Goal: Task Accomplishment & Management: Manage account settings

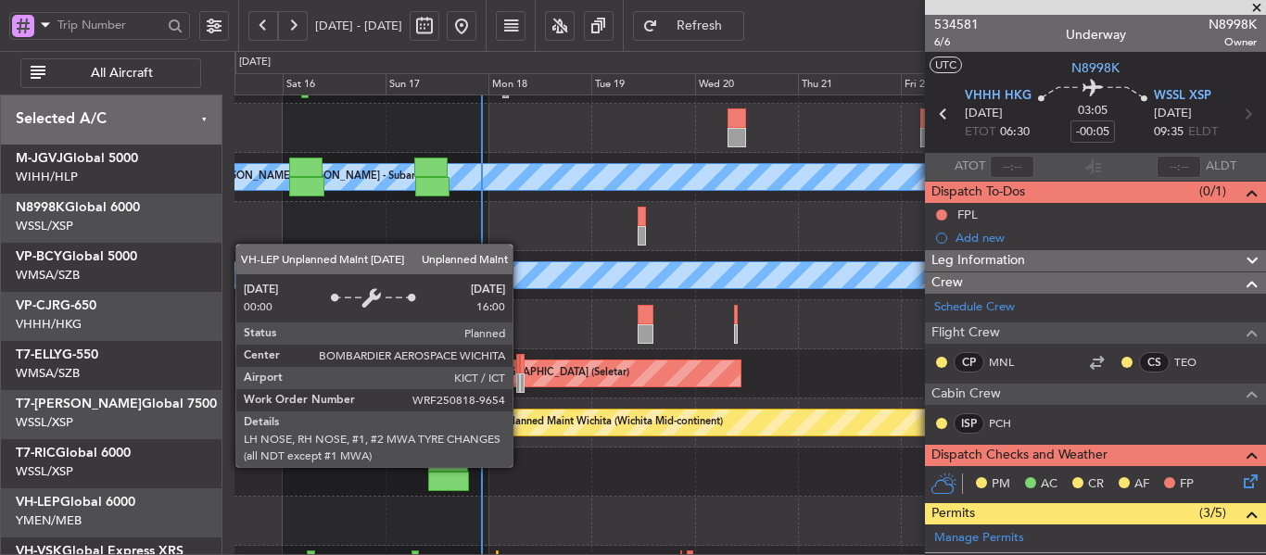
scroll to position [371, 0]
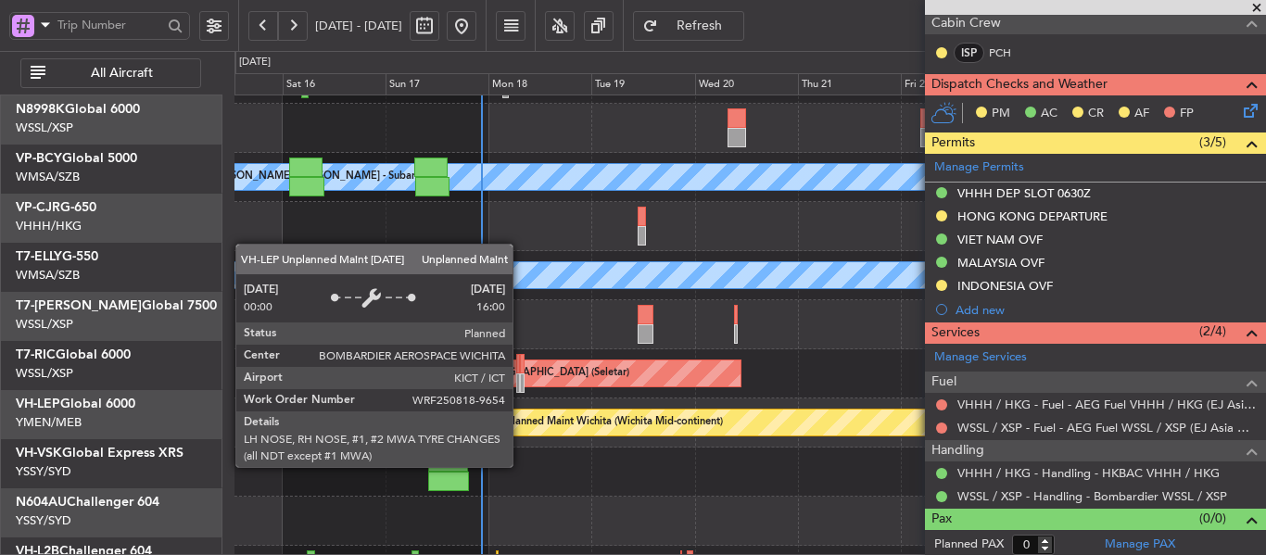
click at [808, 428] on div "Unplanned Maint Wichita (Wichita Mid-continent)" at bounding box center [1089, 424] width 1203 height 30
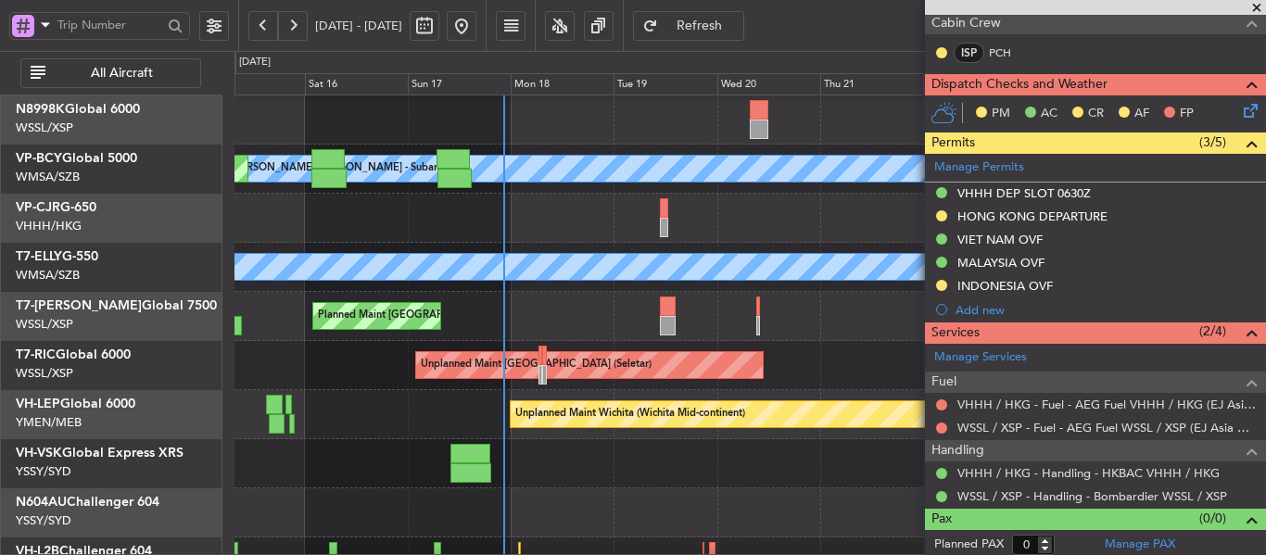
scroll to position [129, 0]
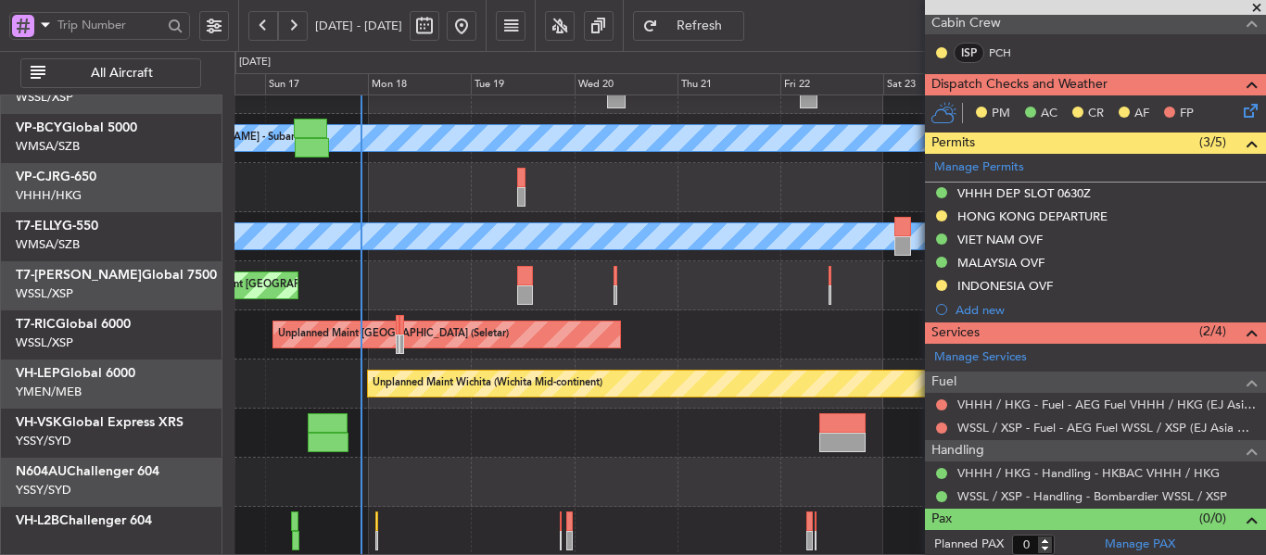
click at [514, 416] on div at bounding box center [750, 433] width 1031 height 49
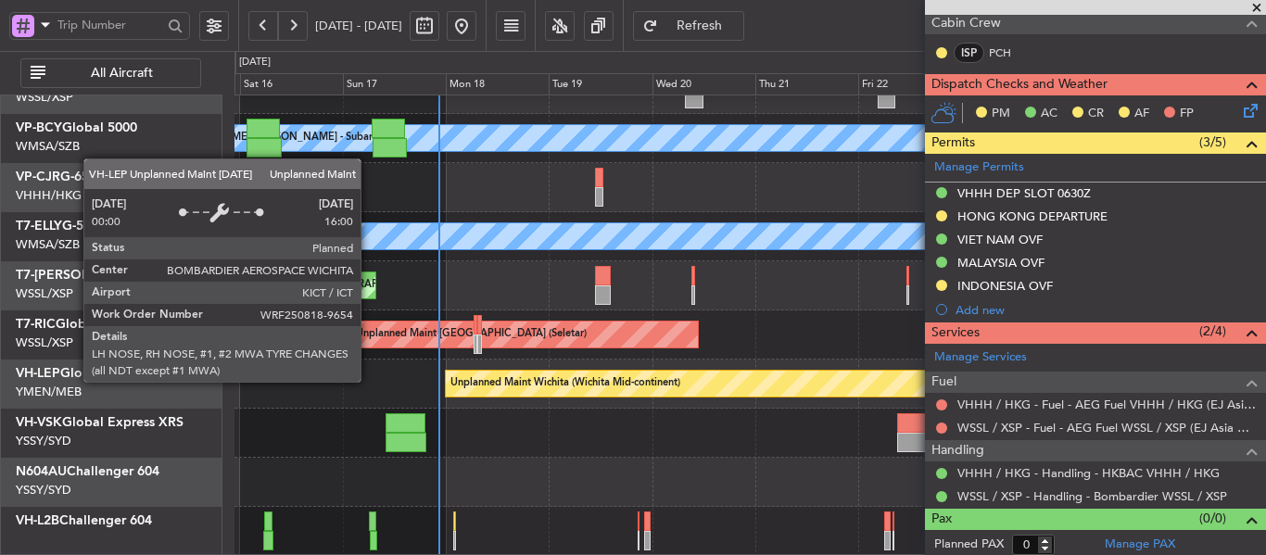
click at [545, 374] on div "Unplanned Maint Wichita (Wichita Mid-continent)" at bounding box center [566, 384] width 230 height 28
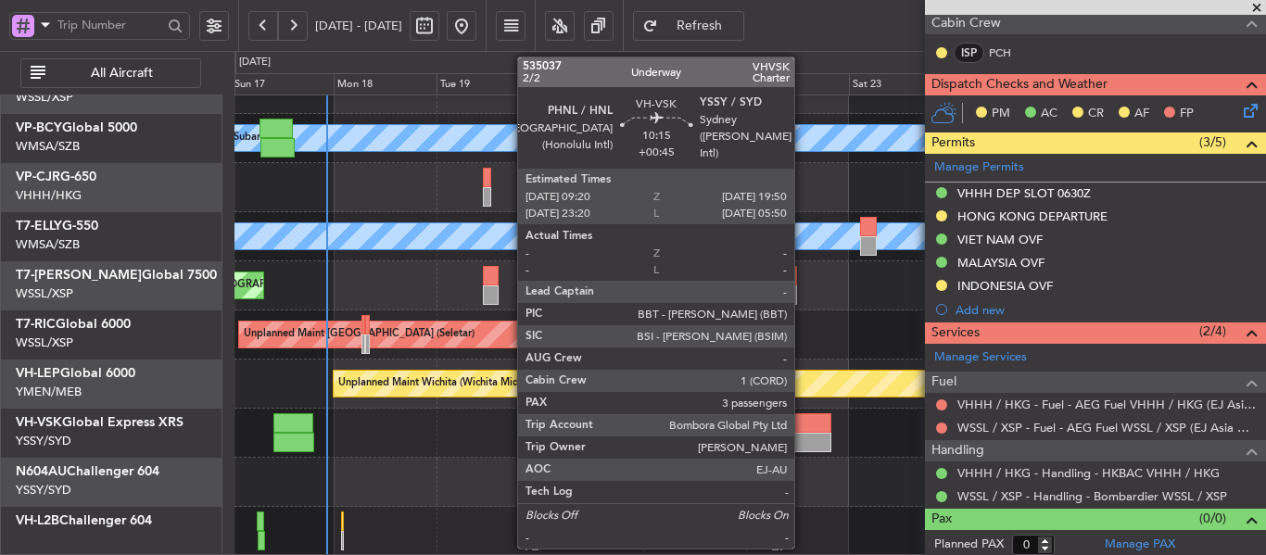
click at [803, 425] on div at bounding box center [807, 423] width 45 height 19
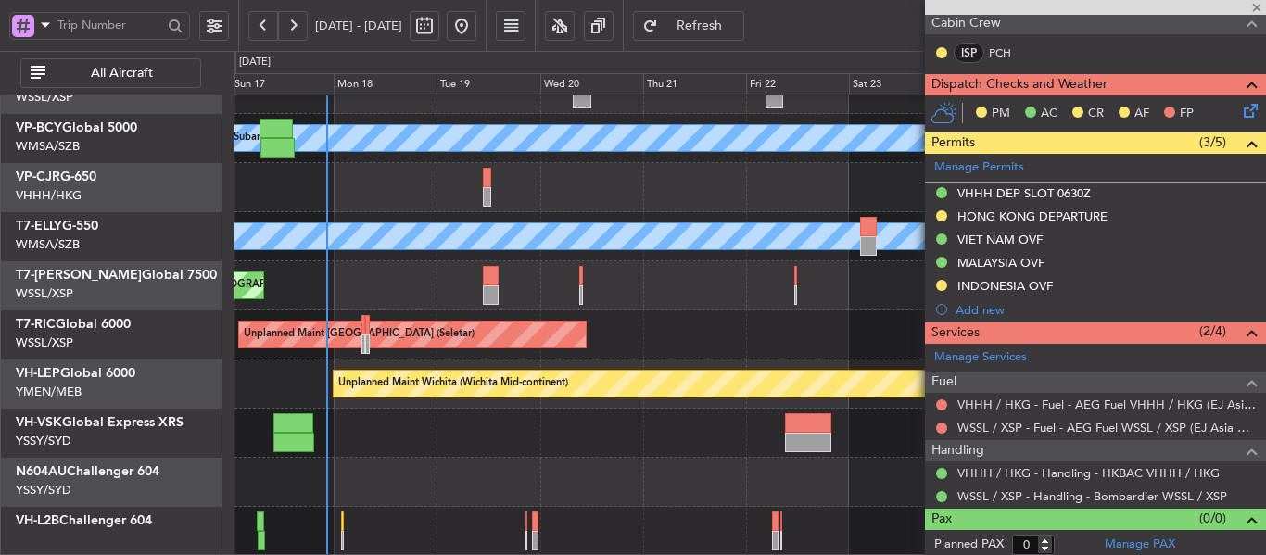
type input "+00:45"
type input "3"
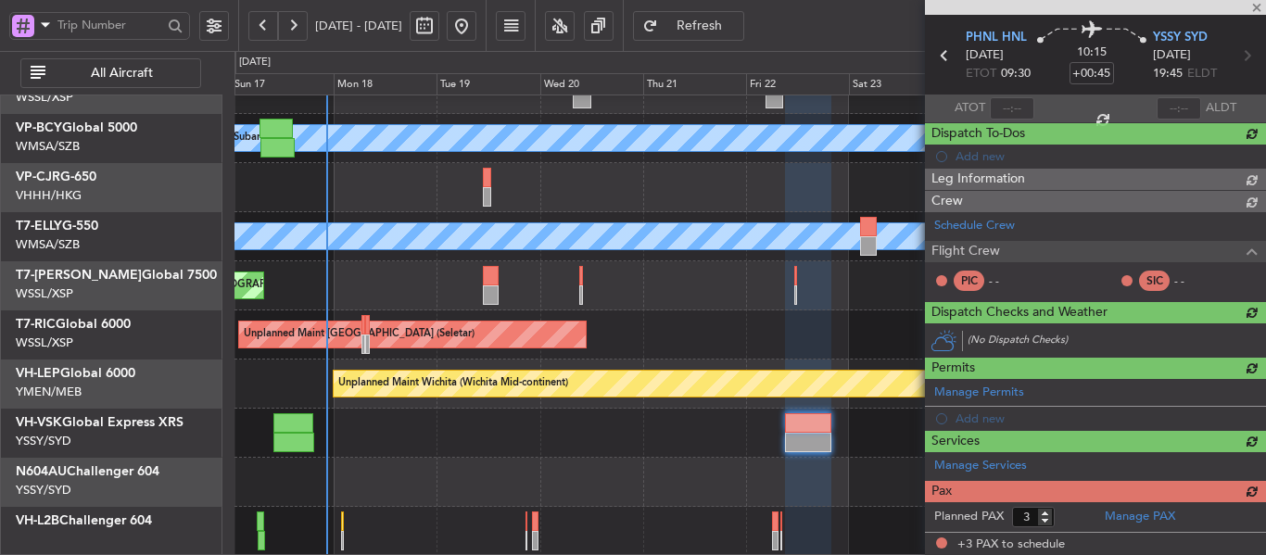
scroll to position [371, 0]
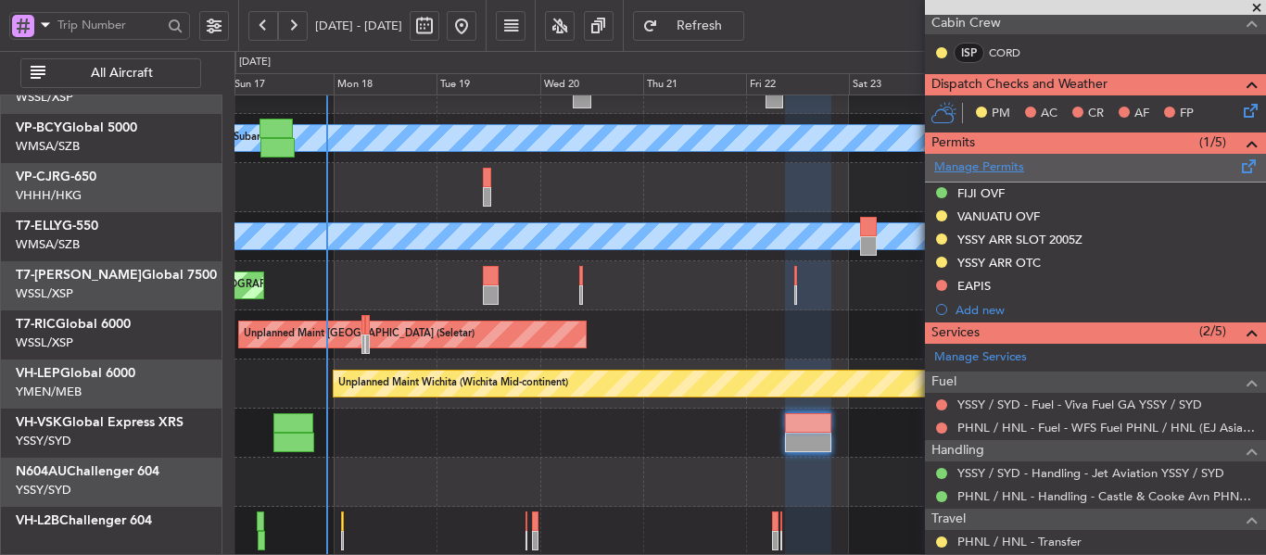
click at [963, 167] on link "Manage Permits" at bounding box center [980, 168] width 90 height 19
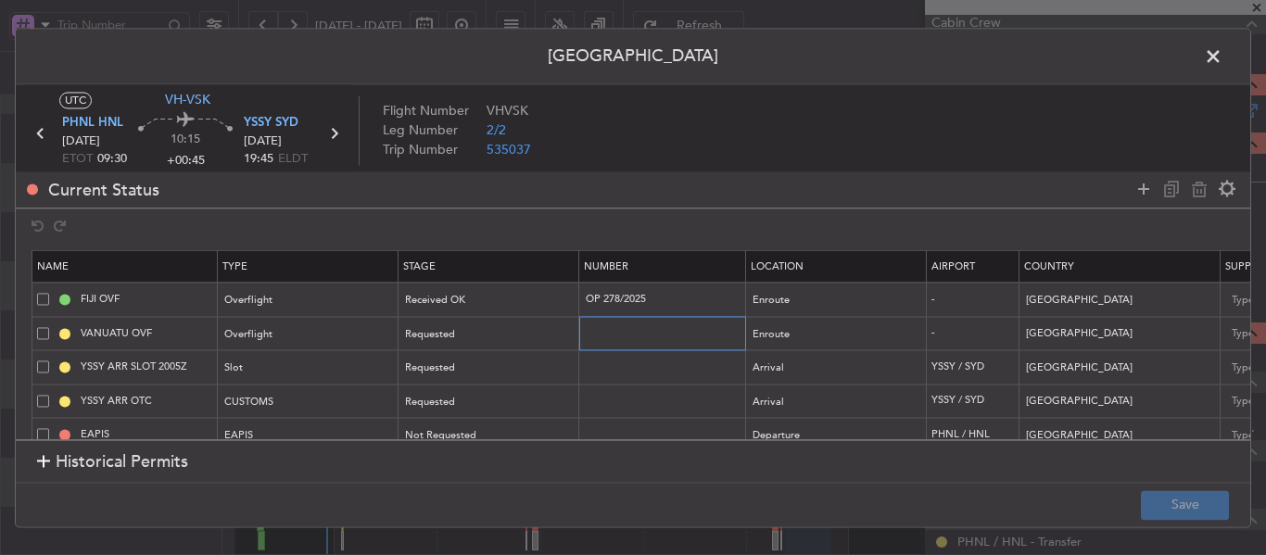
click at [617, 332] on input "text" at bounding box center [664, 333] width 161 height 16
paste input "017180825"
type input "017180825"
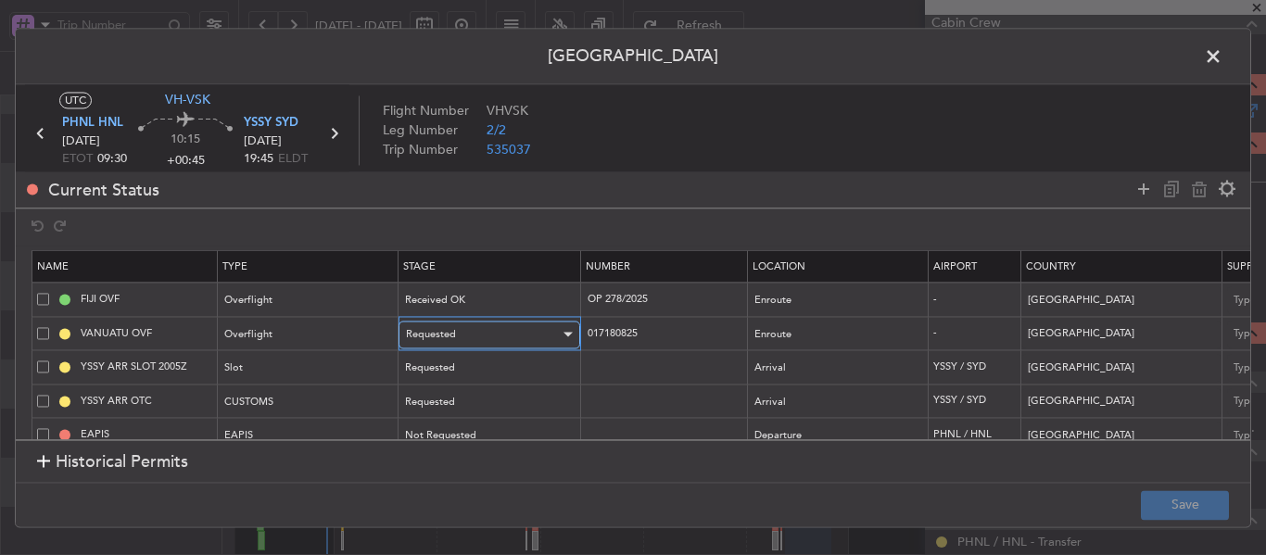
click at [526, 340] on div "Requested" at bounding box center [483, 335] width 154 height 28
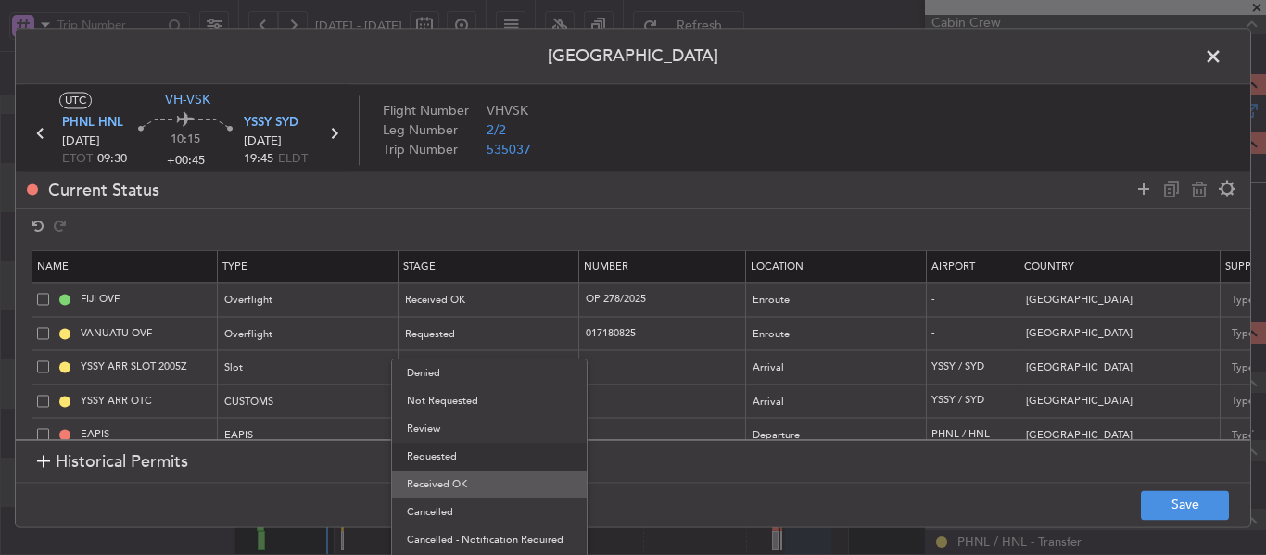
click at [460, 482] on span "Received OK" at bounding box center [489, 485] width 165 height 28
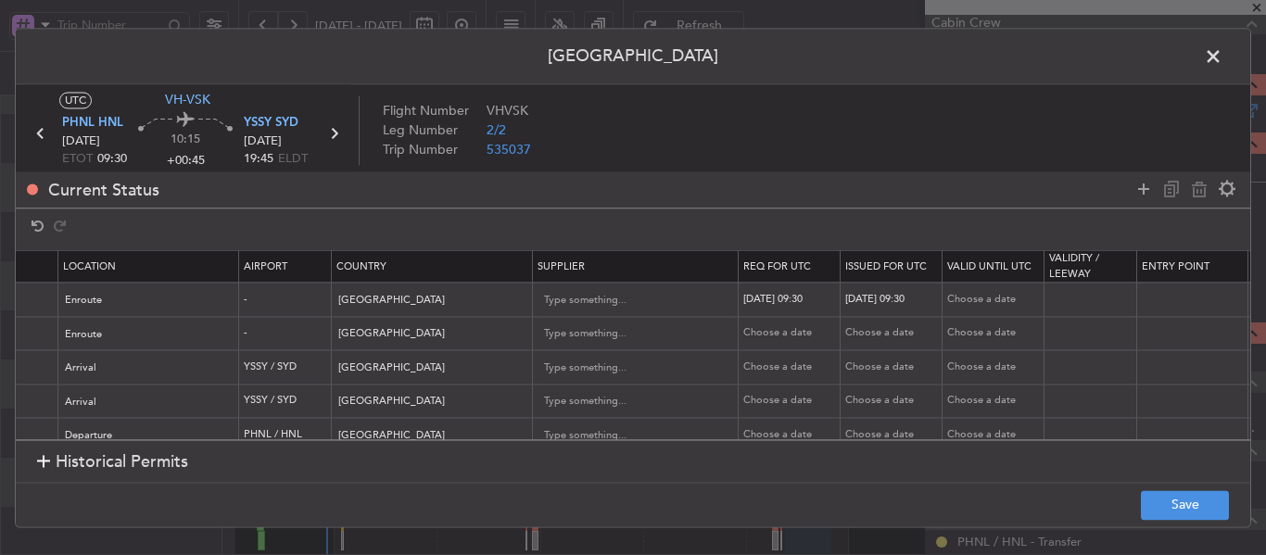
scroll to position [0, 774]
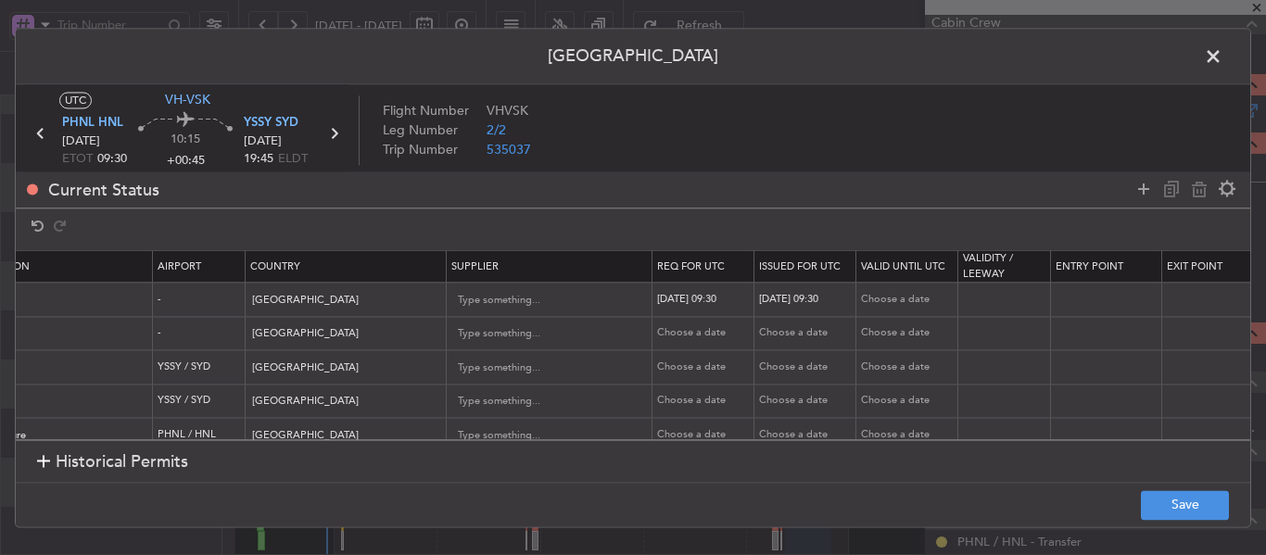
click at [694, 337] on div "Choose a date" at bounding box center [705, 334] width 96 height 16
select select "8"
select select "2025"
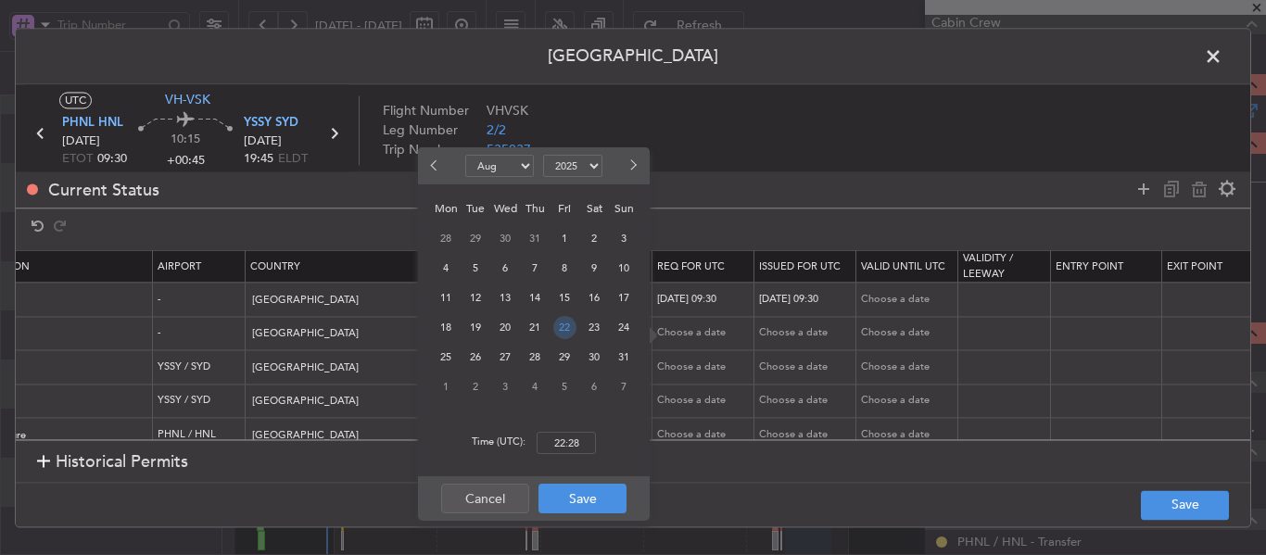
click at [562, 327] on span "22" at bounding box center [565, 327] width 23 height 23
click at [564, 439] on input "00:00" at bounding box center [566, 443] width 59 height 22
type input "09:30"
click at [581, 500] on button "Save" at bounding box center [583, 499] width 88 height 30
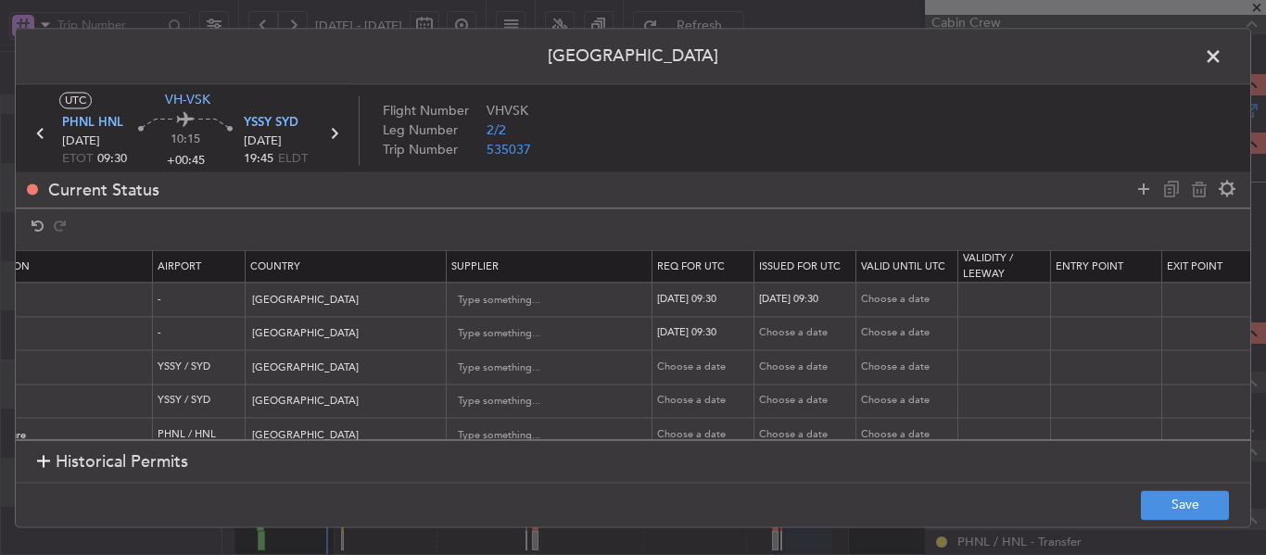
click at [772, 330] on div "Choose a date" at bounding box center [807, 334] width 96 height 16
select select "8"
select select "2025"
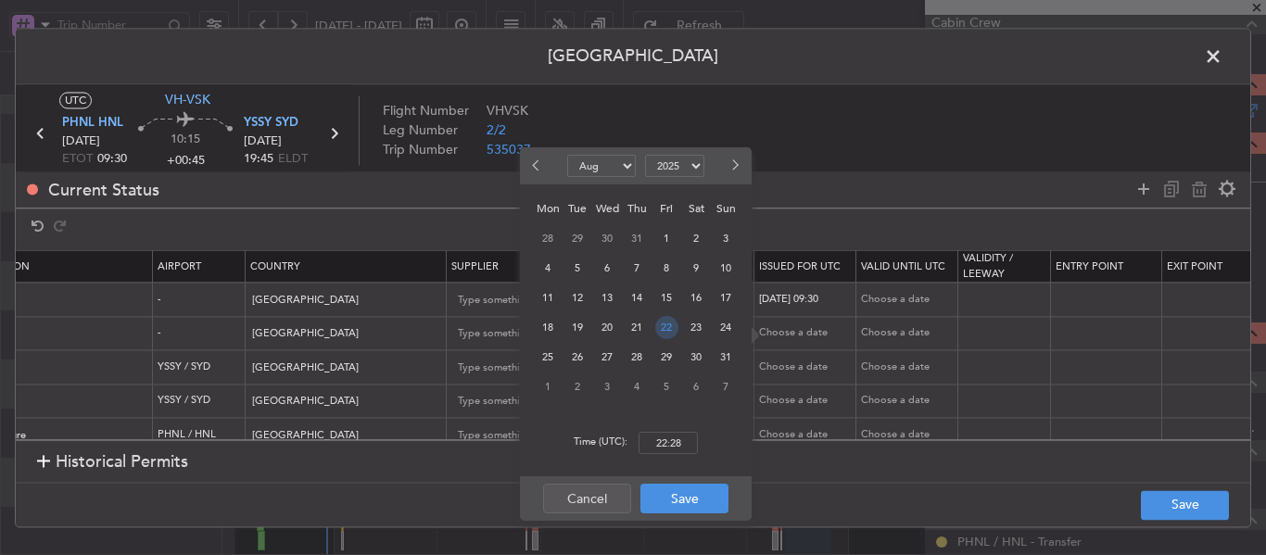
click at [667, 336] on span "22" at bounding box center [666, 327] width 23 height 23
click at [667, 450] on input "00:00" at bounding box center [668, 443] width 59 height 22
type input "09:30"
click at [682, 495] on button "Save" at bounding box center [685, 499] width 88 height 30
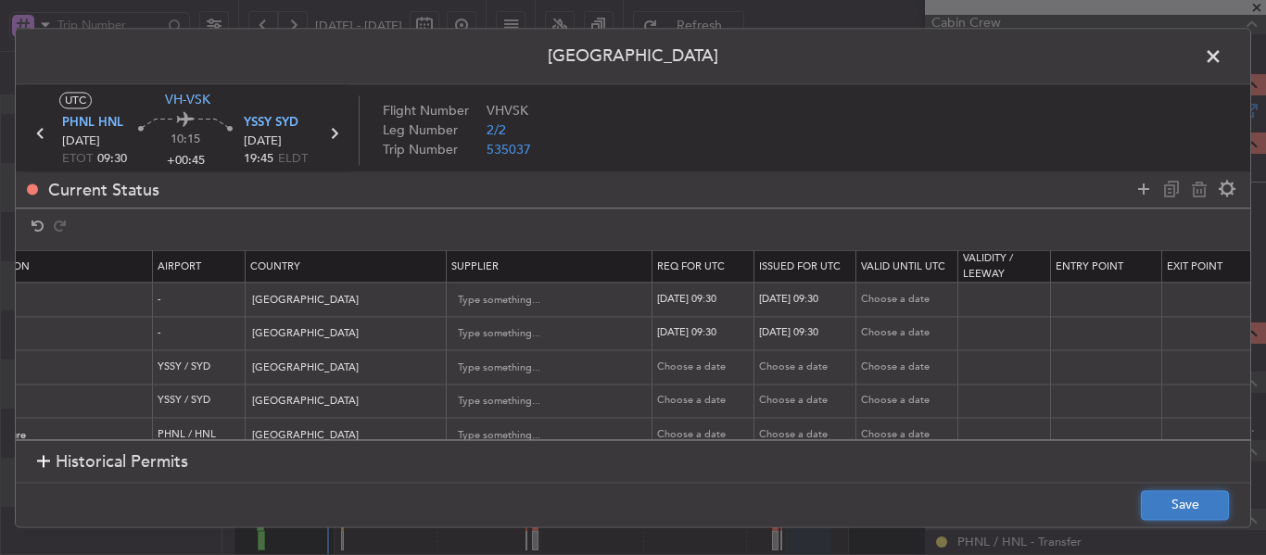
click at [1193, 505] on button "Save" at bounding box center [1185, 505] width 88 height 30
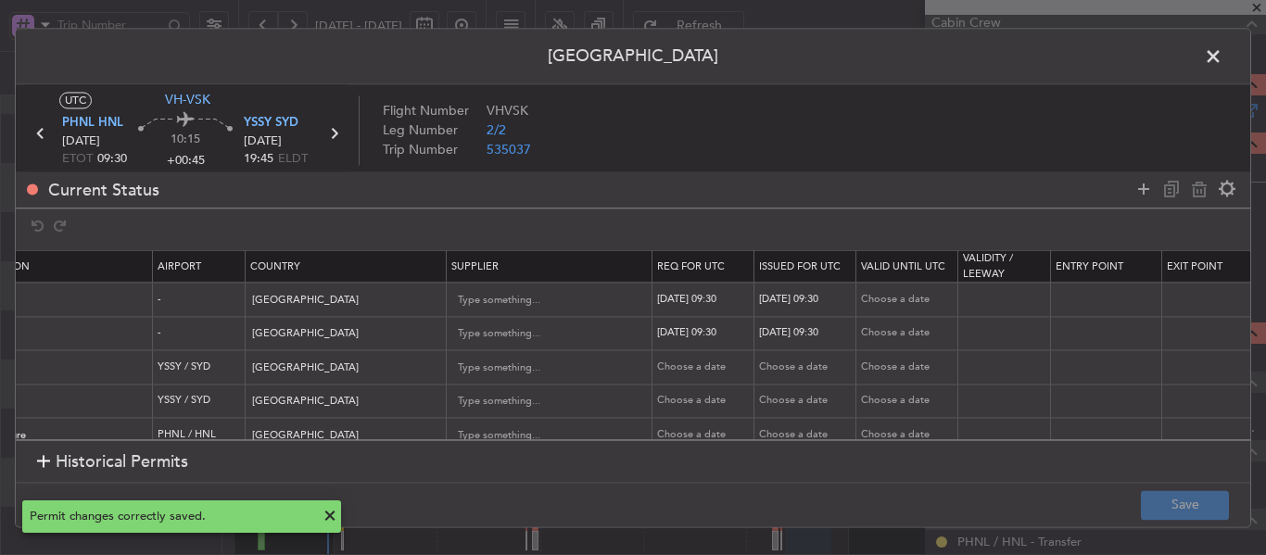
click at [1223, 59] on span at bounding box center [1223, 61] width 0 height 37
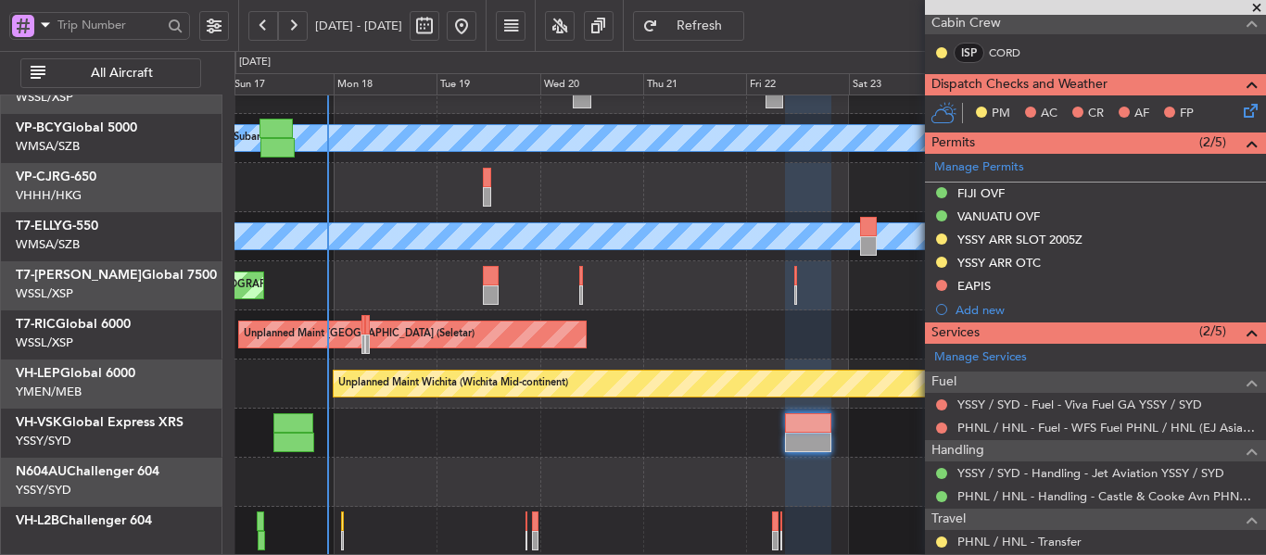
scroll to position [129, 0]
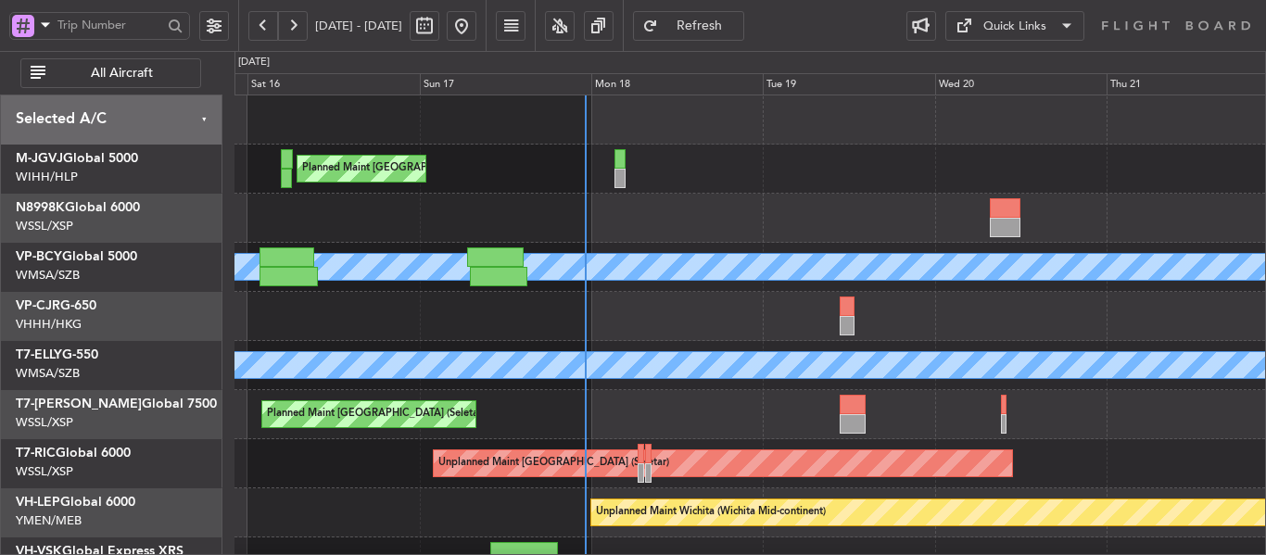
click at [634, 320] on div "Planned Maint [GEOGRAPHIC_DATA] (Seletar) [PERSON_NAME] (Sultan [PERSON_NAME]) …" at bounding box center [750, 390] width 1031 height 590
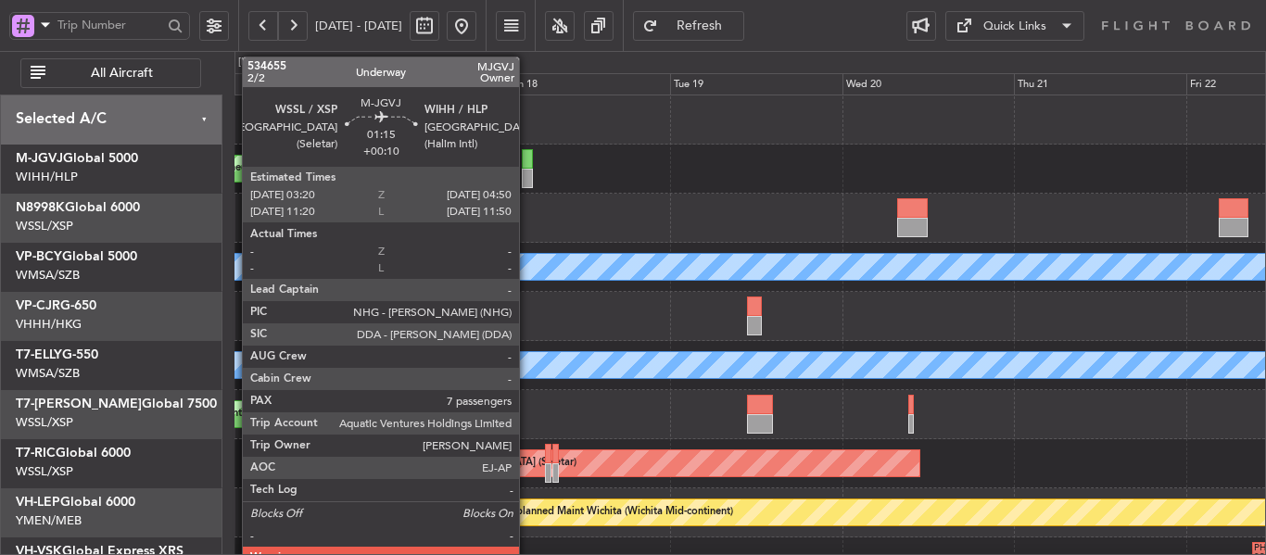
click at [528, 175] on div at bounding box center [527, 178] width 11 height 19
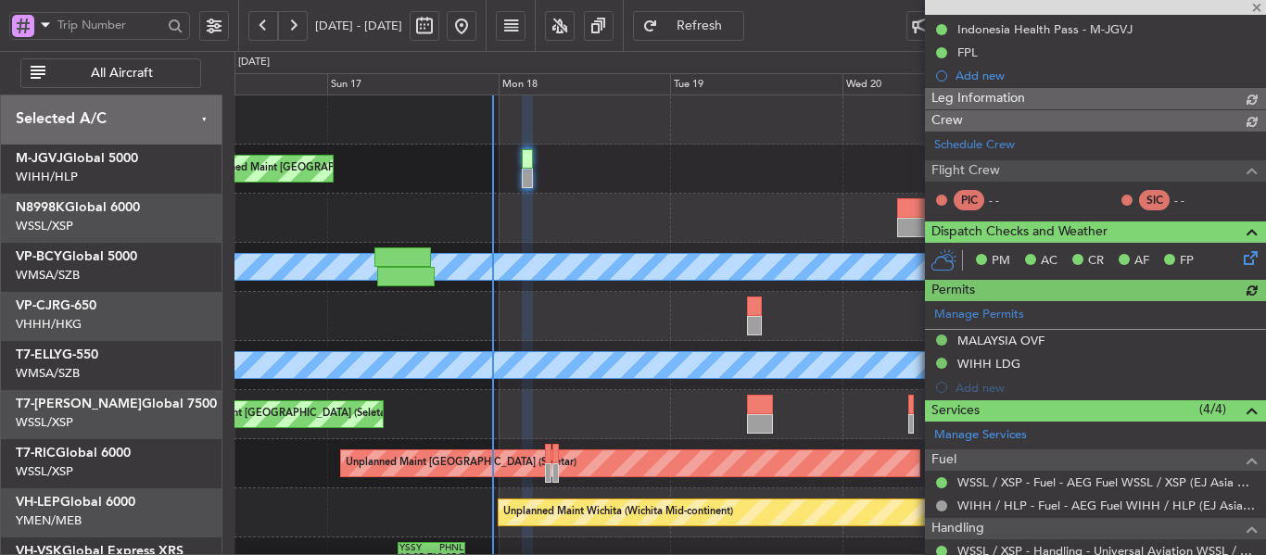
type input "[PERSON_NAME] (LEU)"
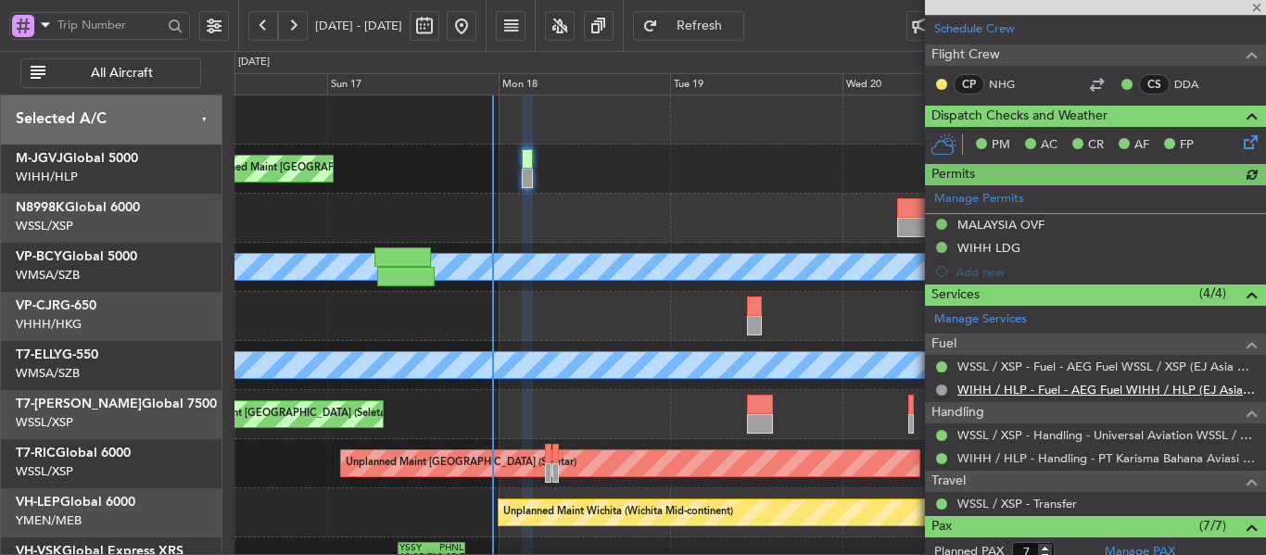
scroll to position [675, 0]
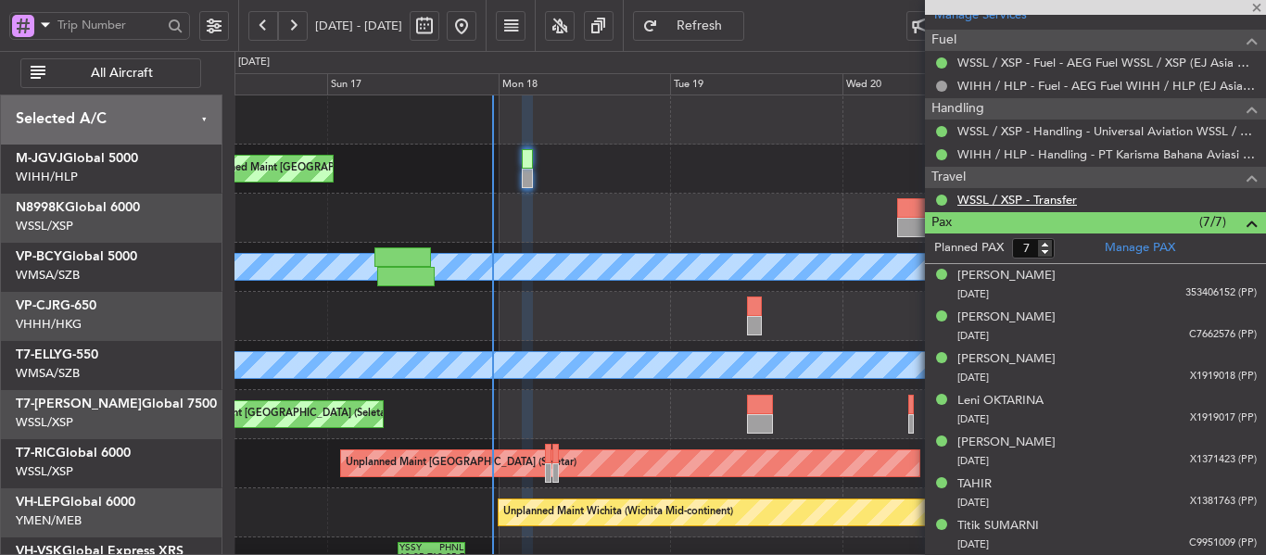
click at [1034, 200] on link "WSSL / XSP - Transfer" at bounding box center [1018, 200] width 120 height 16
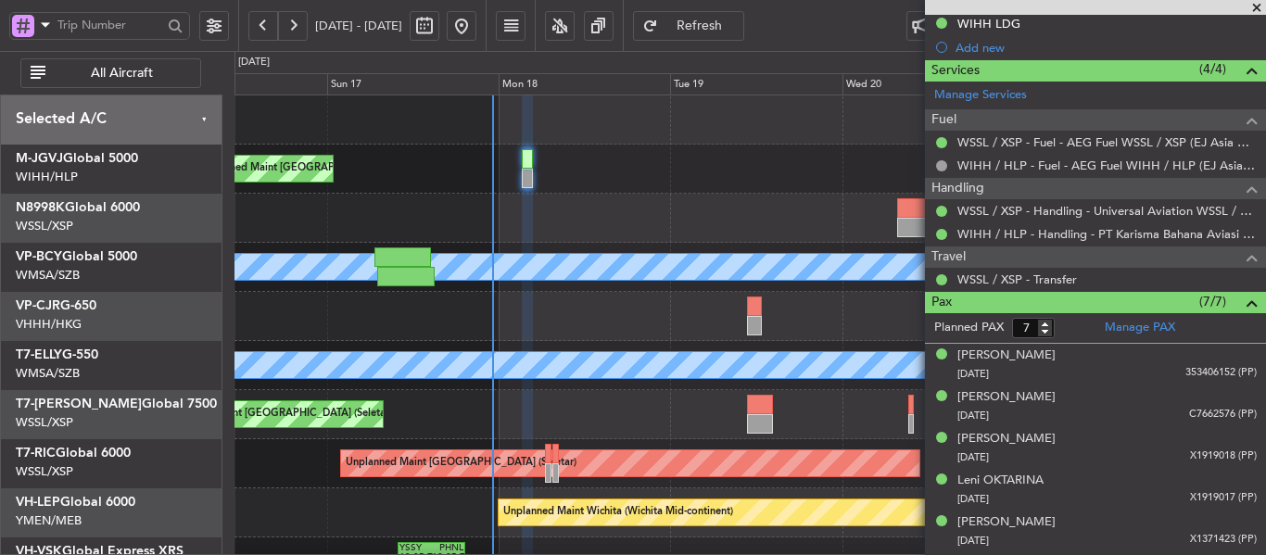
scroll to position [582, 0]
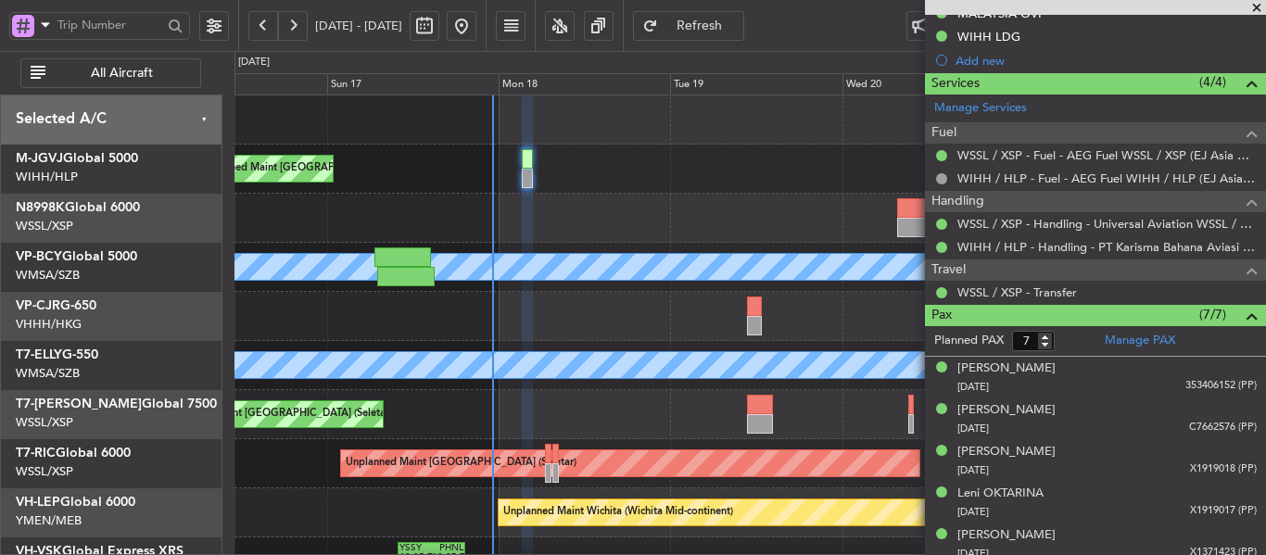
click at [1261, 9] on span at bounding box center [1257, 8] width 19 height 17
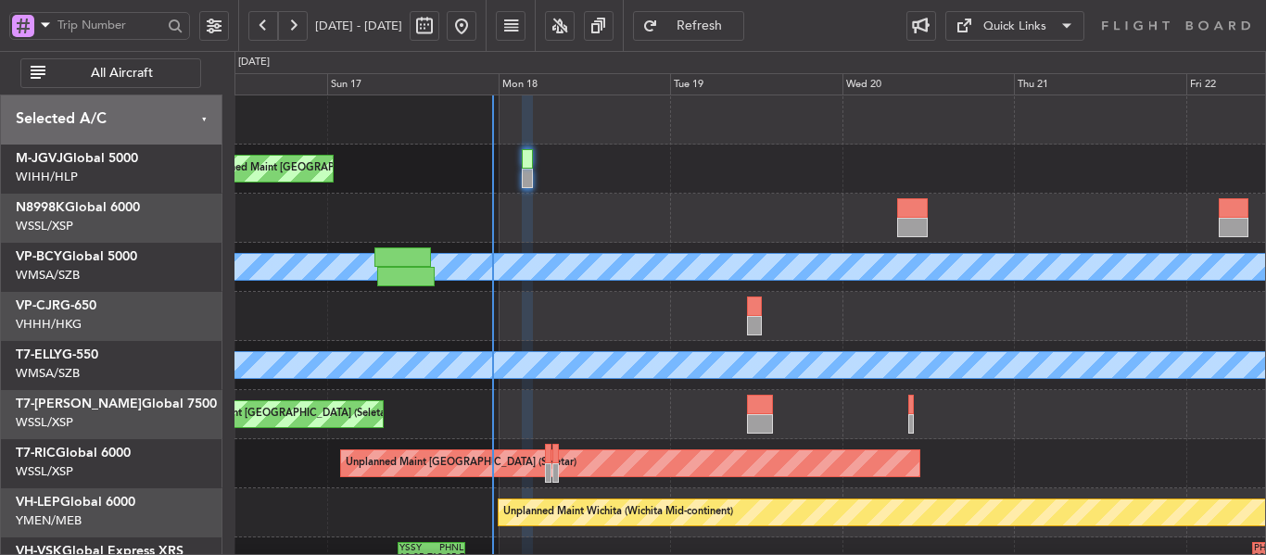
type input "0"
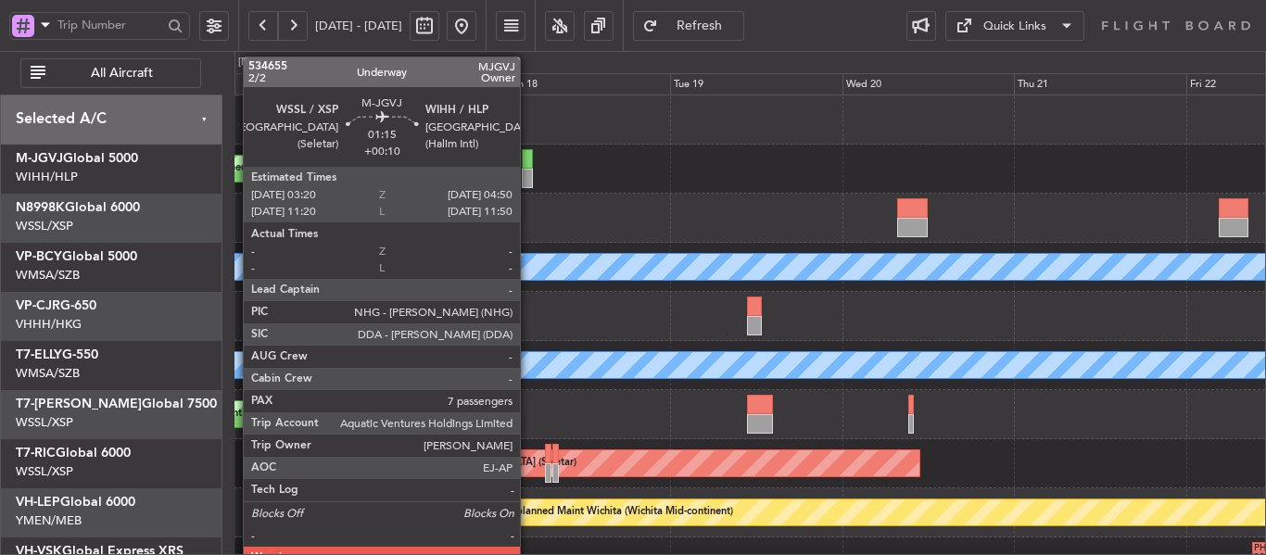
click at [528, 169] on div at bounding box center [527, 178] width 11 height 19
click at [526, 170] on div at bounding box center [527, 178] width 11 height 19
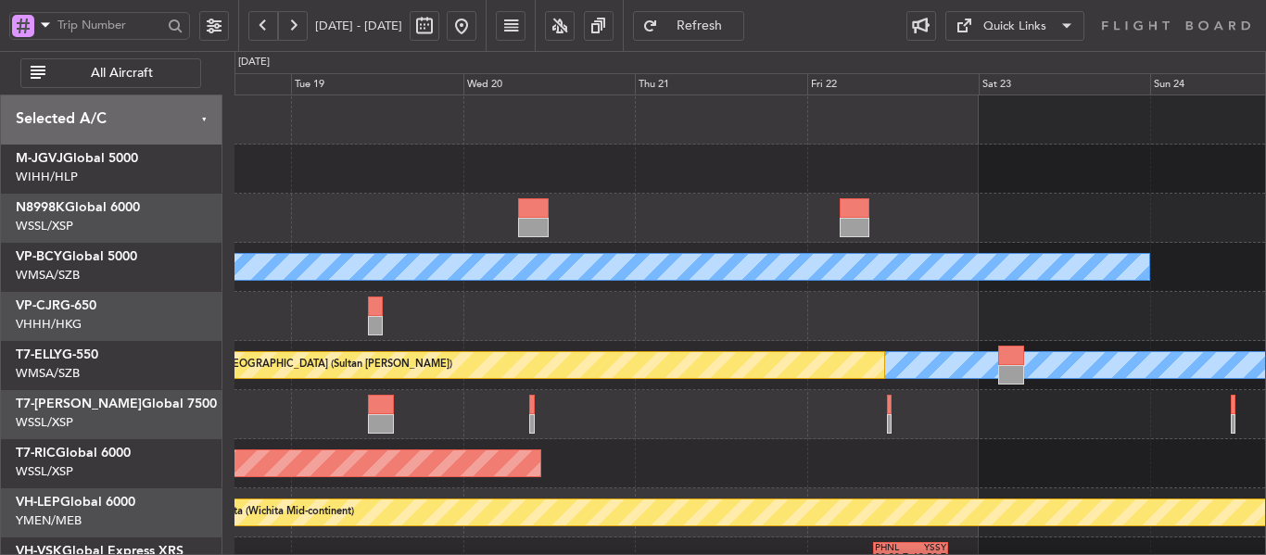
click at [453, 289] on div "MEL [GEOGRAPHIC_DATA] (Sultan [PERSON_NAME]) Planned Maint [GEOGRAPHIC_DATA] ([…" at bounding box center [750, 390] width 1031 height 590
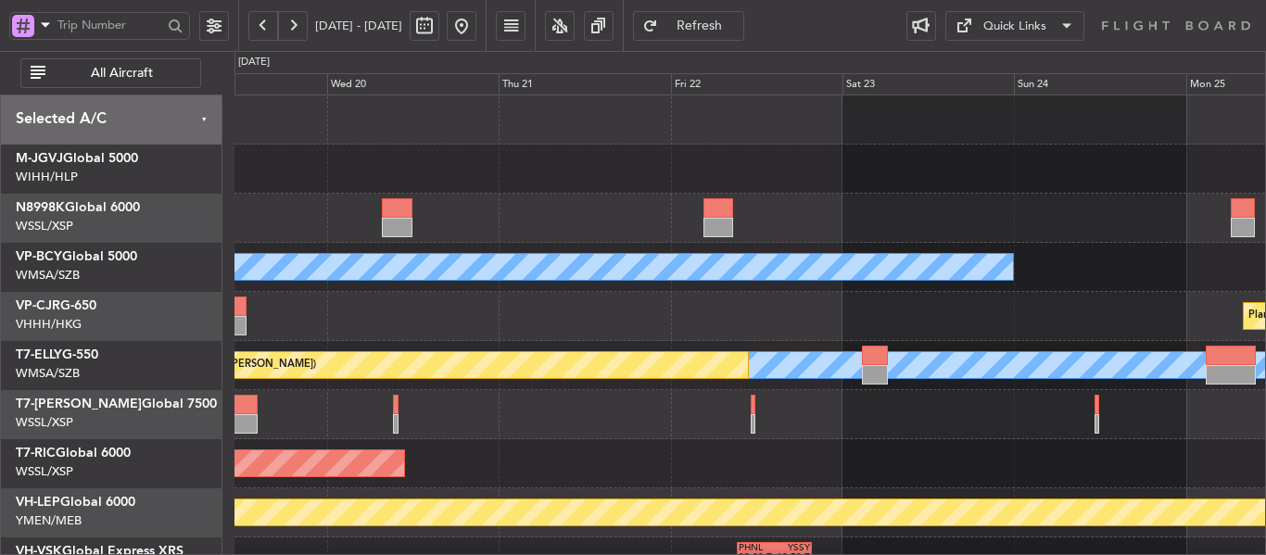
click at [568, 244] on div "MEL [GEOGRAPHIC_DATA] (Sultan [PERSON_NAME]) Planned Maint [GEOGRAPHIC_DATA] ([…" at bounding box center [750, 390] width 1031 height 590
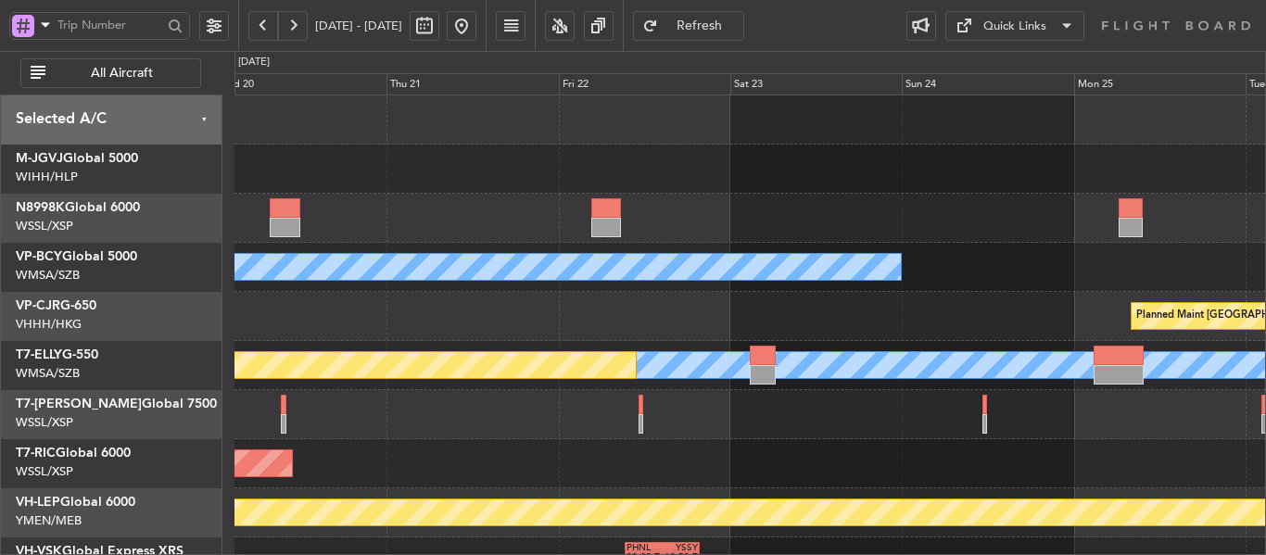
click at [876, 224] on div at bounding box center [750, 218] width 1031 height 49
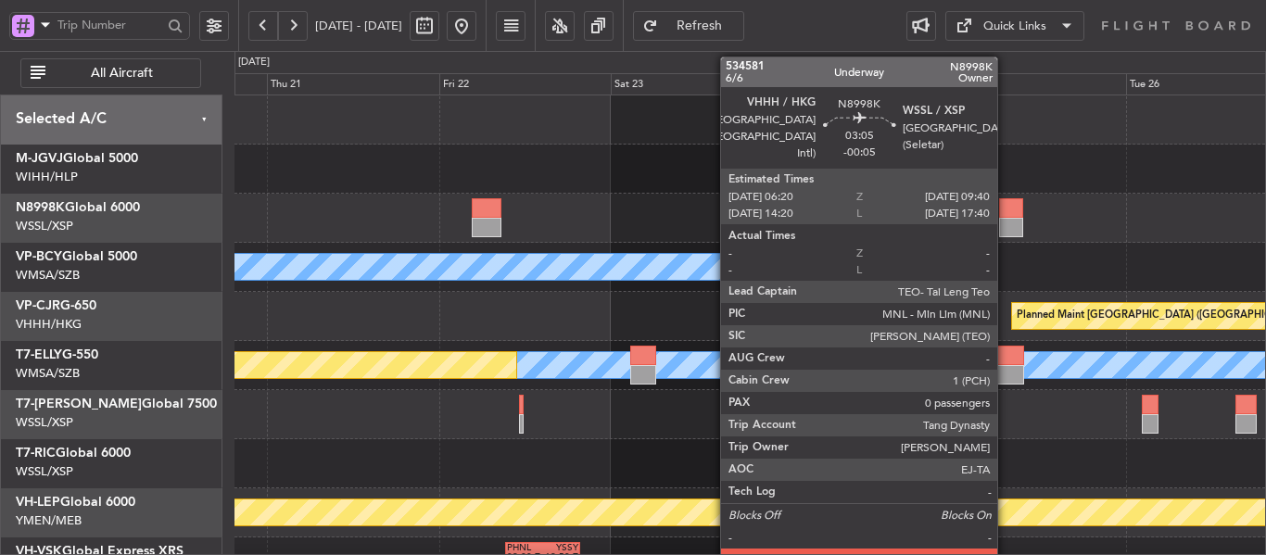
click at [1006, 216] on div at bounding box center [1011, 207] width 24 height 19
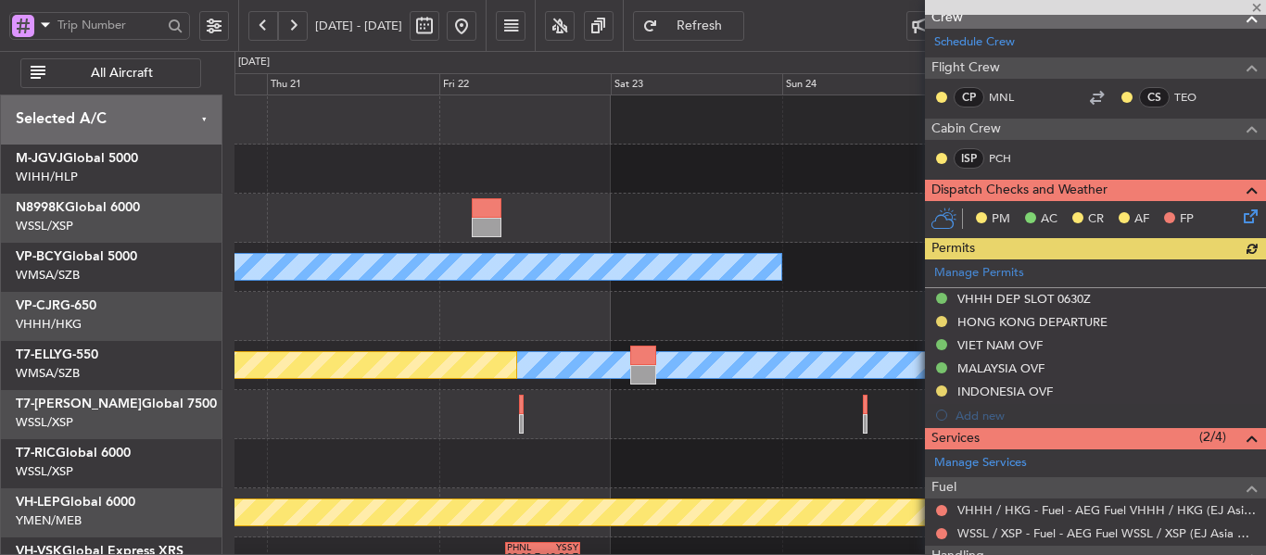
scroll to position [278, 0]
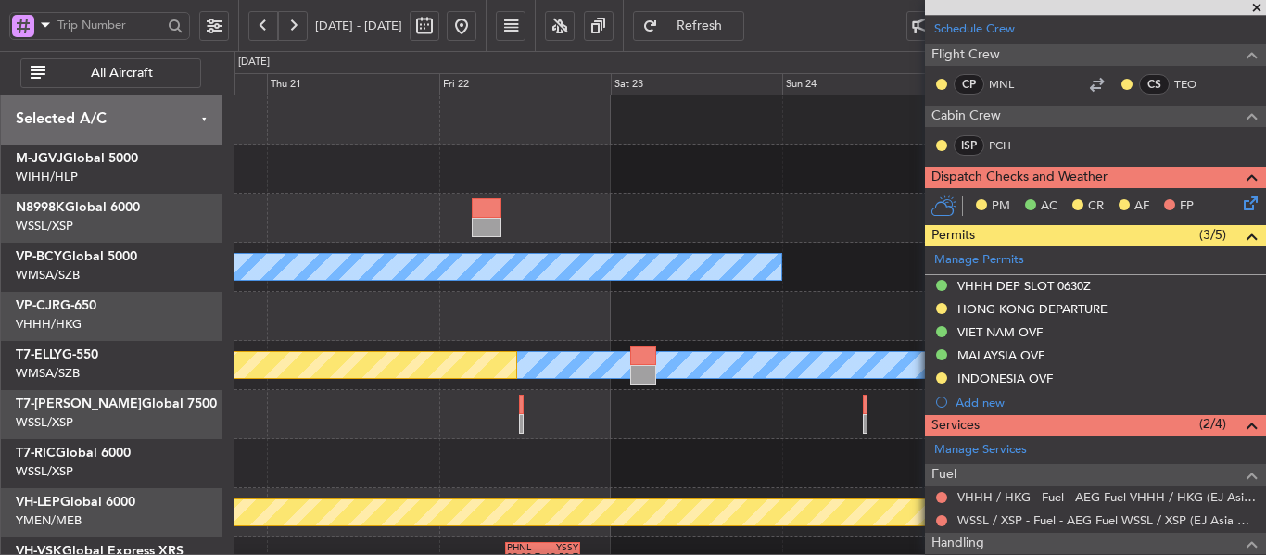
click at [1261, 4] on span at bounding box center [1257, 8] width 19 height 17
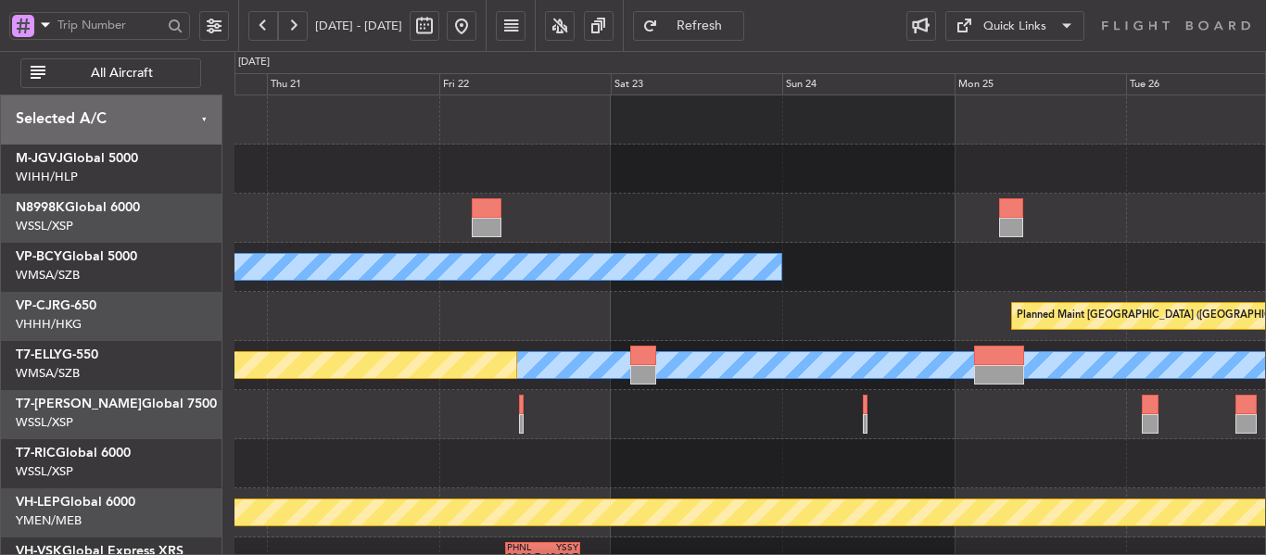
scroll to position [0, 0]
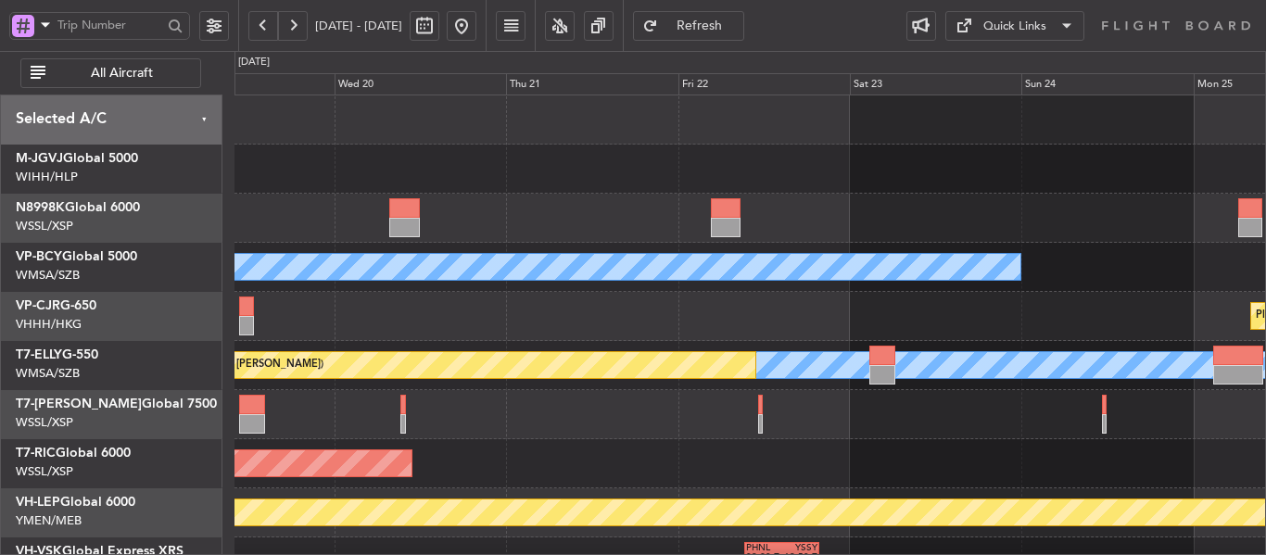
click at [1025, 219] on div "MEL [GEOGRAPHIC_DATA] (Sultan [PERSON_NAME]) Planned Maint [GEOGRAPHIC_DATA] ([…" at bounding box center [750, 390] width 1031 height 590
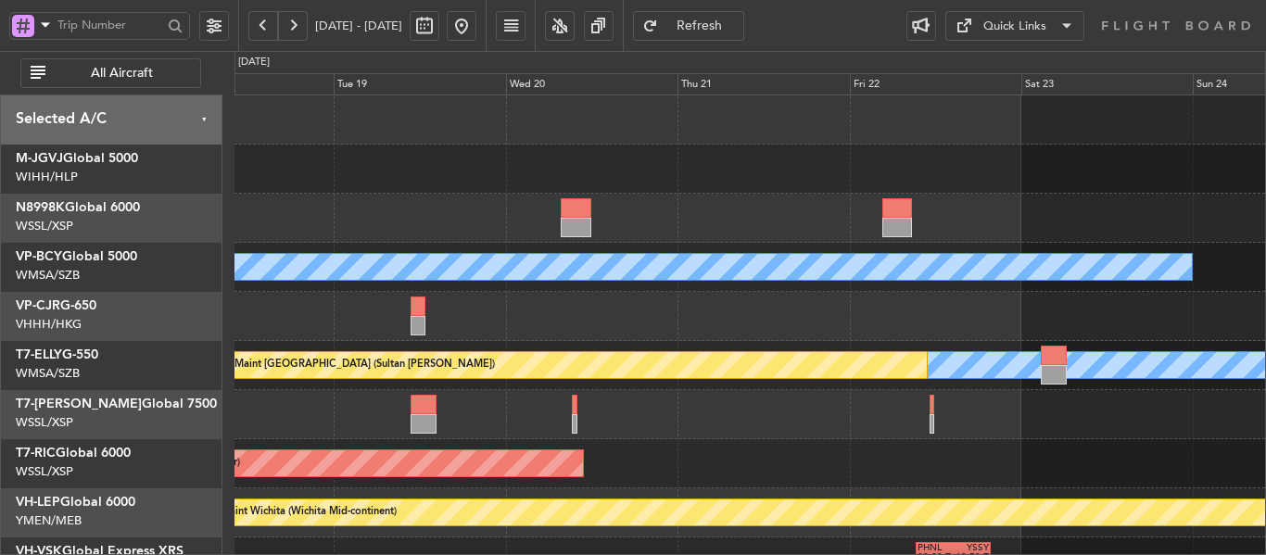
click at [936, 239] on div at bounding box center [750, 218] width 1031 height 49
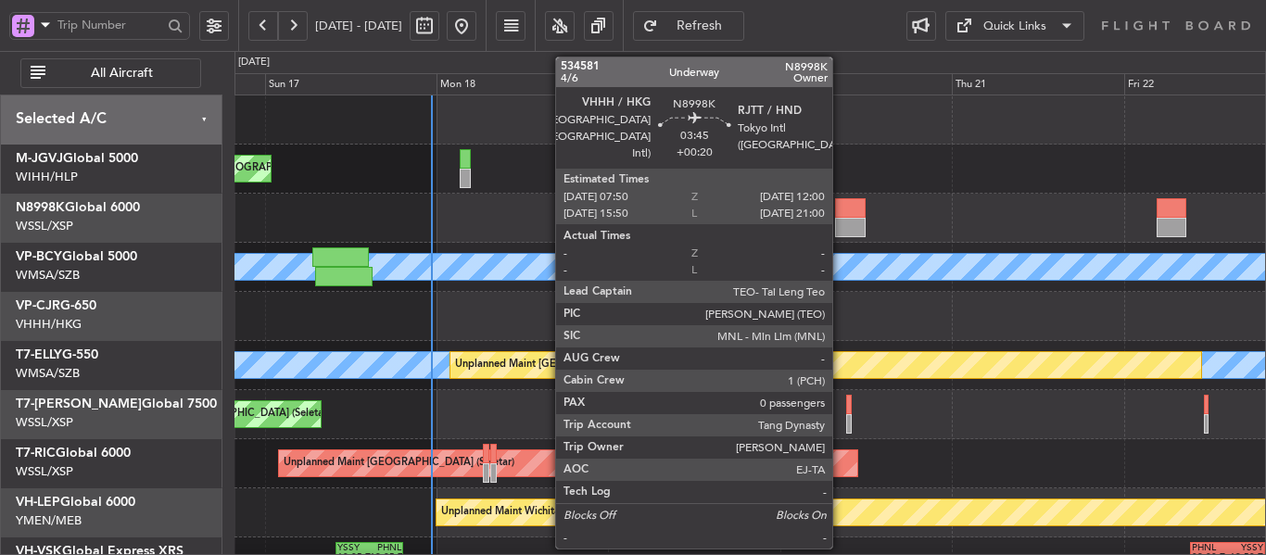
click at [841, 215] on div at bounding box center [850, 207] width 31 height 19
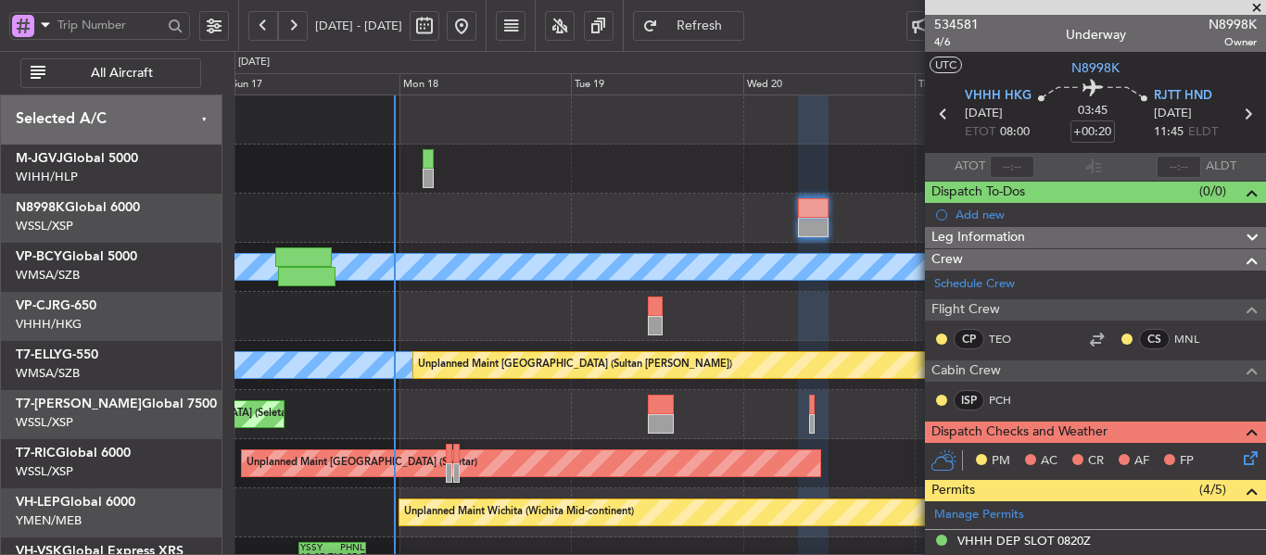
click at [691, 251] on div "Planned Maint [GEOGRAPHIC_DATA] (Seletar) [PERSON_NAME] (Sultan [PERSON_NAME]) …" at bounding box center [750, 390] width 1031 height 590
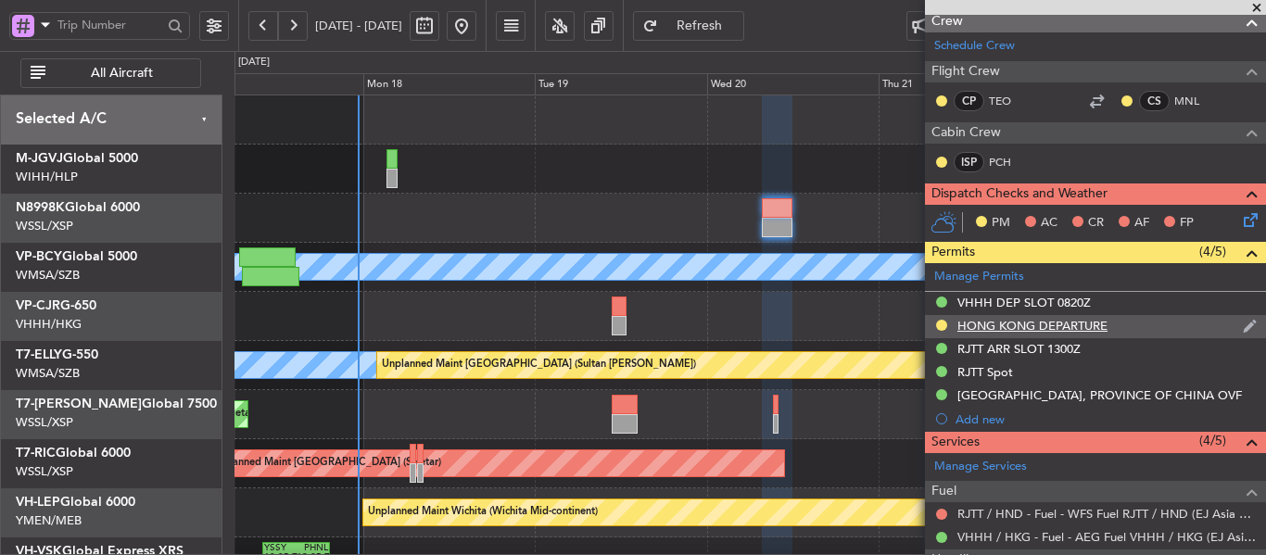
scroll to position [278, 0]
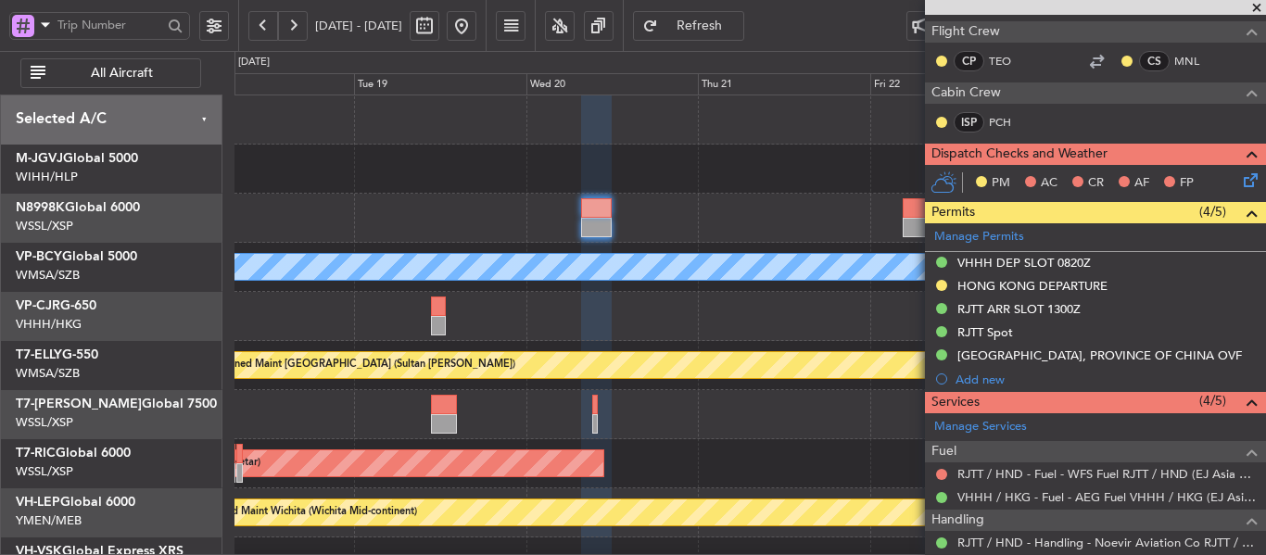
click at [589, 313] on div "Planned Maint [GEOGRAPHIC_DATA] ([GEOGRAPHIC_DATA] Intl)" at bounding box center [750, 316] width 1031 height 49
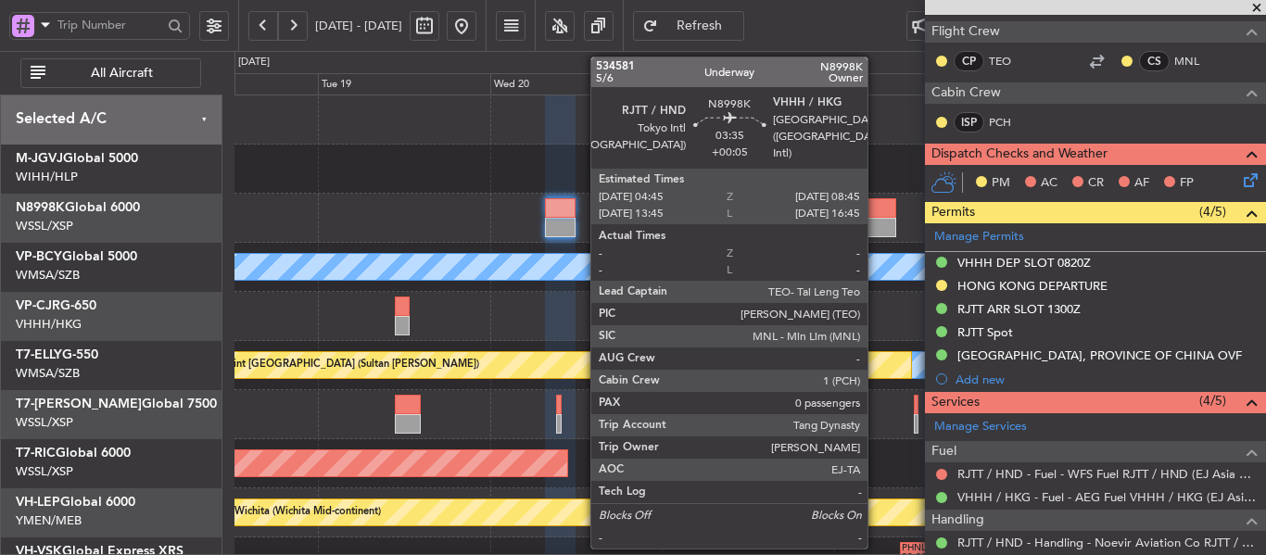
click at [876, 223] on div at bounding box center [881, 227] width 29 height 19
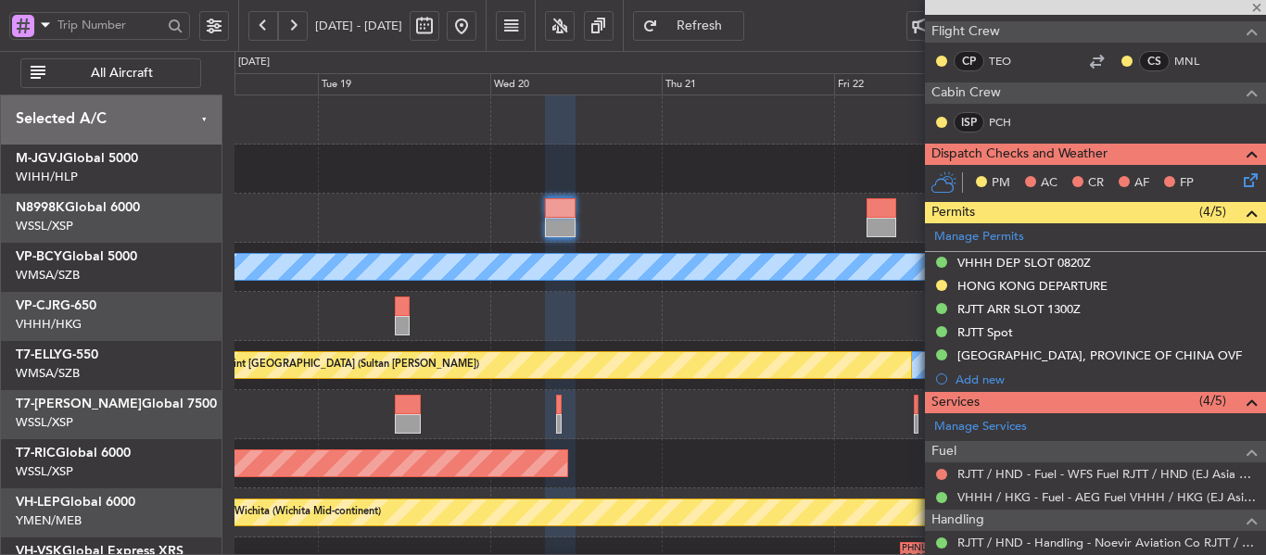
type input "+00:05"
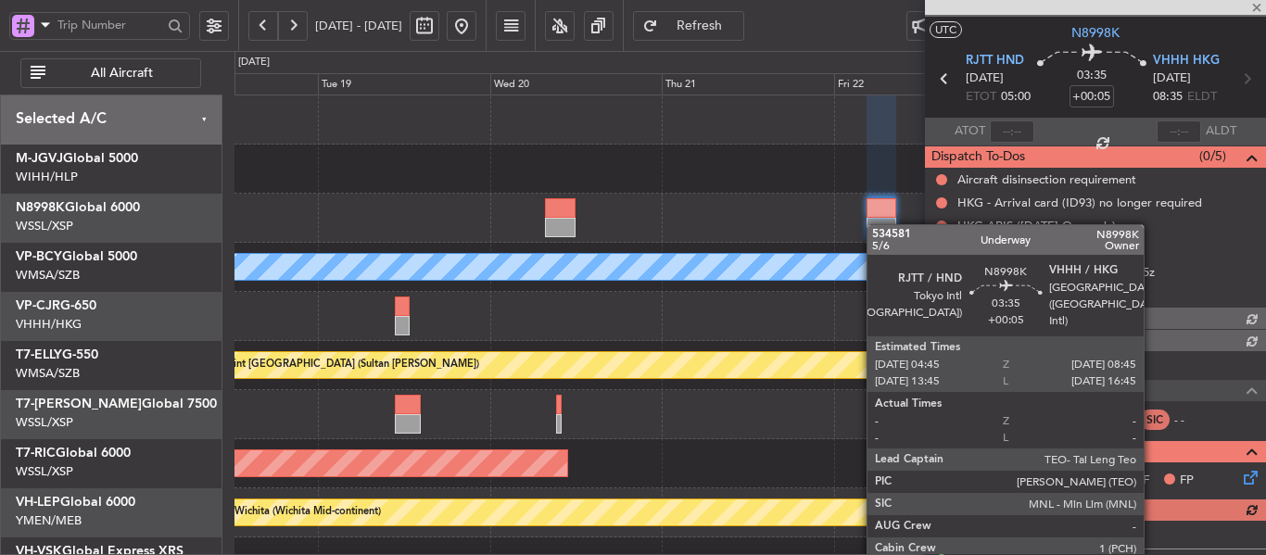
scroll to position [394, 0]
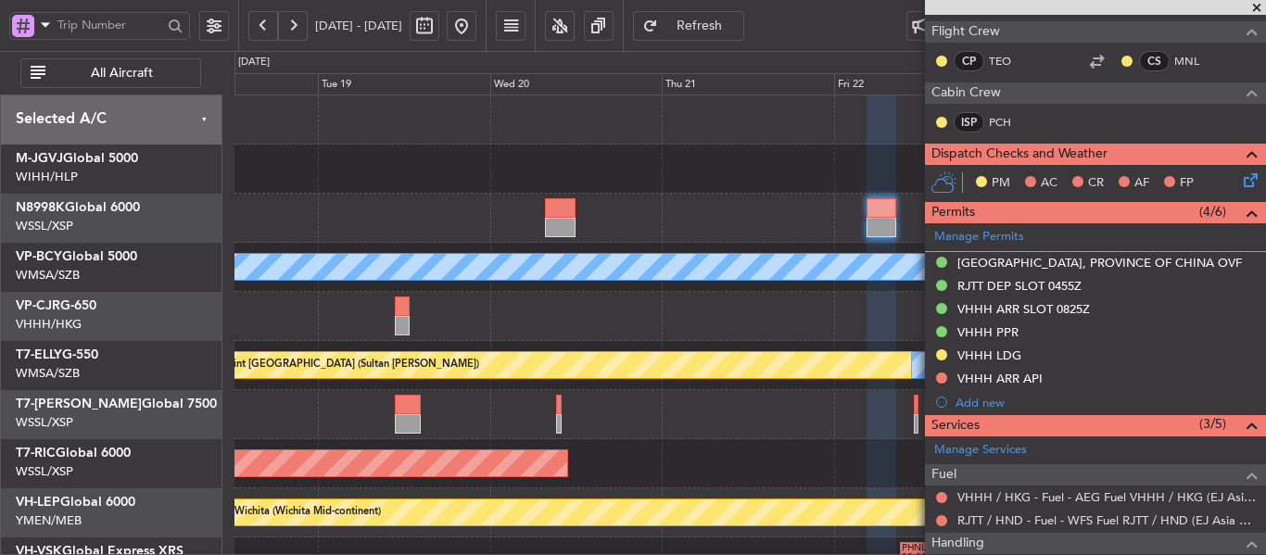
click at [1256, 6] on span at bounding box center [1257, 8] width 19 height 17
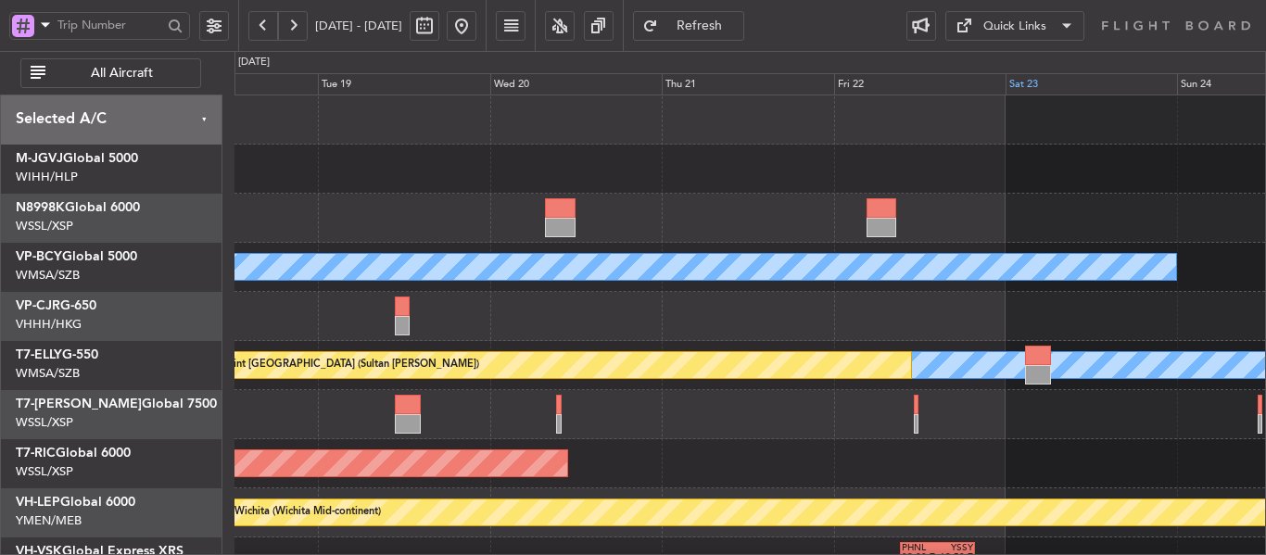
scroll to position [0, 0]
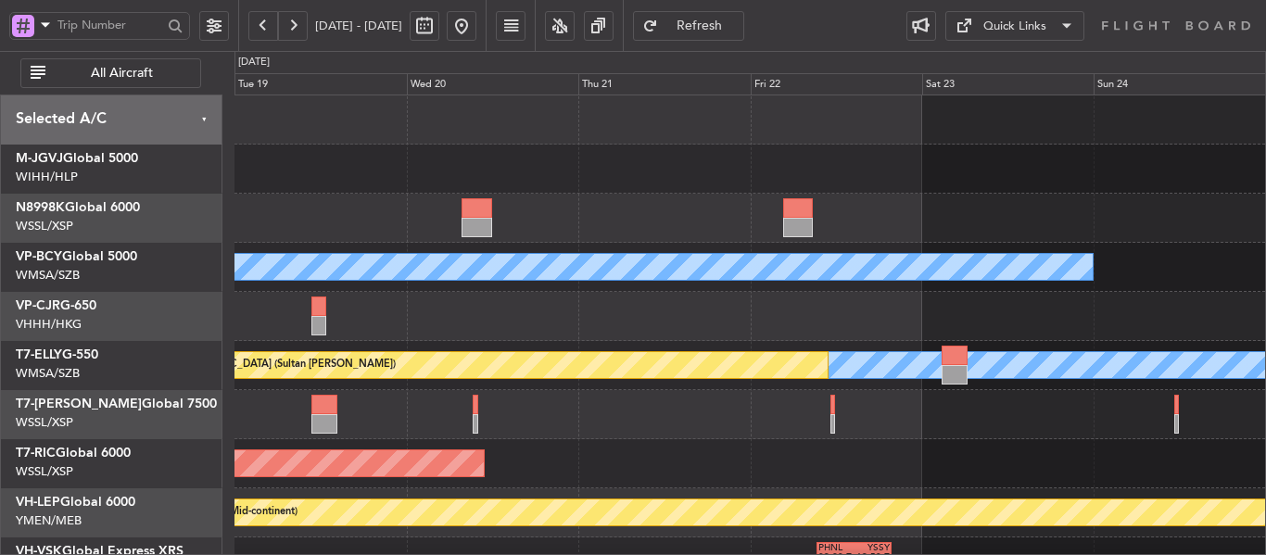
click at [531, 347] on div "MEL [GEOGRAPHIC_DATA] (Sultan [PERSON_NAME]) Planned Maint [GEOGRAPHIC_DATA] ([…" at bounding box center [750, 390] width 1031 height 590
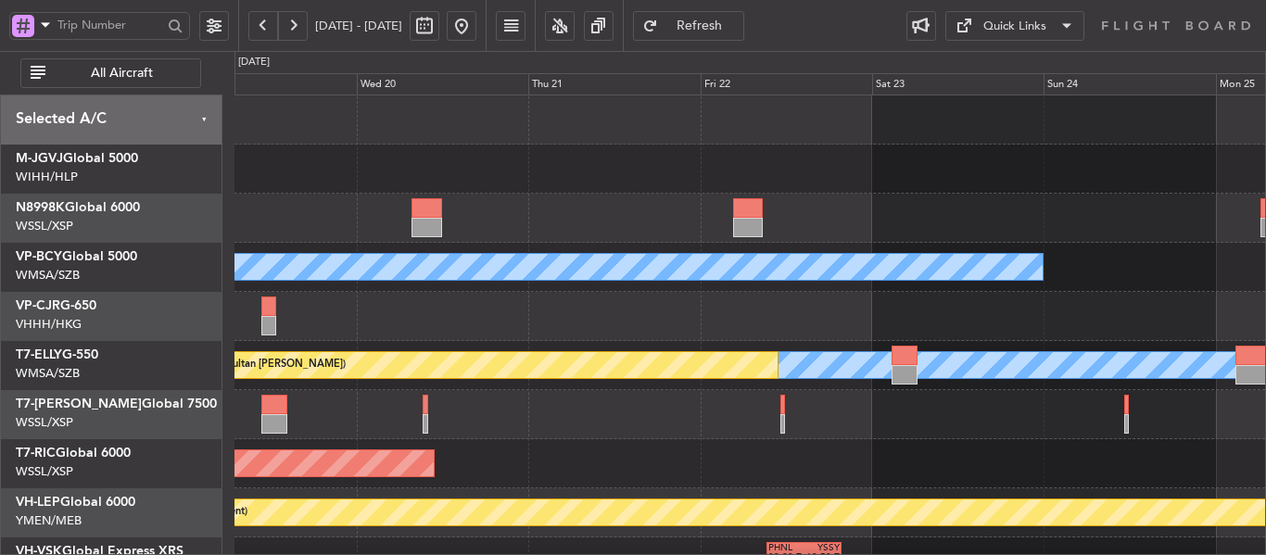
click at [779, 304] on div "Planned Maint [GEOGRAPHIC_DATA] ([GEOGRAPHIC_DATA] Intl)" at bounding box center [750, 316] width 1031 height 49
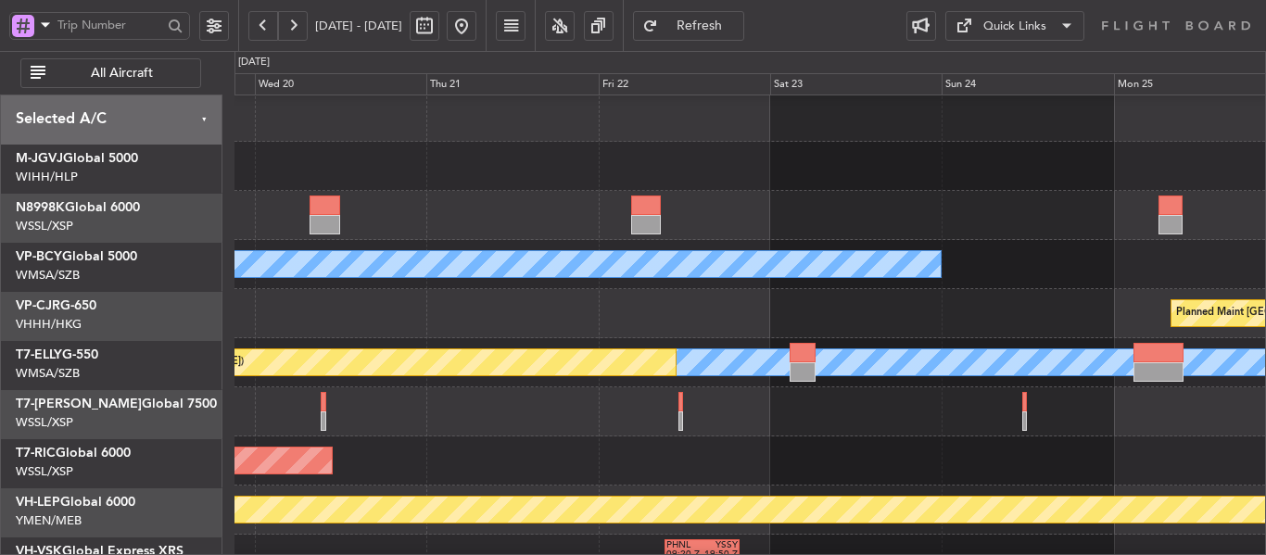
scroll to position [3, 0]
click at [593, 302] on div "Planned Maint [GEOGRAPHIC_DATA] ([GEOGRAPHIC_DATA] Intl)" at bounding box center [750, 313] width 1031 height 49
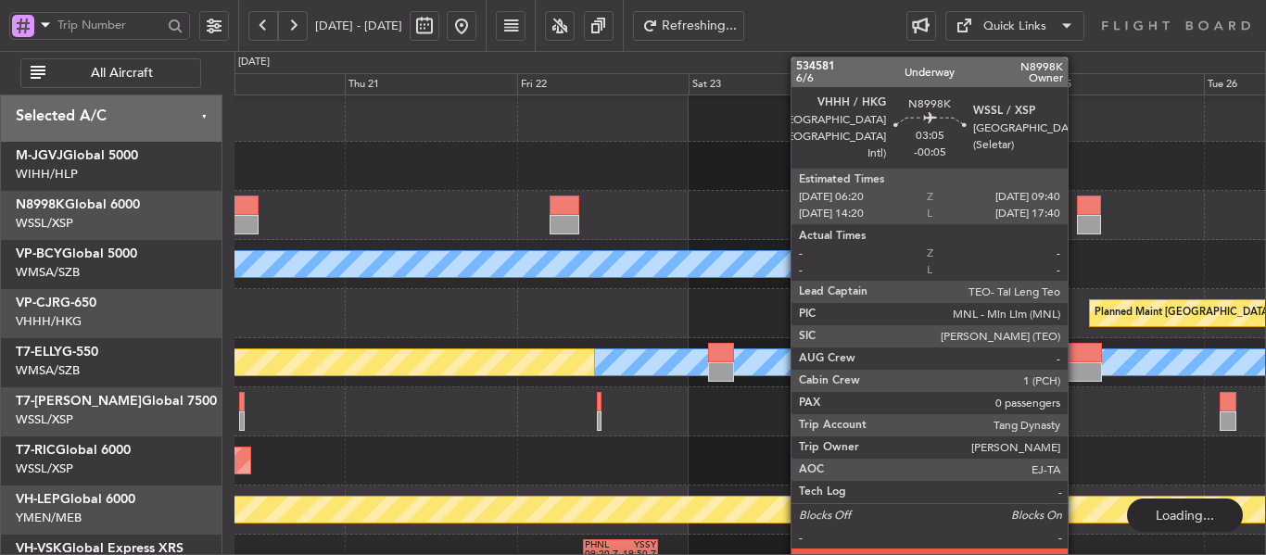
click at [1075, 223] on div at bounding box center [750, 215] width 1031 height 49
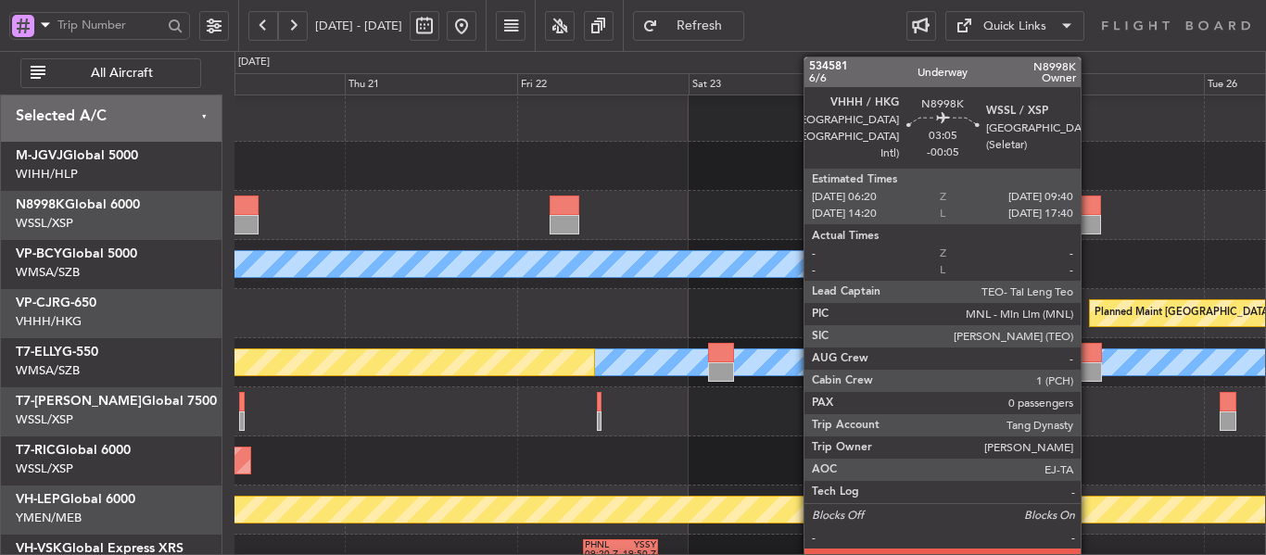
click at [1089, 224] on div at bounding box center [1089, 224] width 24 height 19
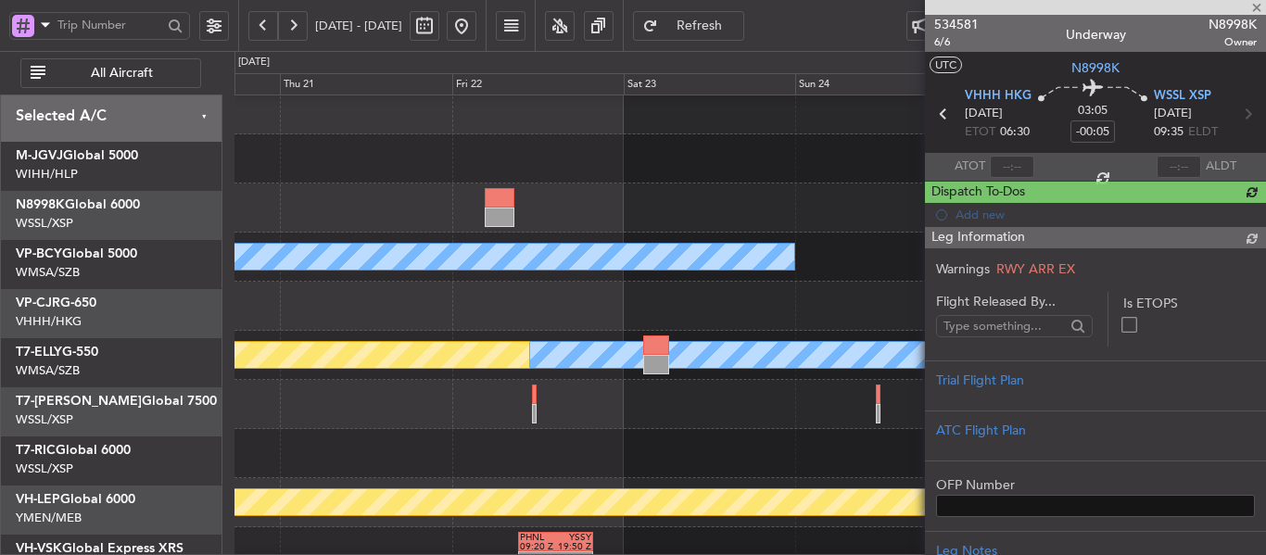
scroll to position [10, 0]
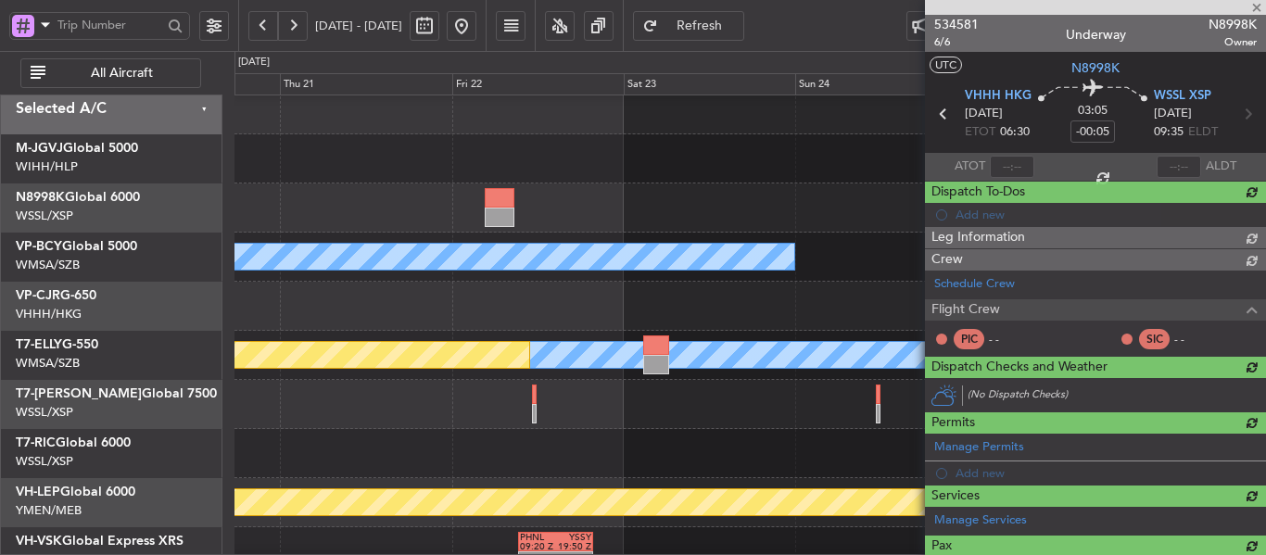
click at [757, 226] on div at bounding box center [750, 208] width 1031 height 49
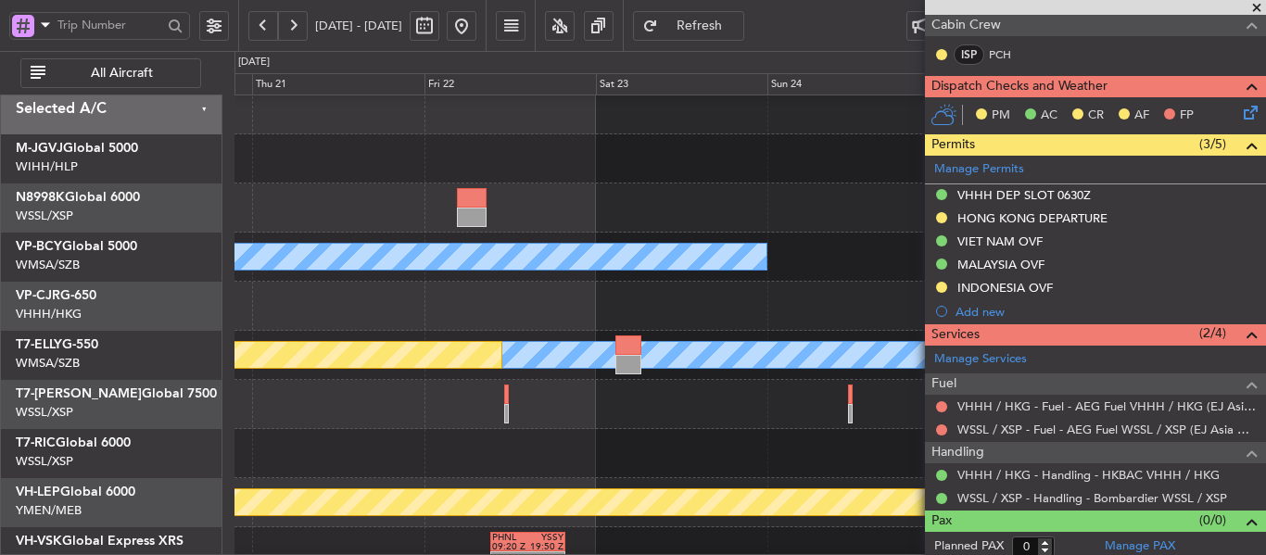
scroll to position [375, 0]
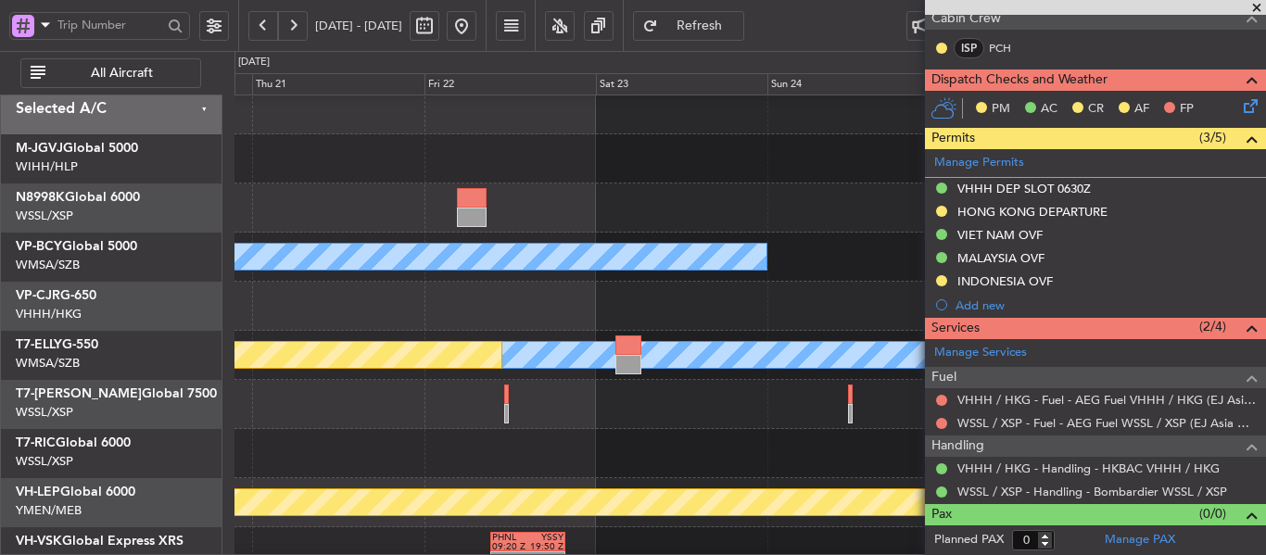
click at [1254, 2] on span at bounding box center [1257, 8] width 19 height 17
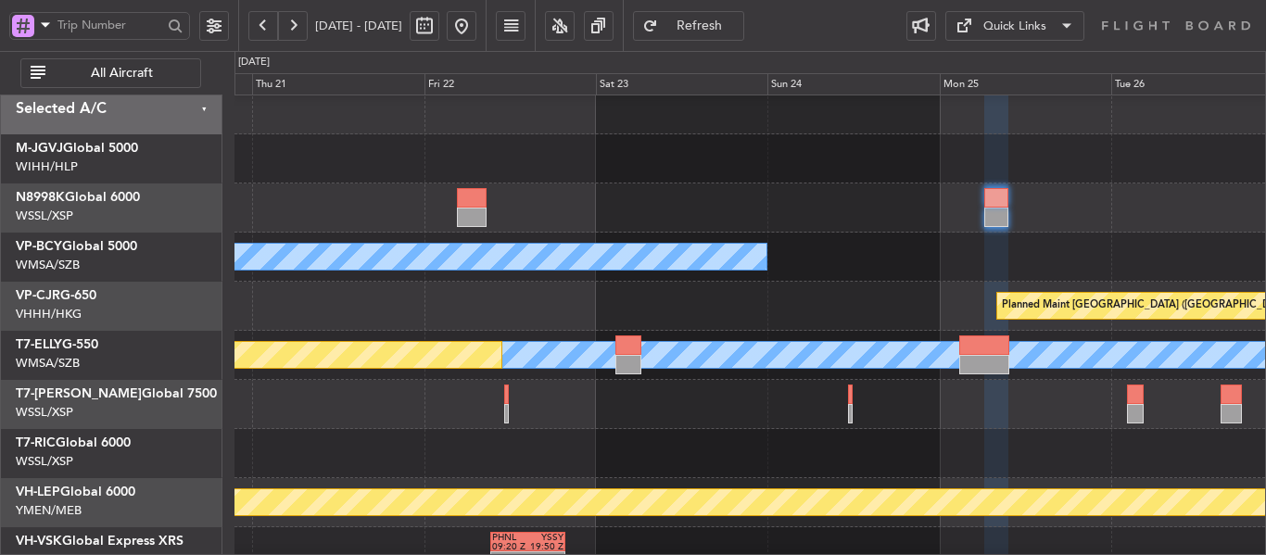
scroll to position [0, 0]
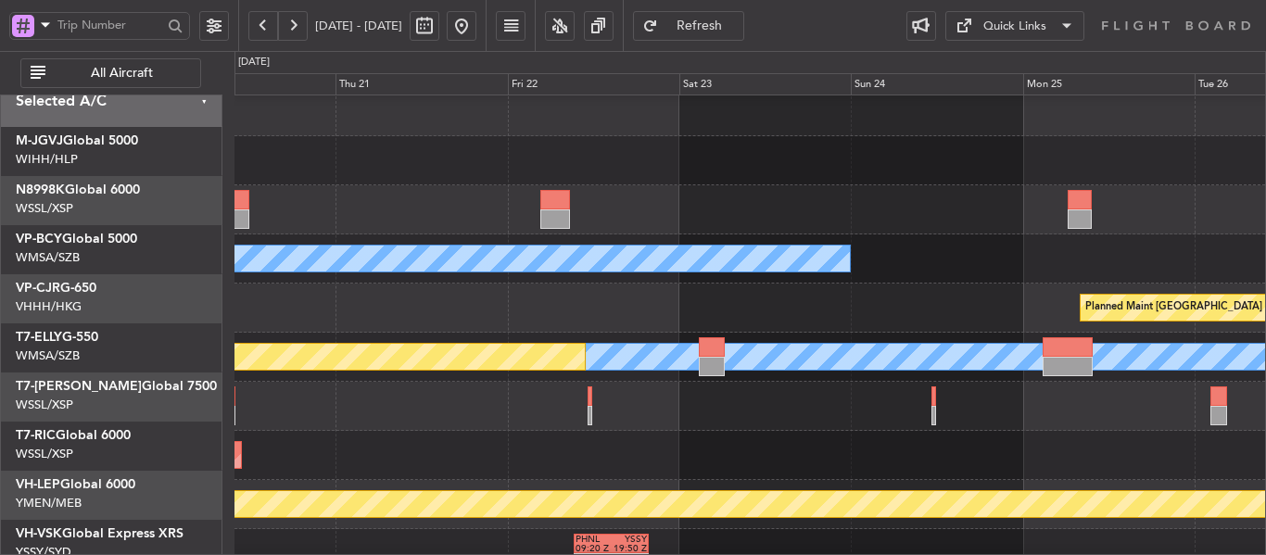
click at [1027, 261] on div "MEL [GEOGRAPHIC_DATA] (Sultan [PERSON_NAME])" at bounding box center [750, 259] width 1031 height 49
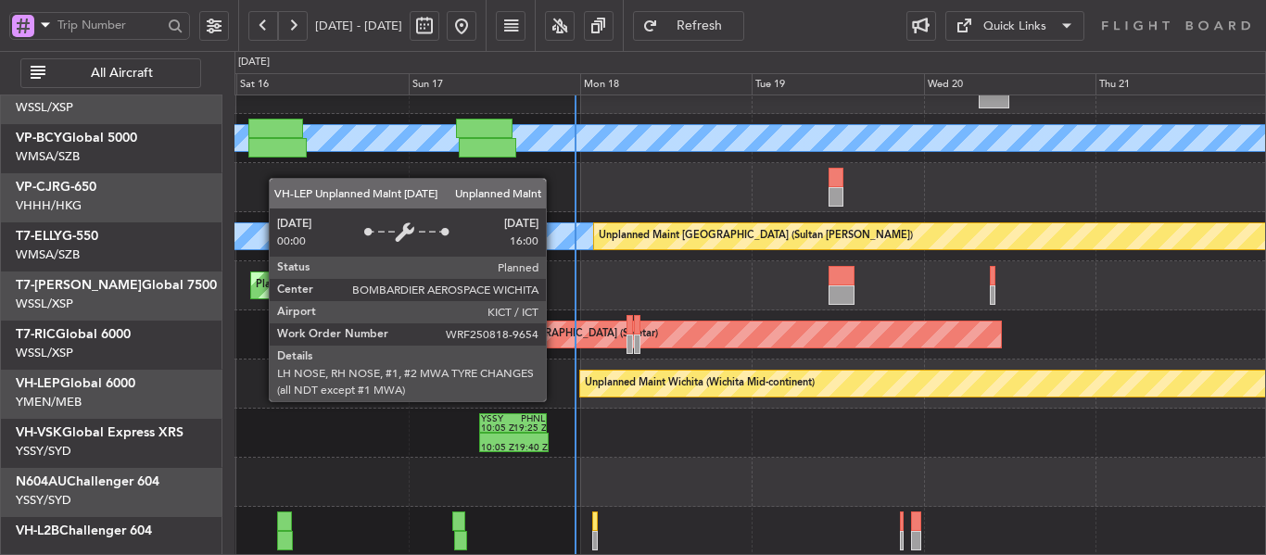
scroll to position [129, 0]
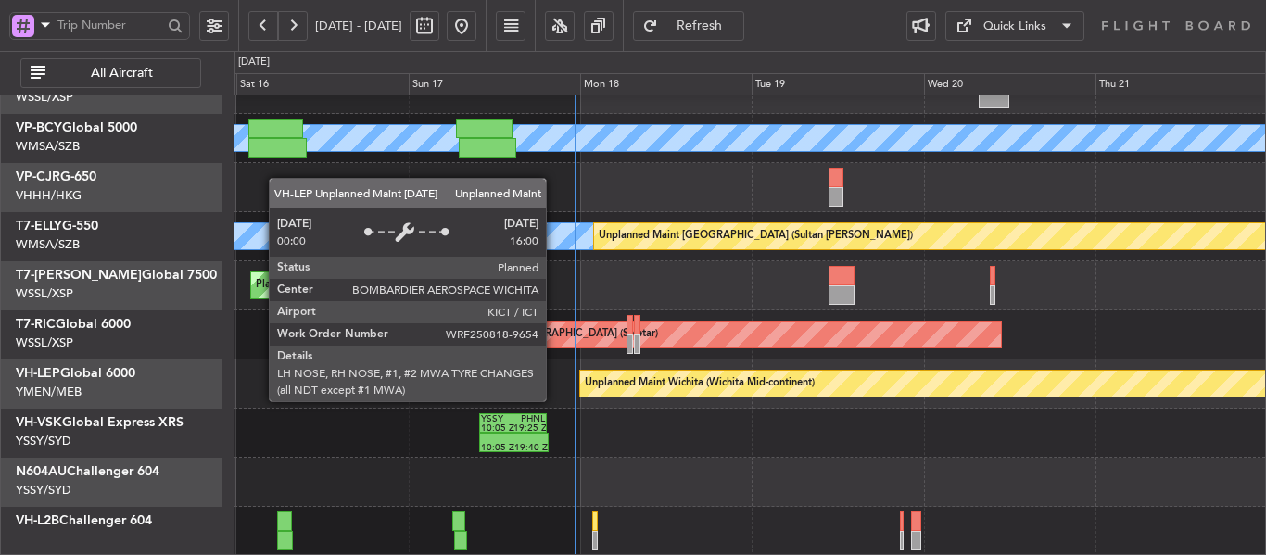
click at [700, 375] on div "Unplanned Maint Wichita (Wichita Mid-continent)" at bounding box center [700, 384] width 230 height 28
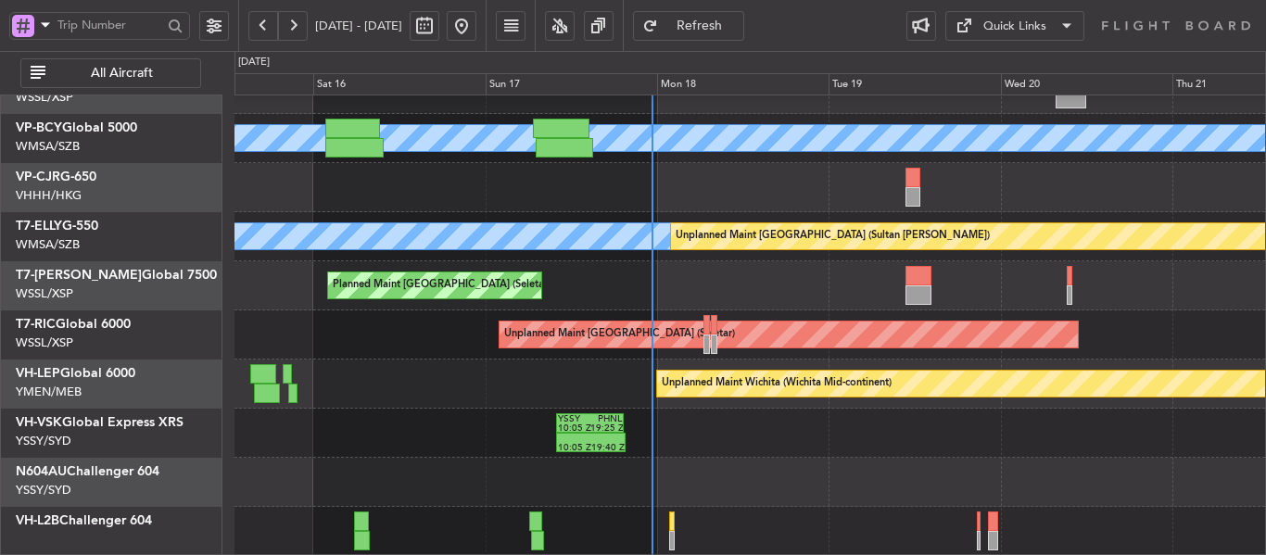
click at [433, 397] on div "Unplanned Maint Wichita (Wichita Mid-continent)" at bounding box center [750, 384] width 1031 height 49
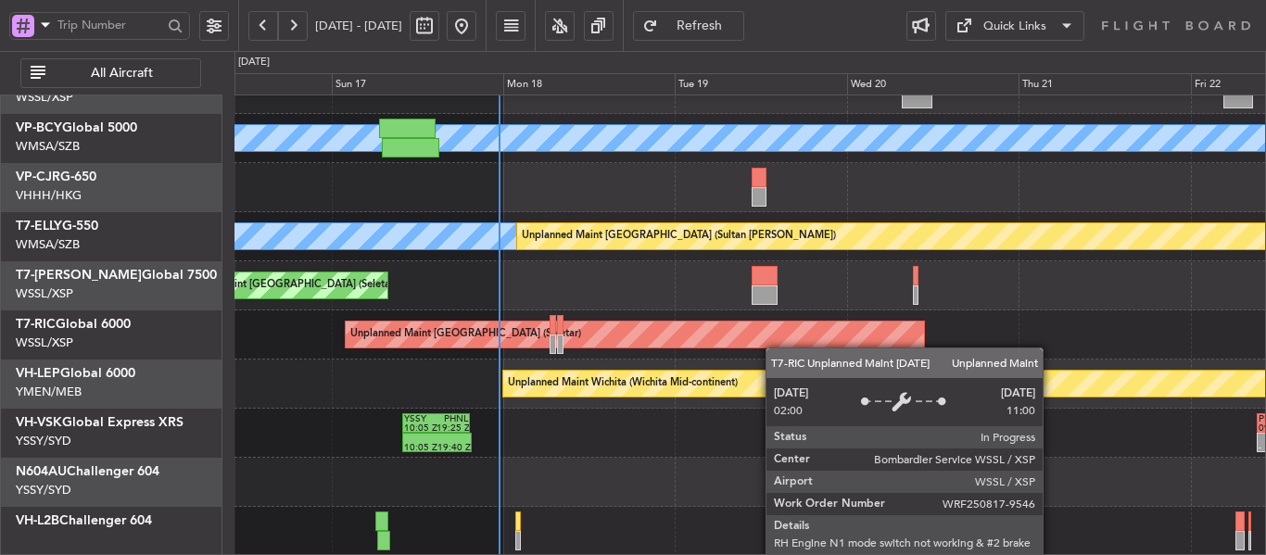
click at [724, 337] on div "MEL [GEOGRAPHIC_DATA] (Sultan [PERSON_NAME]) Planned Maint [GEOGRAPHIC_DATA] (S…" at bounding box center [750, 262] width 1031 height 590
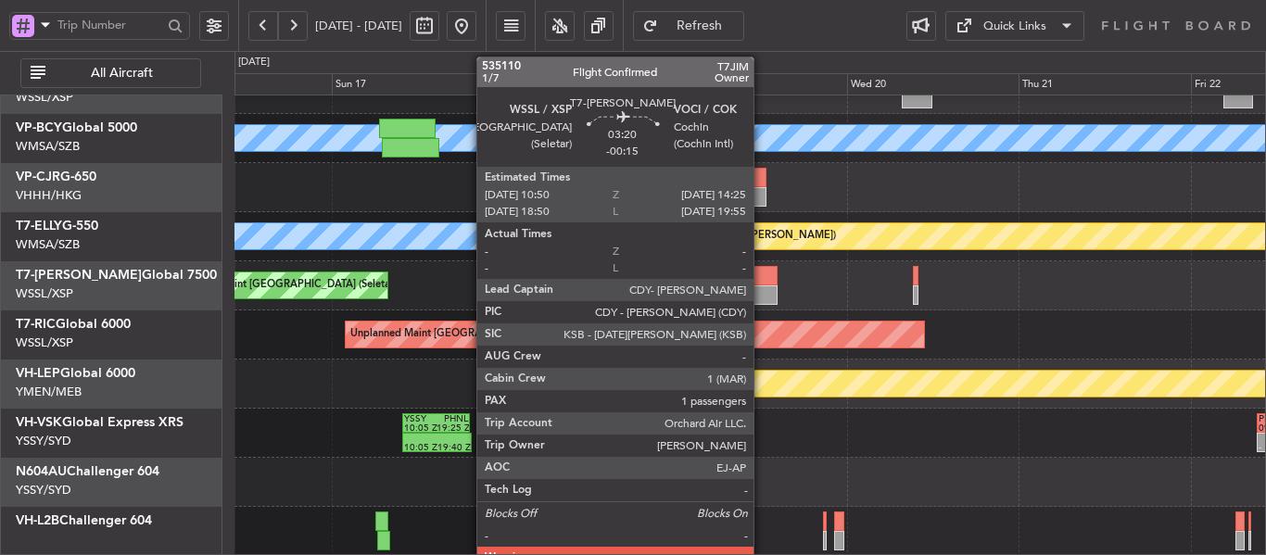
click at [762, 289] on div at bounding box center [765, 295] width 26 height 19
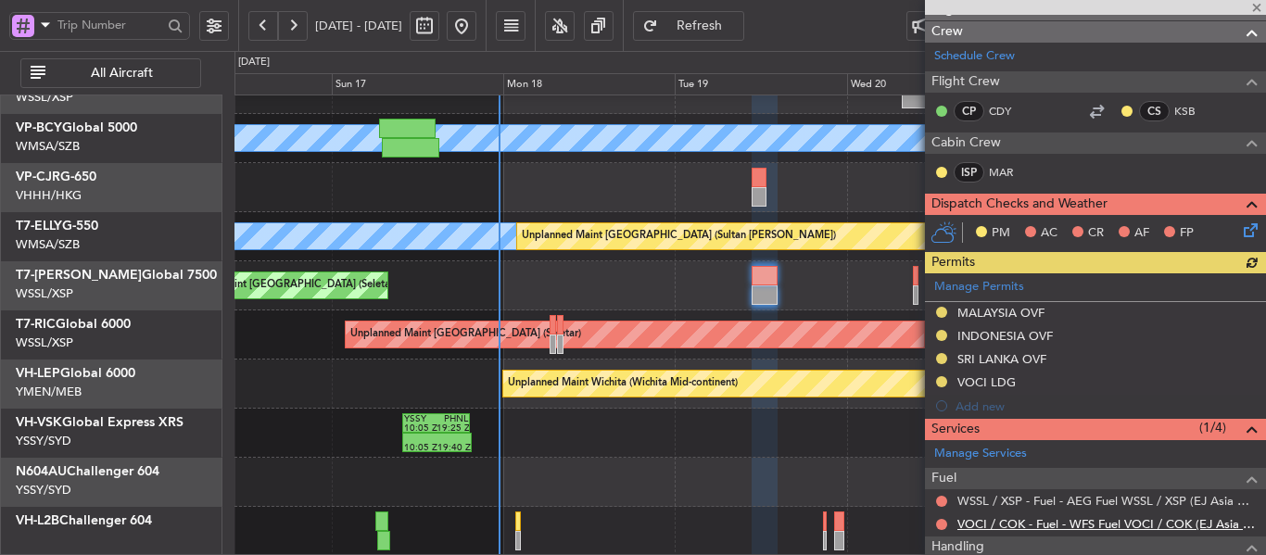
scroll to position [417, 0]
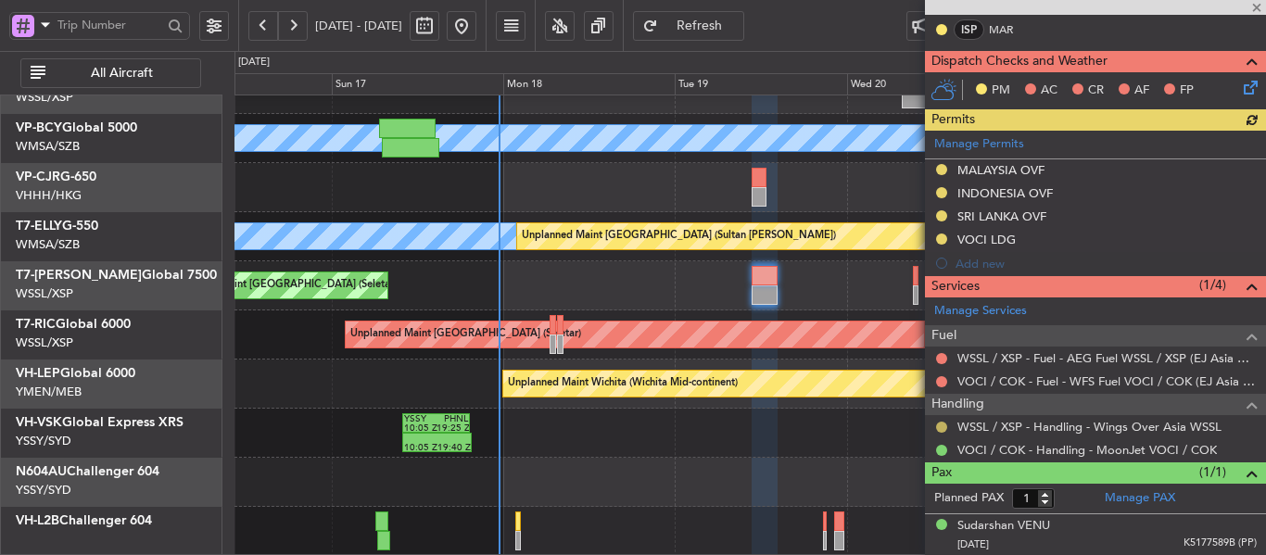
click at [943, 425] on button at bounding box center [941, 427] width 11 height 11
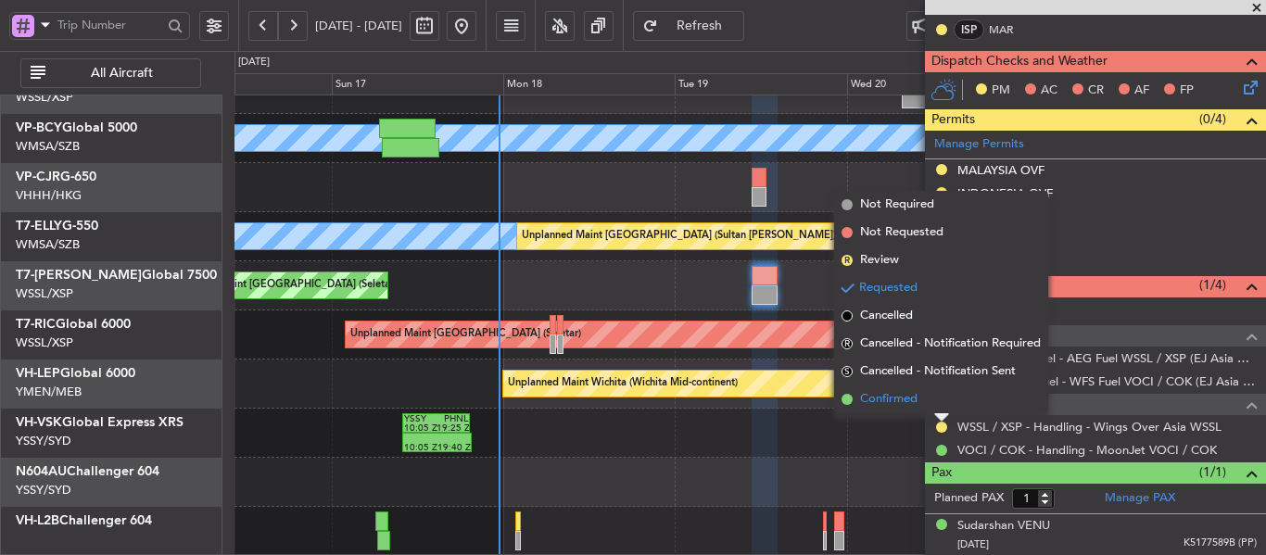
click at [851, 399] on span at bounding box center [847, 399] width 11 height 11
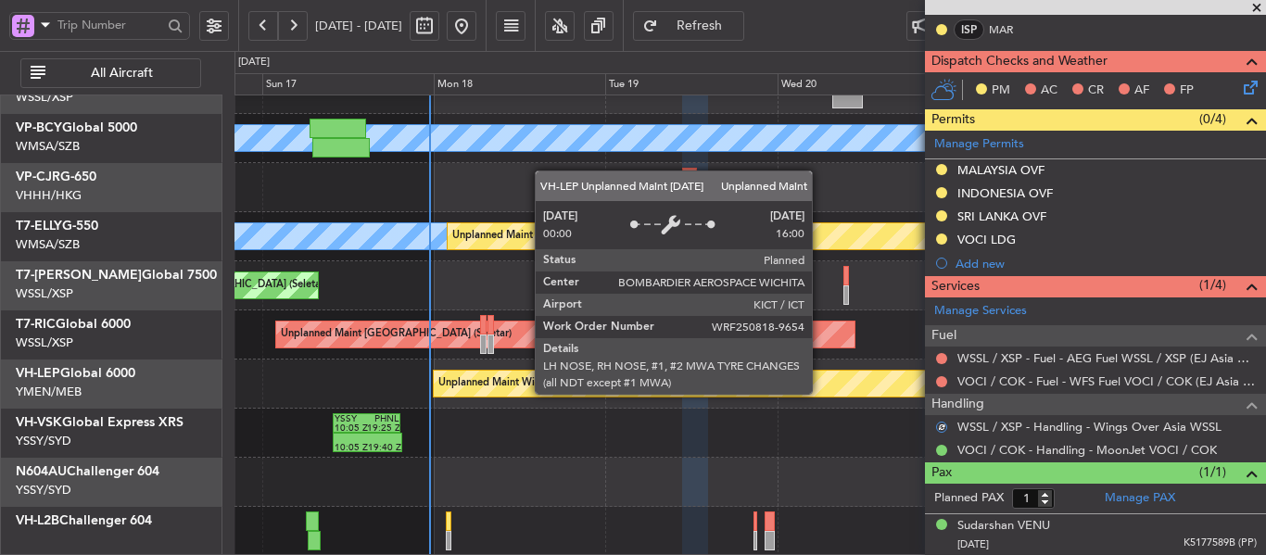
scroll to position [121, 0]
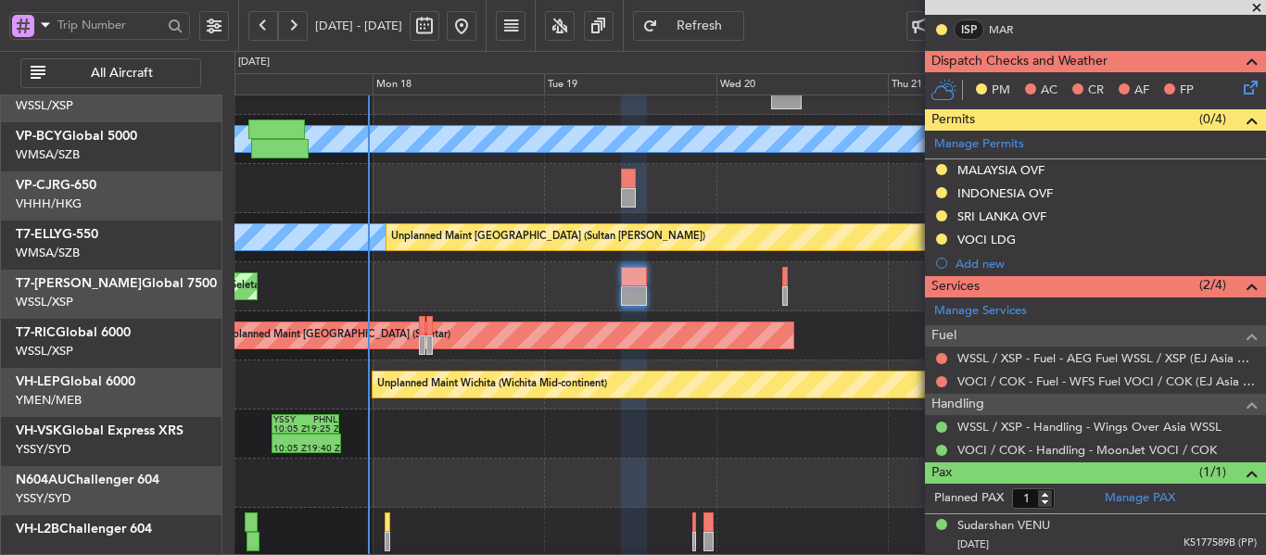
scroll to position [129, 0]
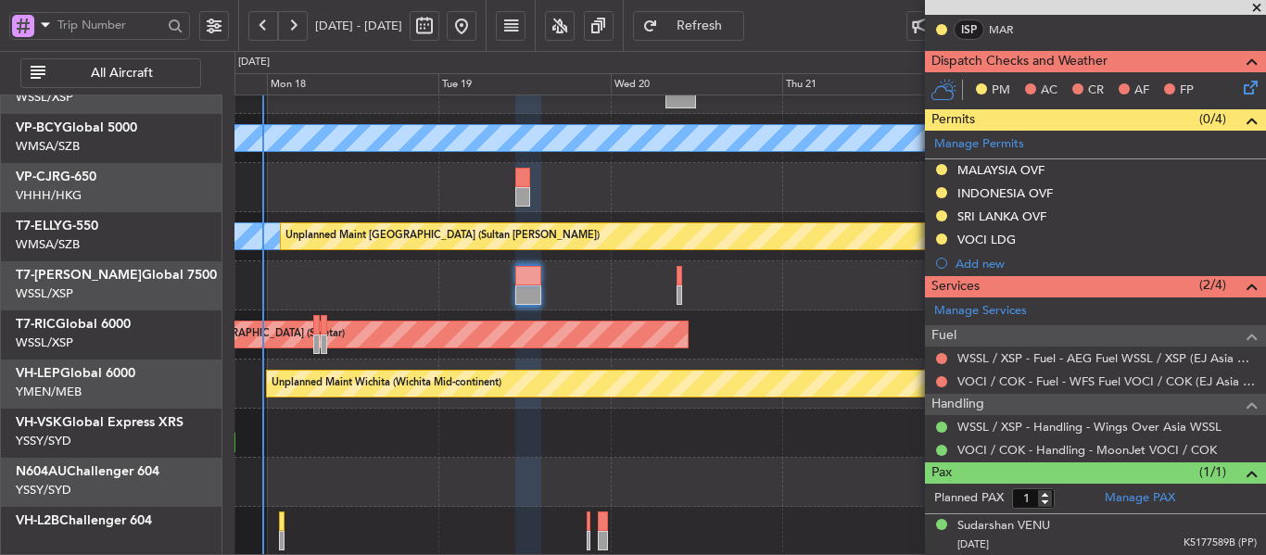
click at [675, 467] on div at bounding box center [750, 482] width 1031 height 49
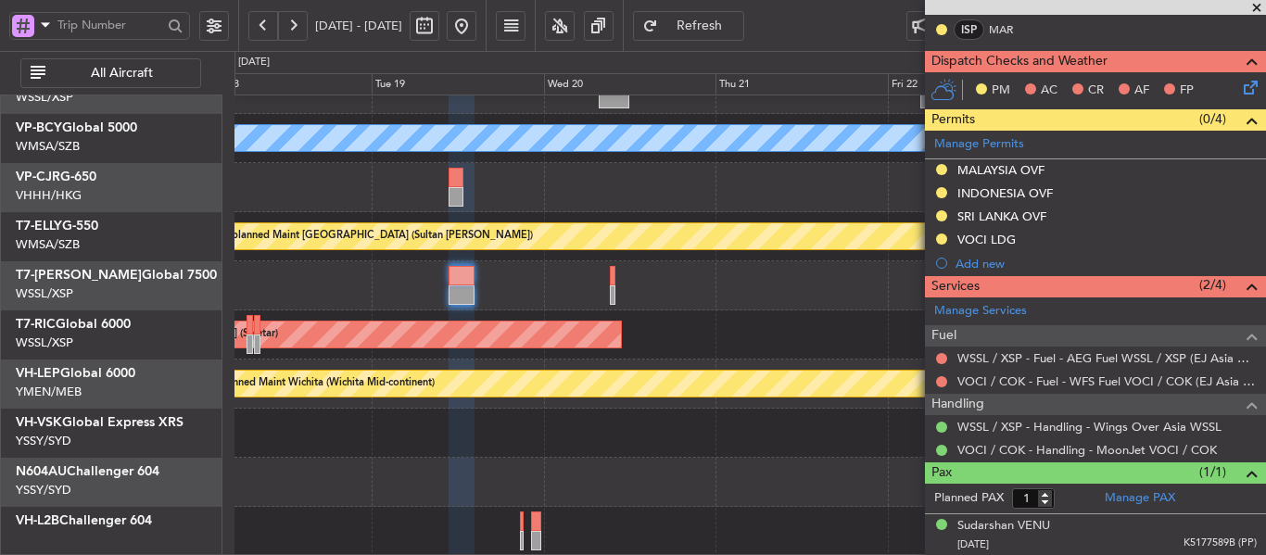
click at [664, 355] on div "MEL [GEOGRAPHIC_DATA] (Sultan [PERSON_NAME]) Planned Maint [GEOGRAPHIC_DATA] ([…" at bounding box center [750, 262] width 1031 height 590
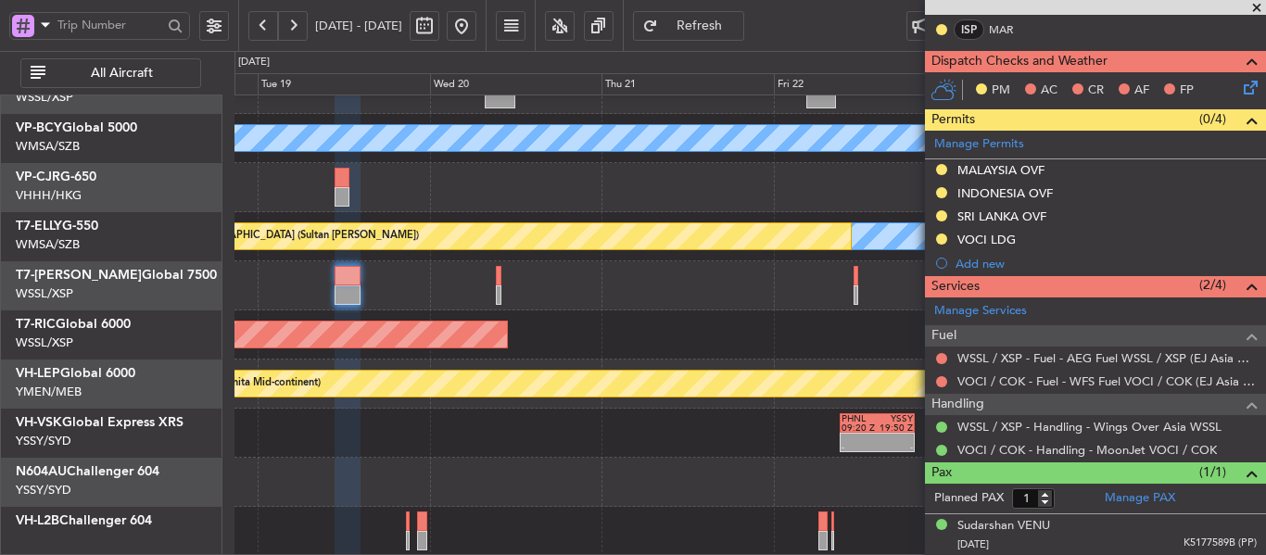
click at [543, 403] on div "MEL [GEOGRAPHIC_DATA] (Sultan [PERSON_NAME]) Planned Maint [GEOGRAPHIC_DATA] ([…" at bounding box center [750, 262] width 1031 height 590
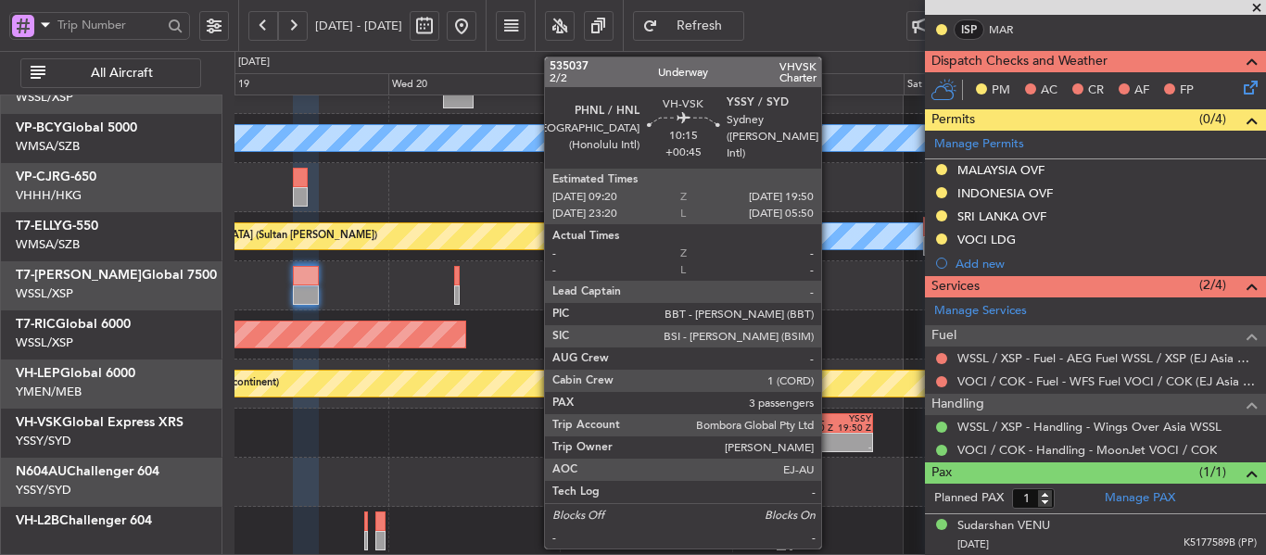
click at [830, 424] on div "09:20 Z" at bounding box center [818, 428] width 36 height 9
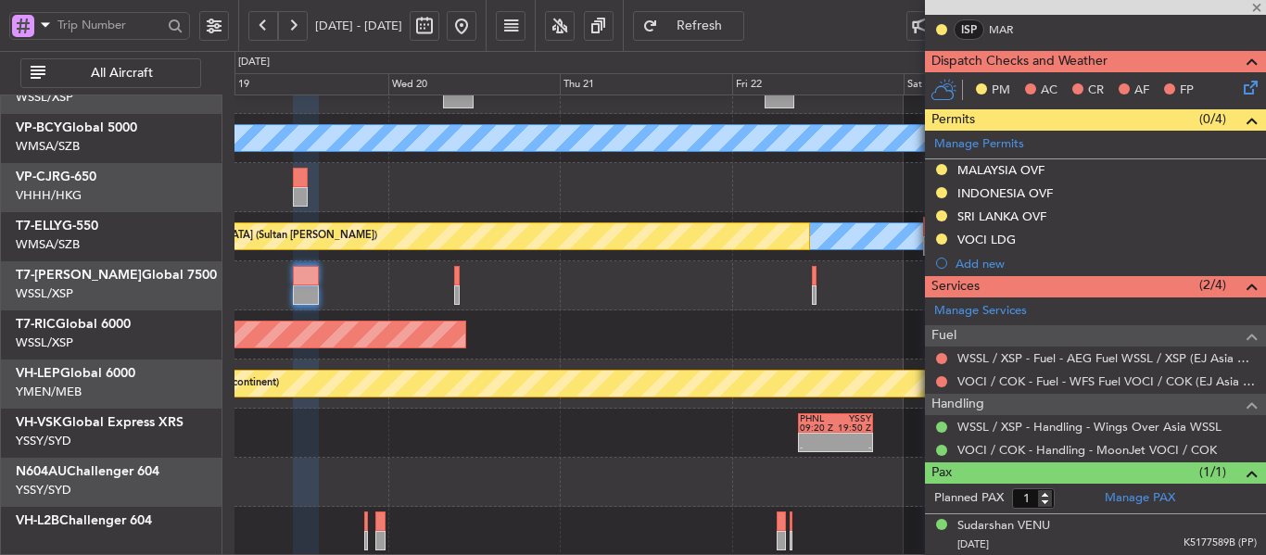
type input "+00:45"
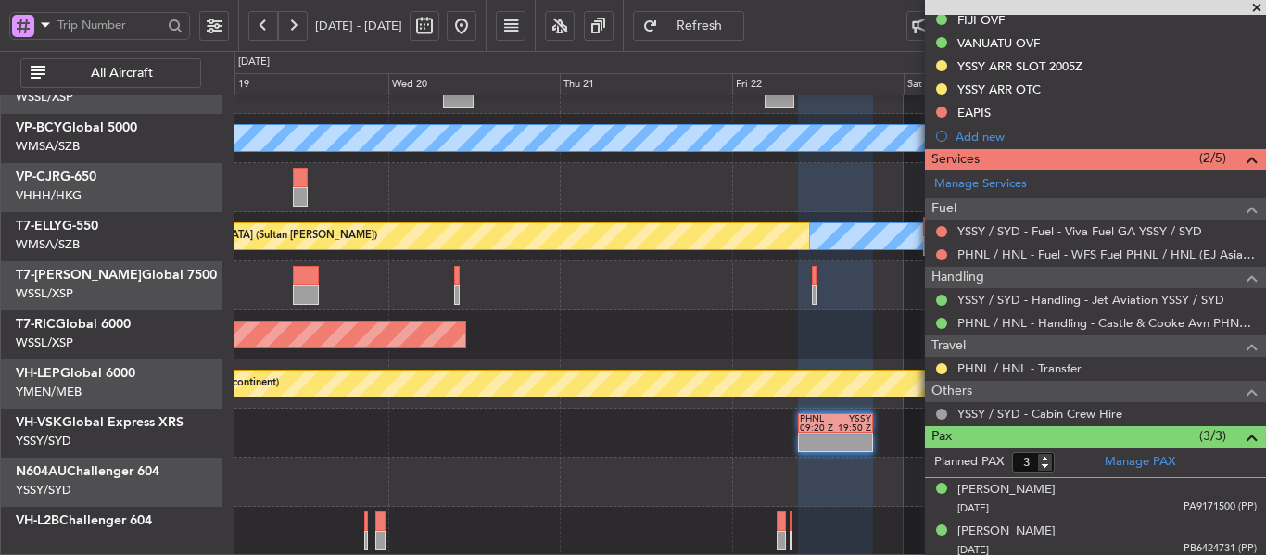
scroll to position [556, 0]
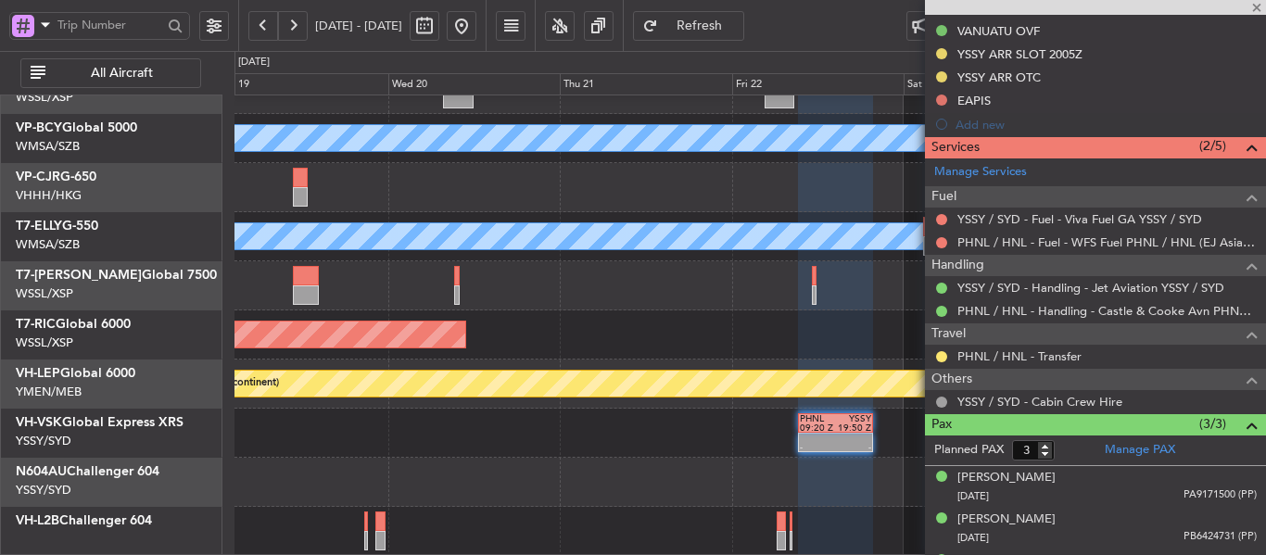
click at [1258, 9] on div at bounding box center [1095, 7] width 341 height 15
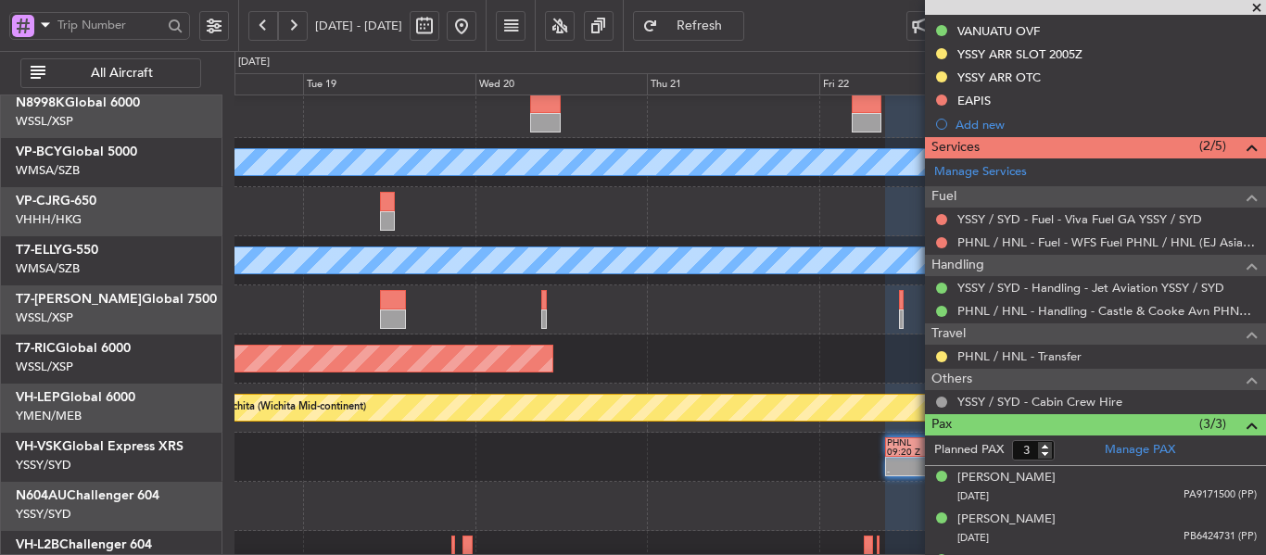
click at [719, 280] on div "Unplanned Maint [GEOGRAPHIC_DATA] (Sultan [PERSON_NAME]) MEL" at bounding box center [750, 260] width 1031 height 49
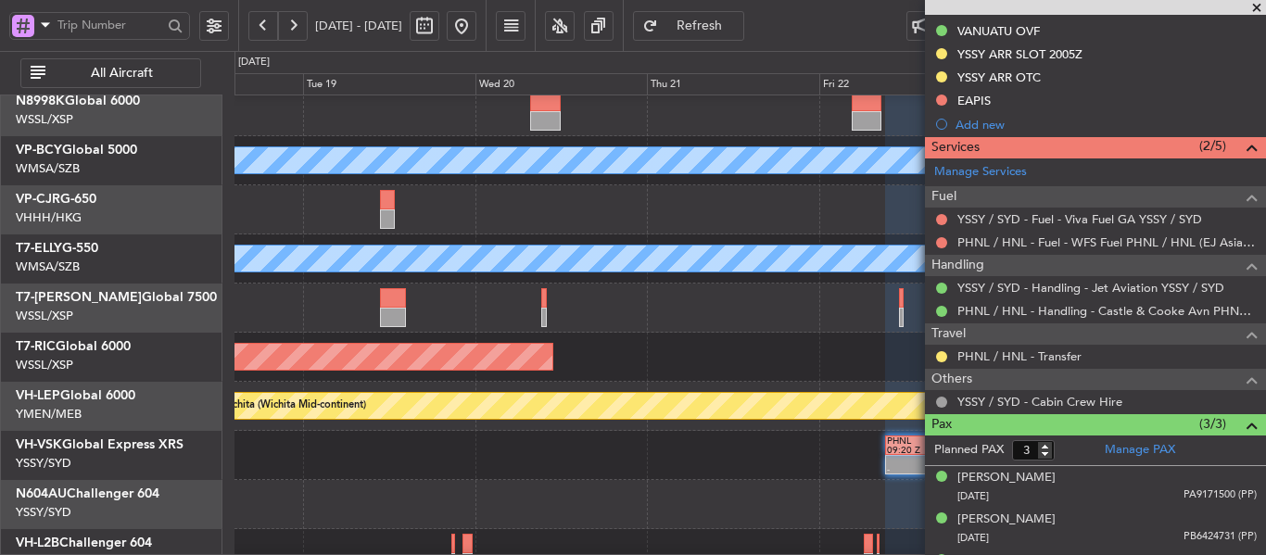
click at [1256, 10] on span at bounding box center [1257, 8] width 19 height 17
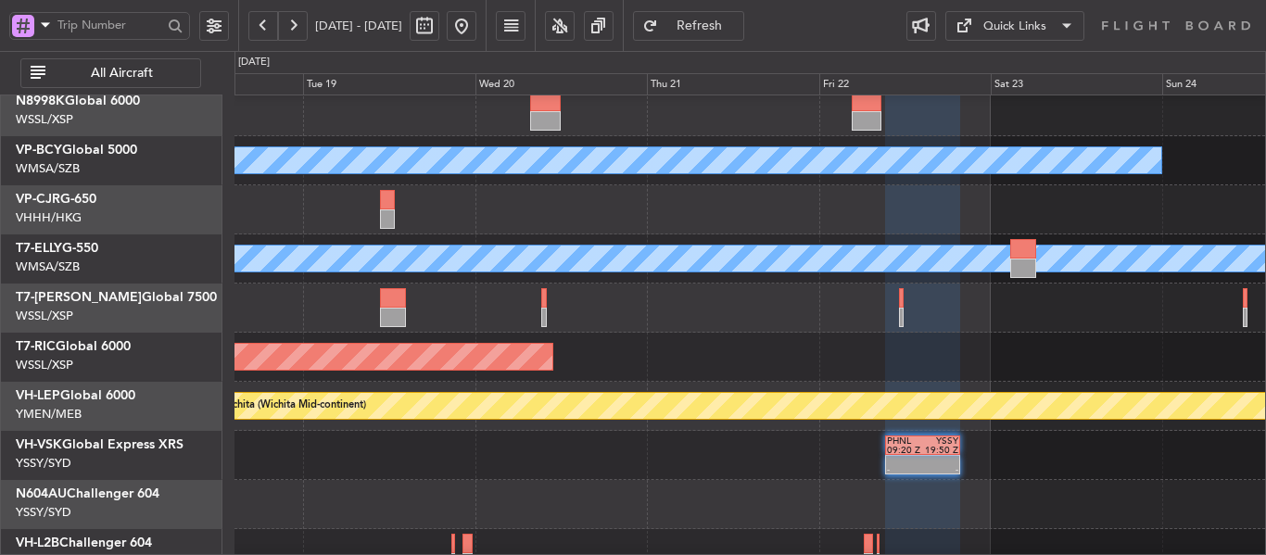
type input "0"
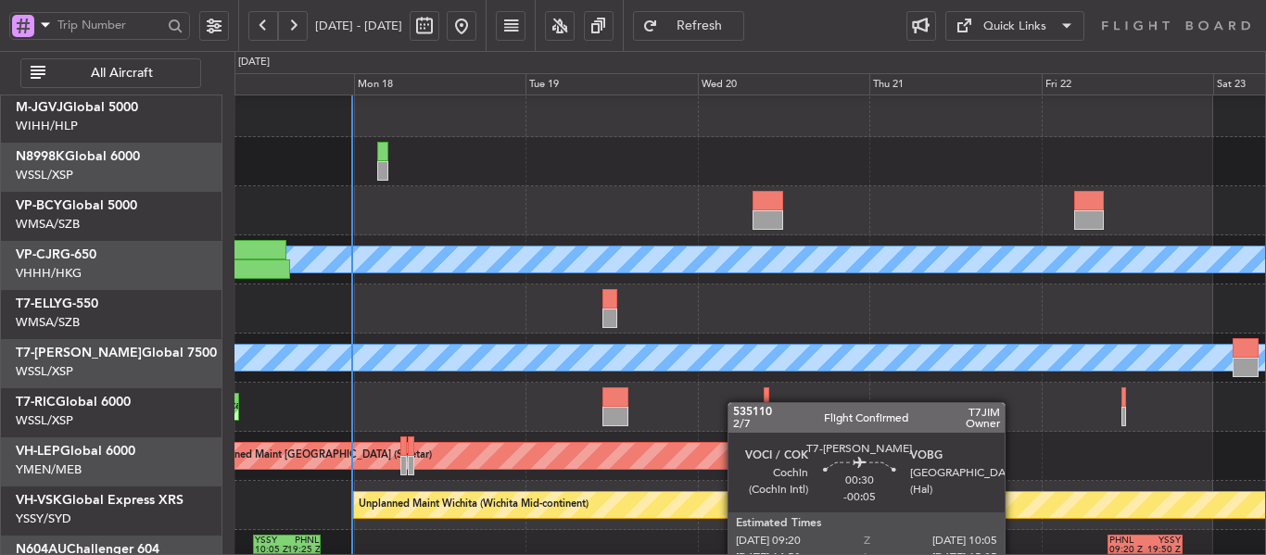
scroll to position [0, 0]
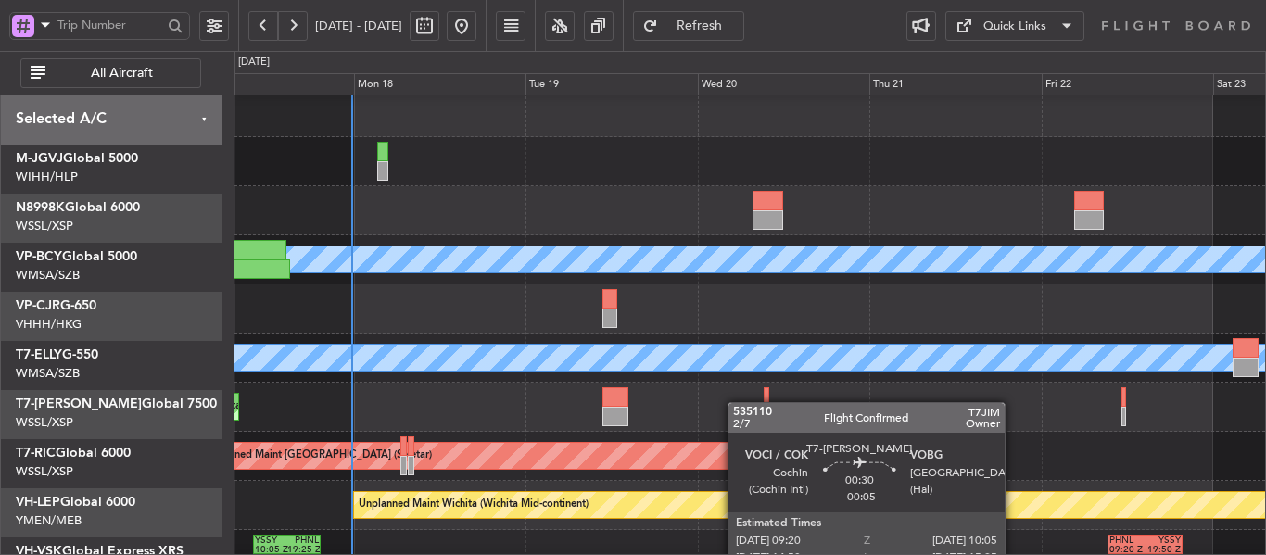
click at [808, 416] on div "Planned Maint [GEOGRAPHIC_DATA] (Seletar)" at bounding box center [750, 407] width 1031 height 49
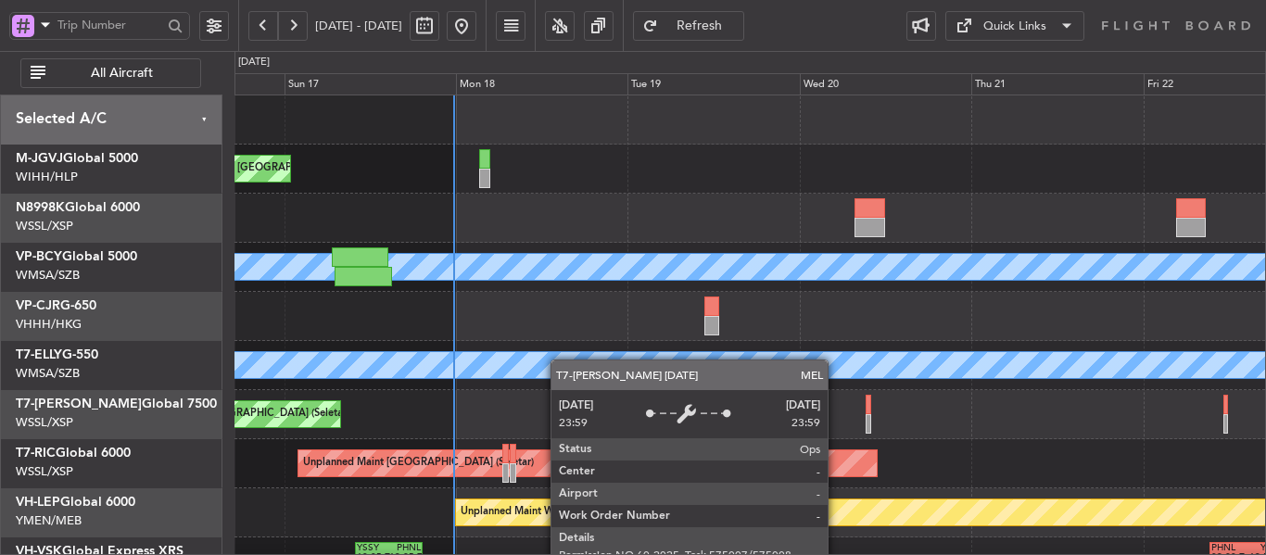
click at [652, 437] on div "Planned Maint [GEOGRAPHIC_DATA] (Seletar) [PERSON_NAME] (Sultan [PERSON_NAME]) …" at bounding box center [750, 390] width 1031 height 590
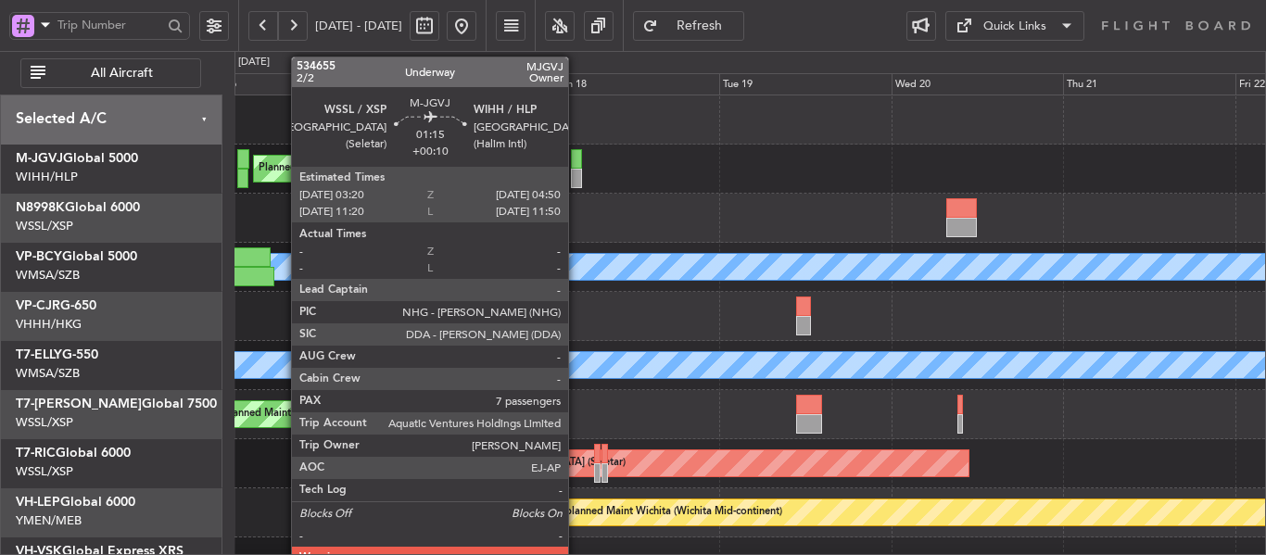
click at [576, 182] on div at bounding box center [576, 178] width 11 height 19
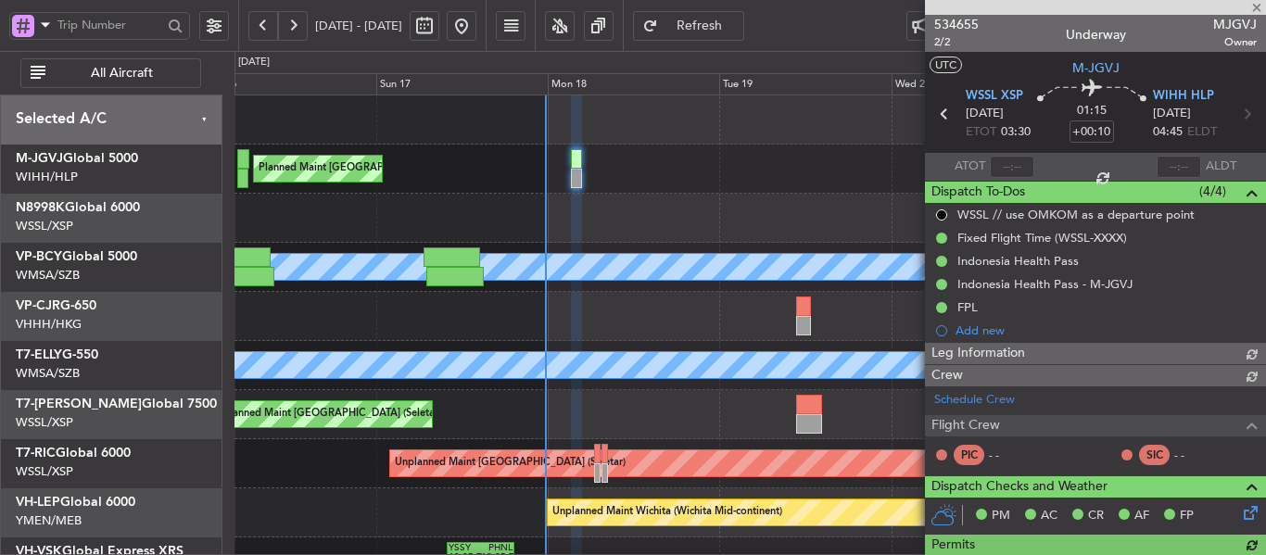
type input "[PERSON_NAME] (LEU)"
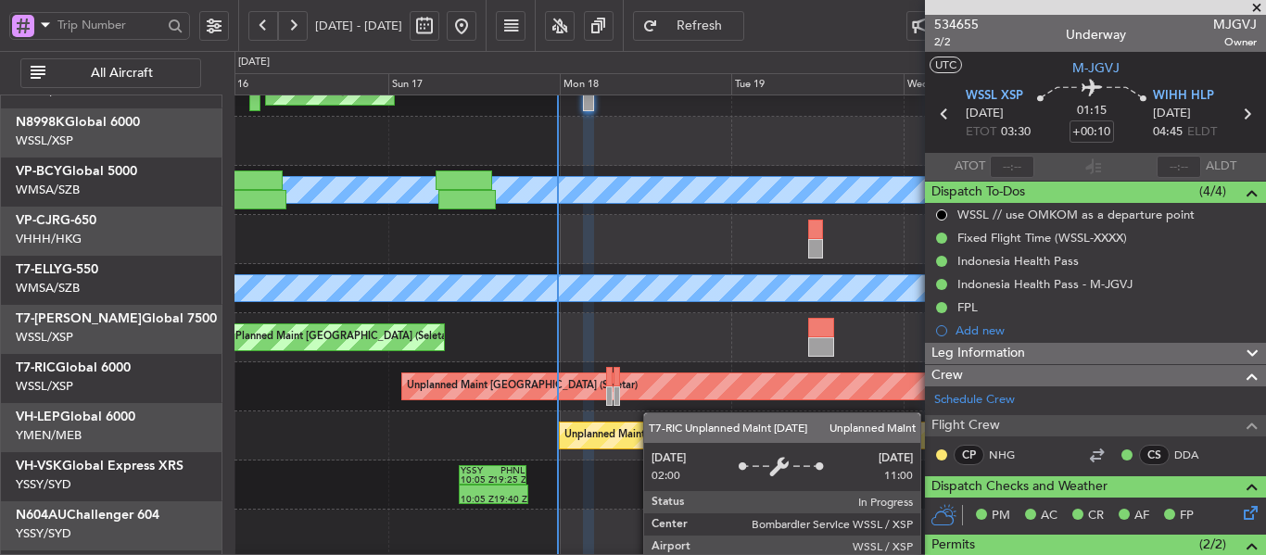
click at [654, 374] on div "Unplanned Maint [GEOGRAPHIC_DATA] (Seletar)" at bounding box center [691, 387] width 579 height 26
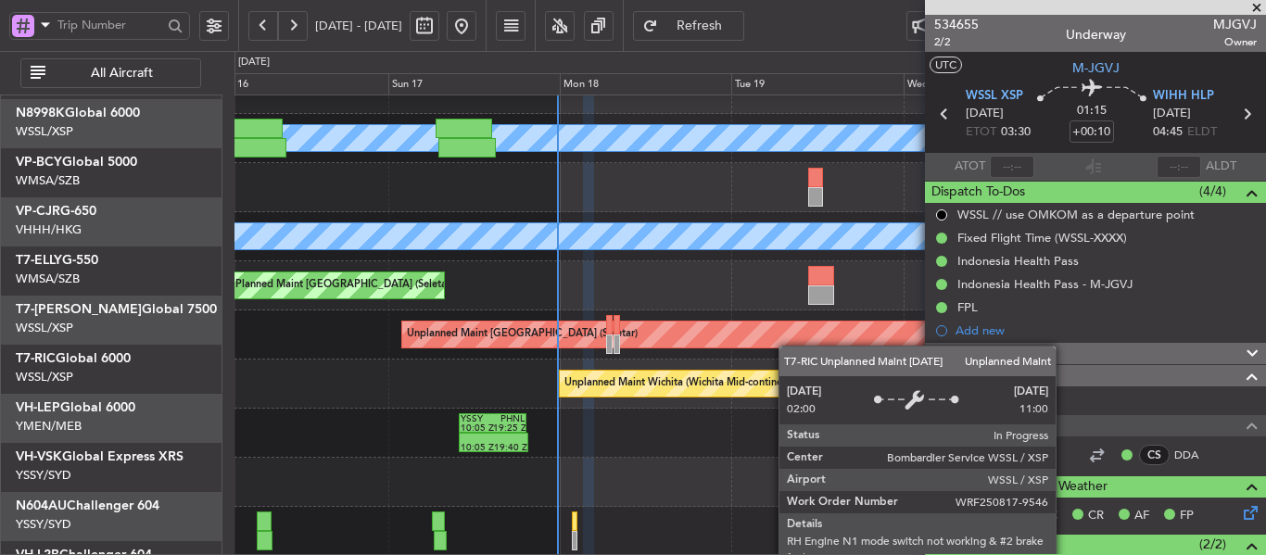
scroll to position [129, 0]
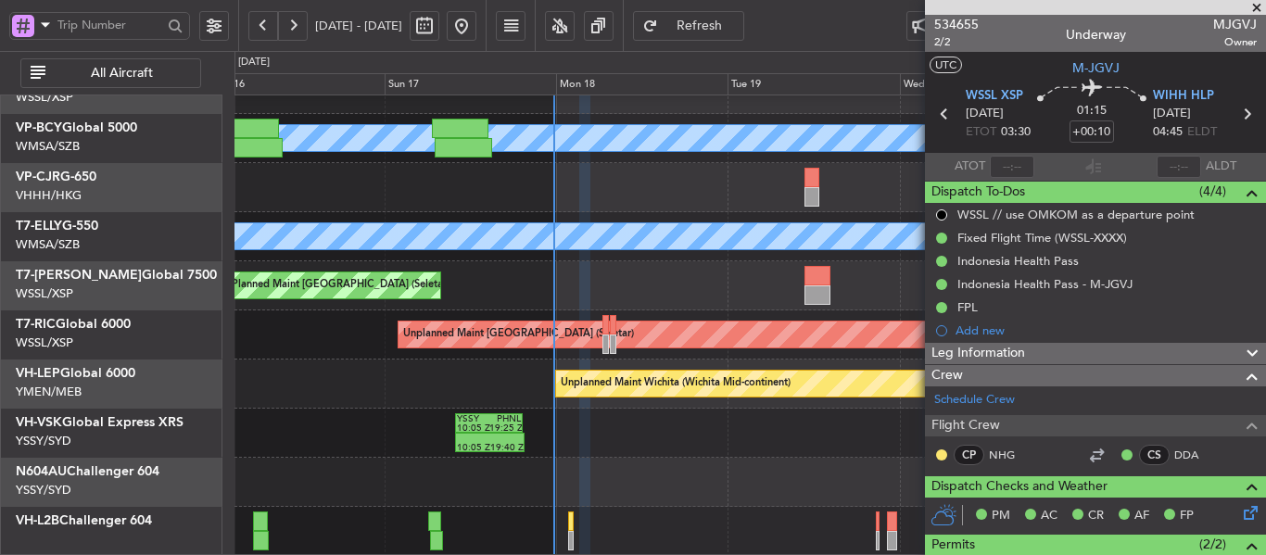
click at [672, 341] on div "MEL [GEOGRAPHIC_DATA] (Sultan [PERSON_NAME]) Planned Maint [GEOGRAPHIC_DATA] (S…" at bounding box center [750, 262] width 1031 height 590
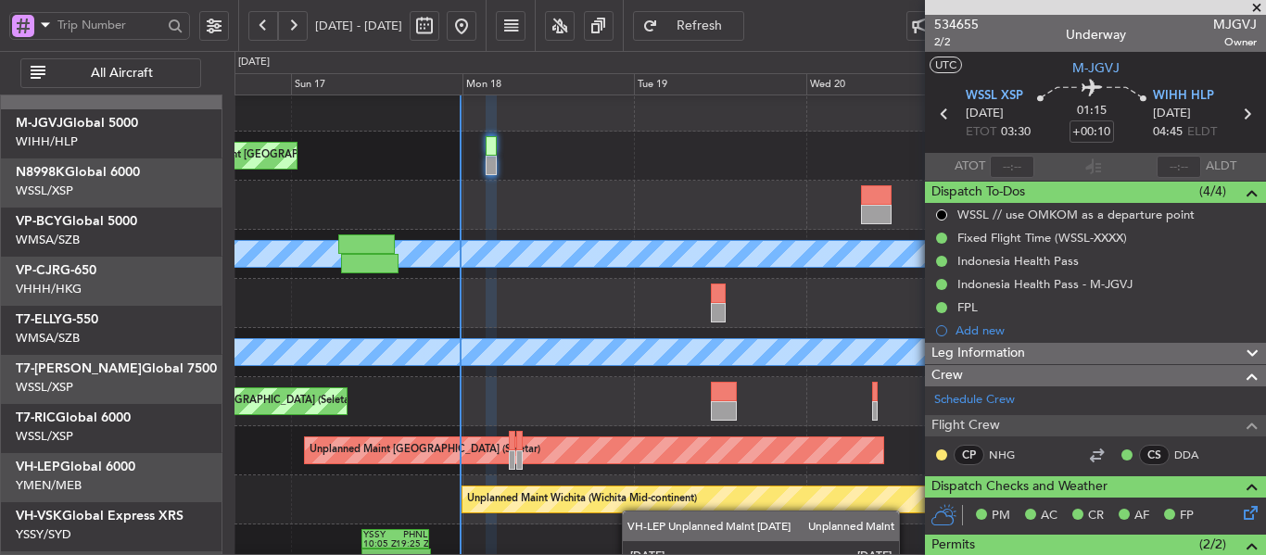
scroll to position [13, 0]
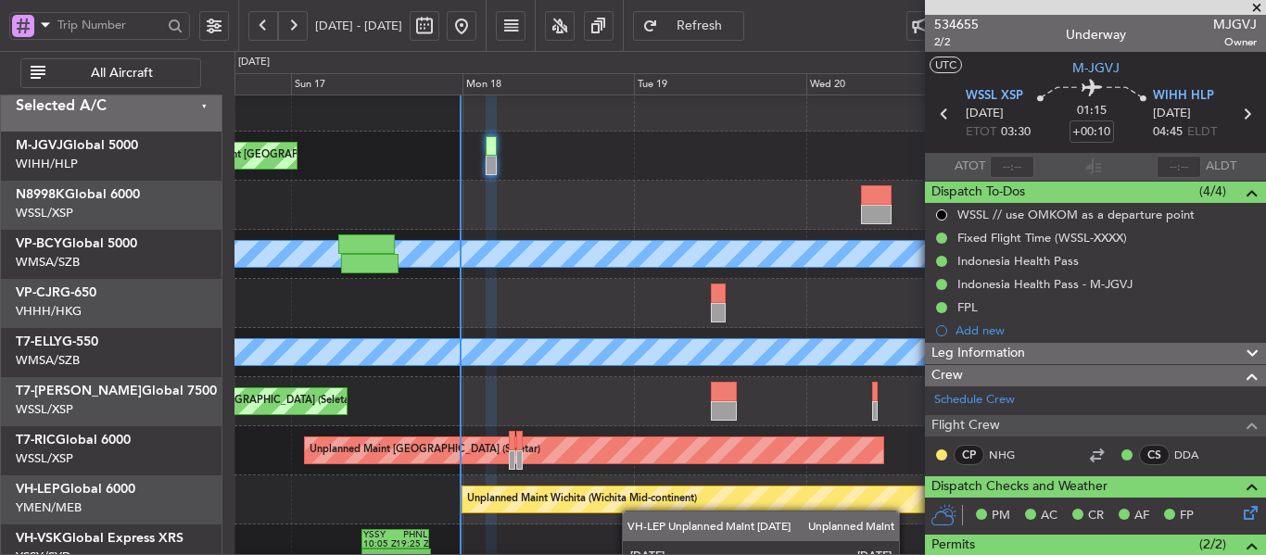
click at [631, 512] on div "Unplanned Maint Wichita (Wichita Mid-continent)" at bounding box center [582, 500] width 230 height 28
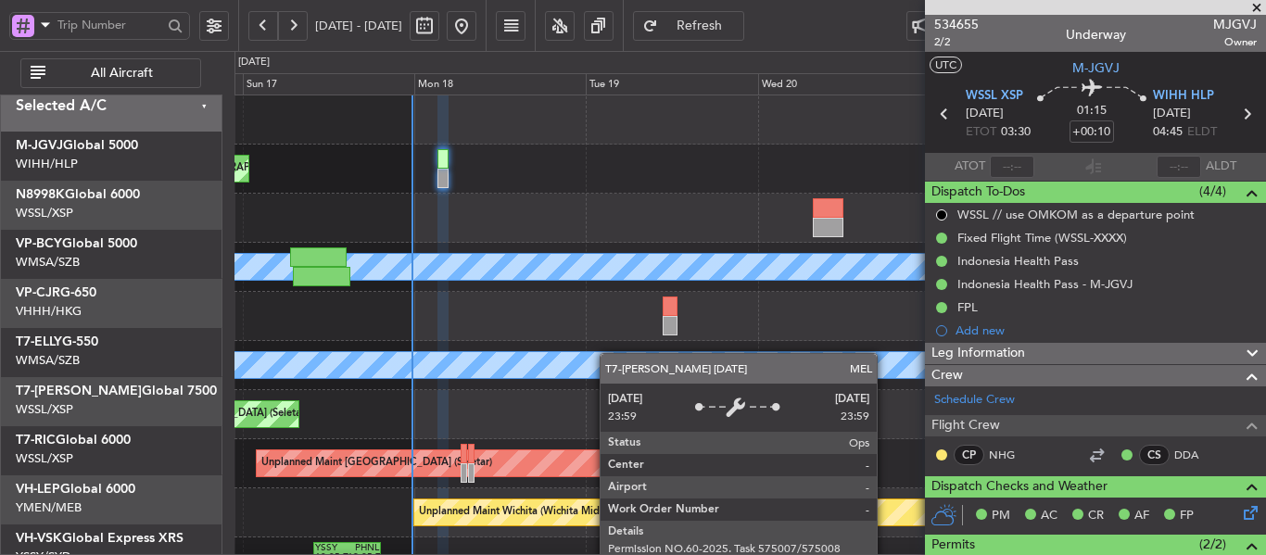
scroll to position [0, 0]
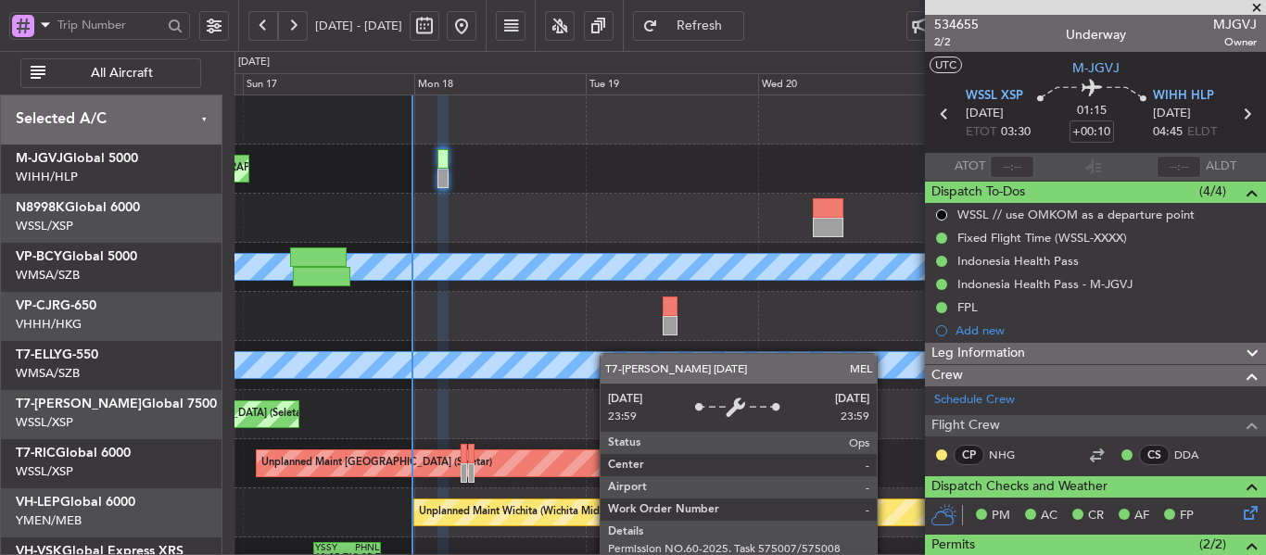
click at [601, 365] on div "Planned Maint [GEOGRAPHIC_DATA] (Seletar) [PERSON_NAME] (Sultan [PERSON_NAME]) …" at bounding box center [750, 390] width 1031 height 590
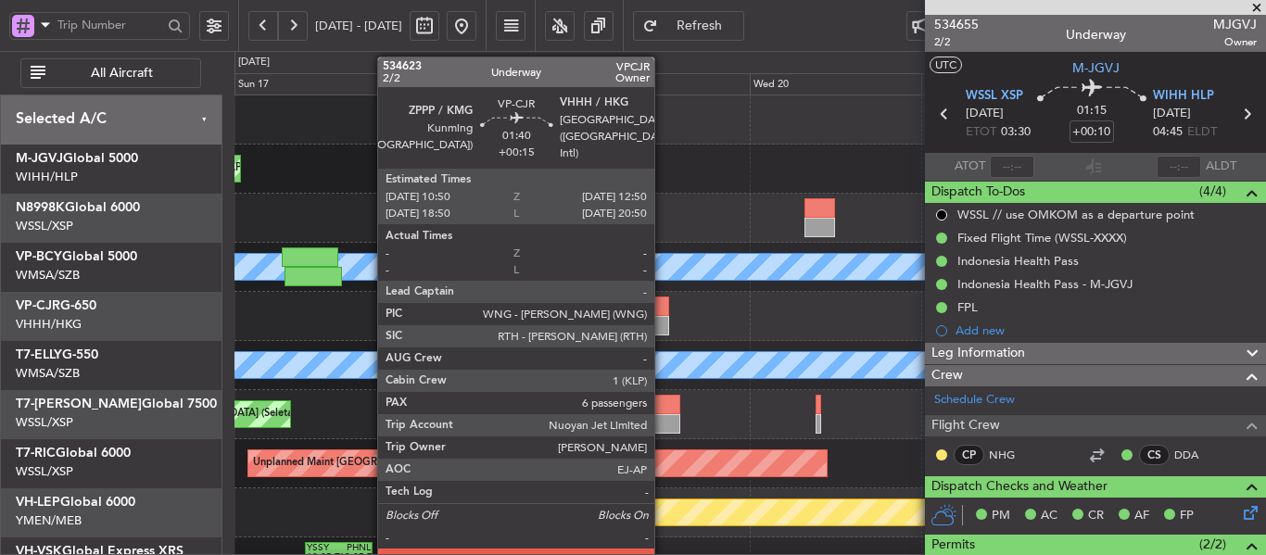
click at [663, 314] on div at bounding box center [662, 306] width 15 height 19
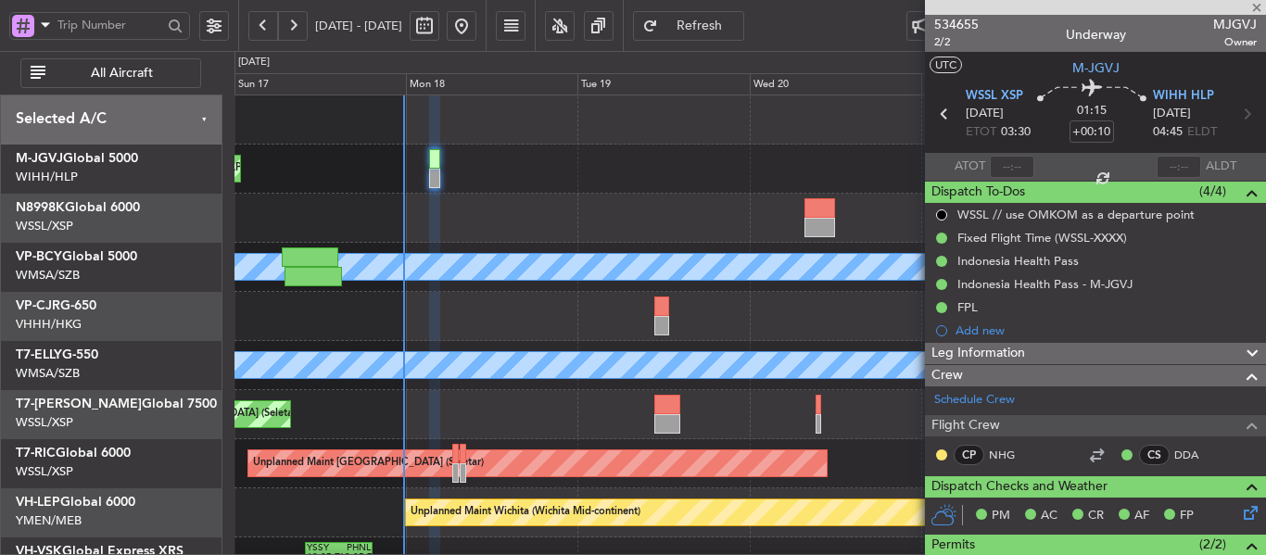
type input "+00:15"
type input "6"
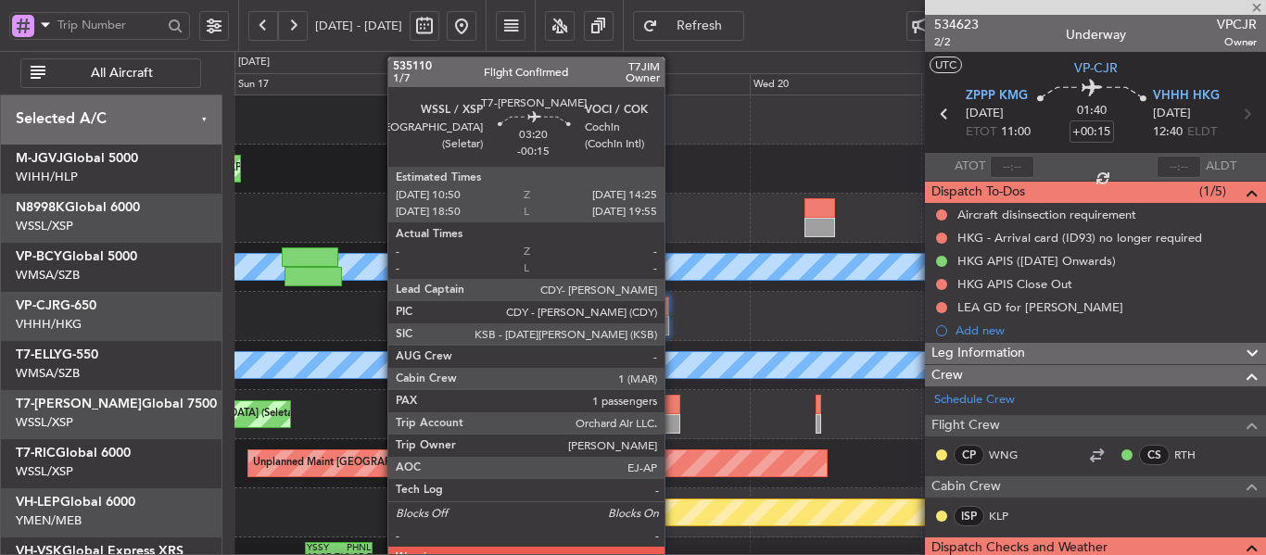
click at [673, 411] on div at bounding box center [668, 404] width 26 height 19
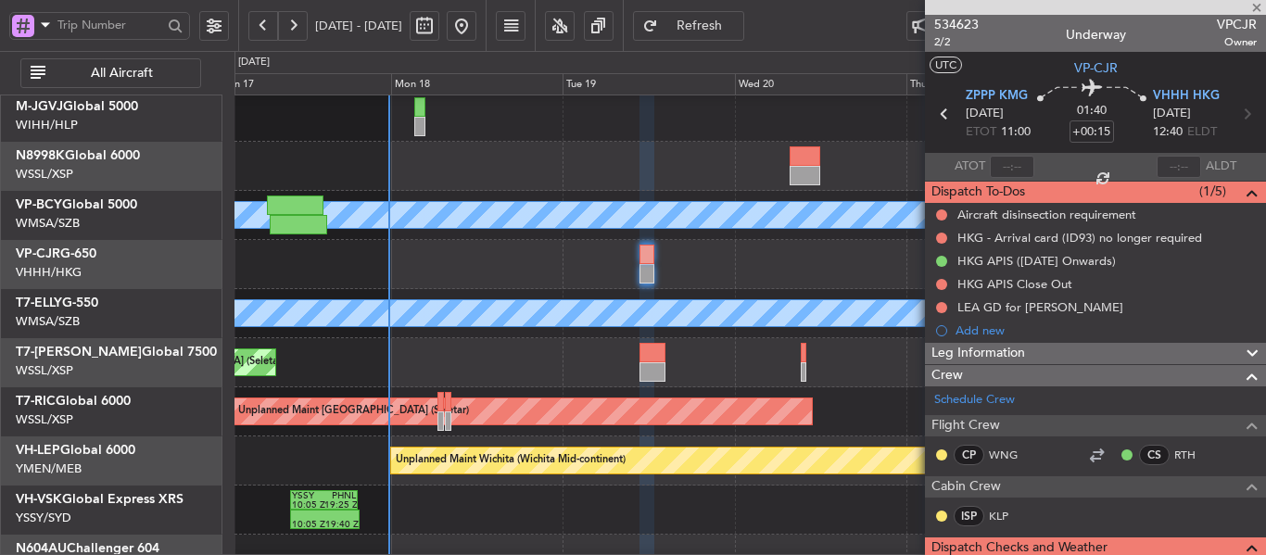
click at [725, 369] on div "Planned Maint [GEOGRAPHIC_DATA] (Seletar)" at bounding box center [750, 362] width 1031 height 49
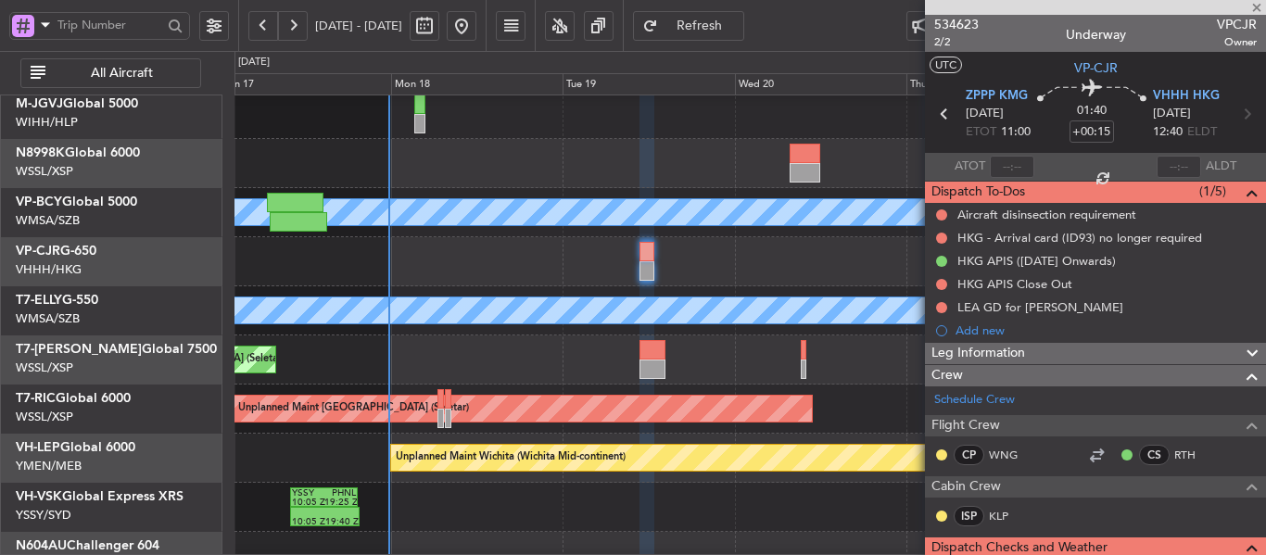
type input "-00:15"
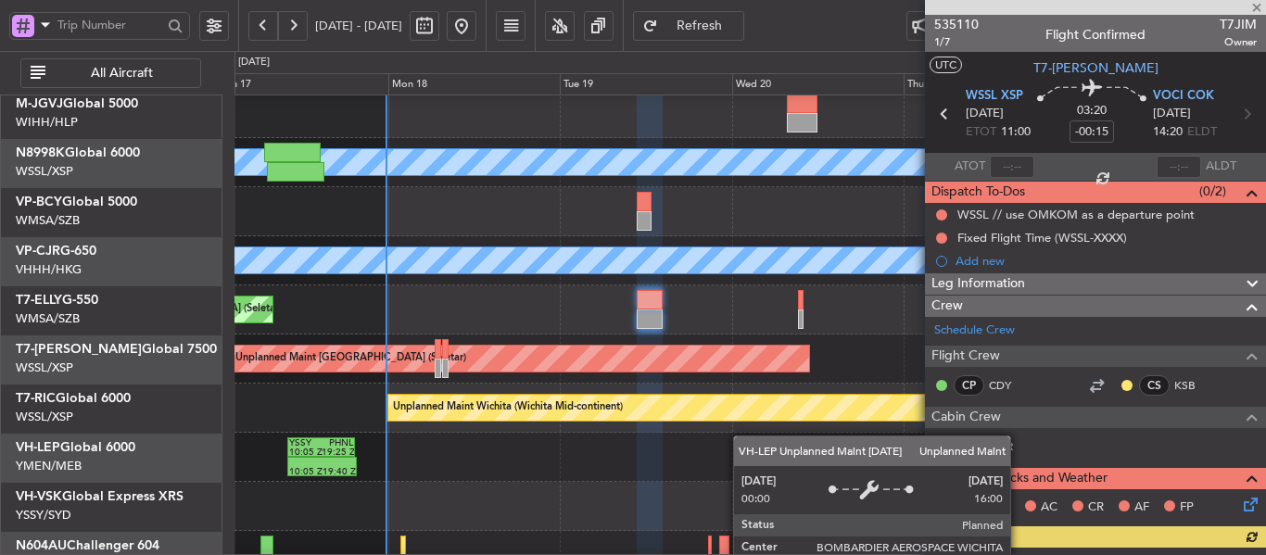
scroll to position [129, 0]
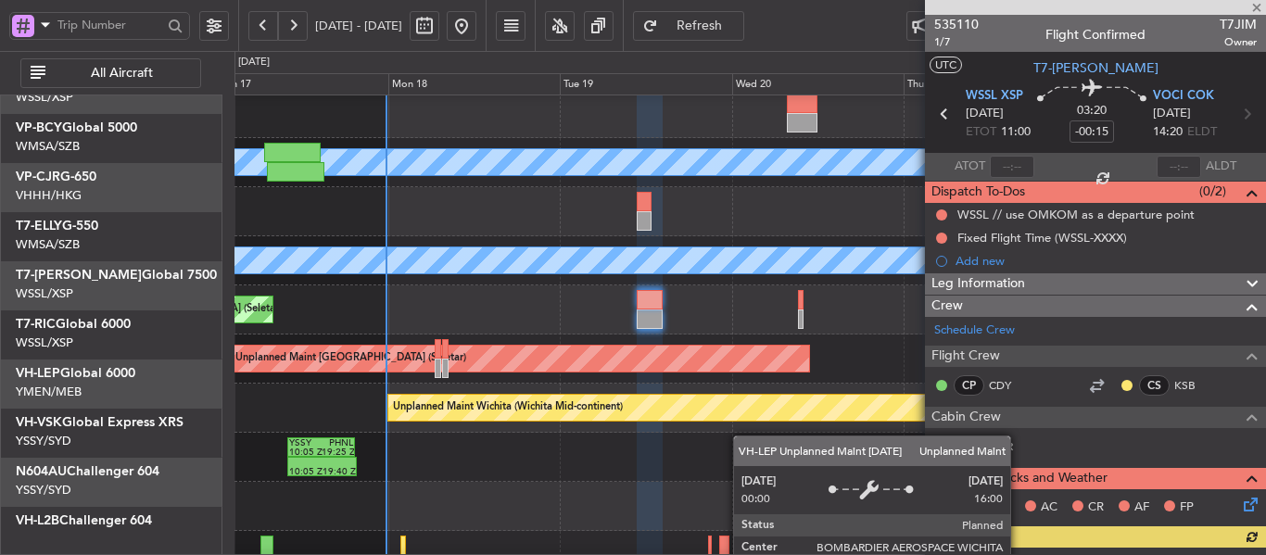
click at [755, 332] on div "MEL [GEOGRAPHIC_DATA] (Sultan [PERSON_NAME]) Unplanned Maint [GEOGRAPHIC_DATA] …" at bounding box center [750, 286] width 1031 height 590
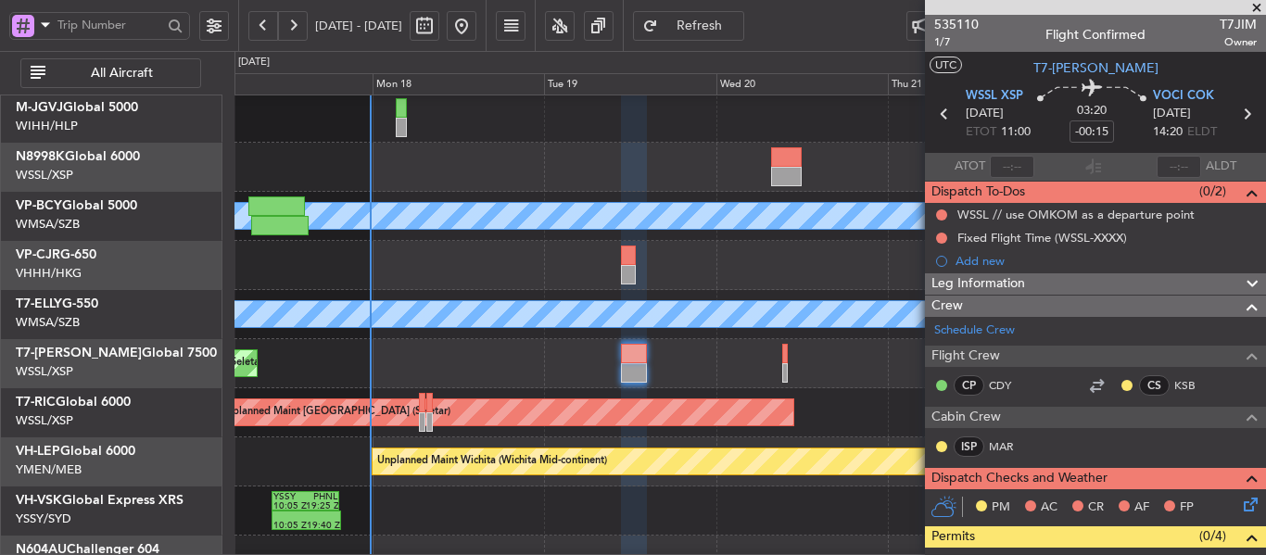
click at [725, 477] on div "Unplanned Maint Wichita (Wichita Mid-continent)" at bounding box center [750, 462] width 1031 height 49
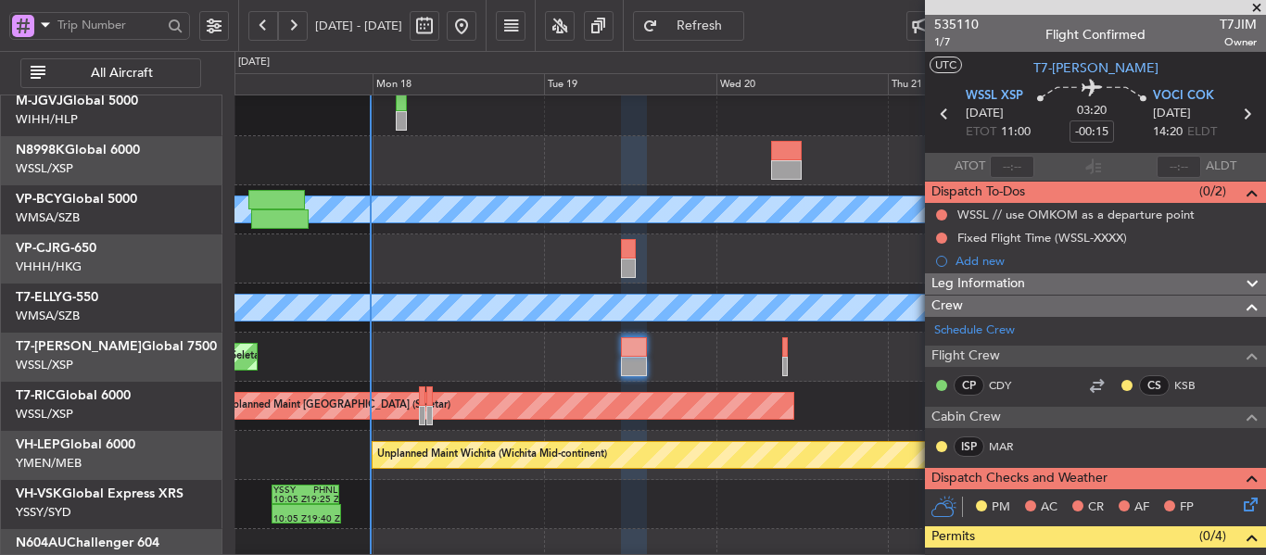
scroll to position [0, 0]
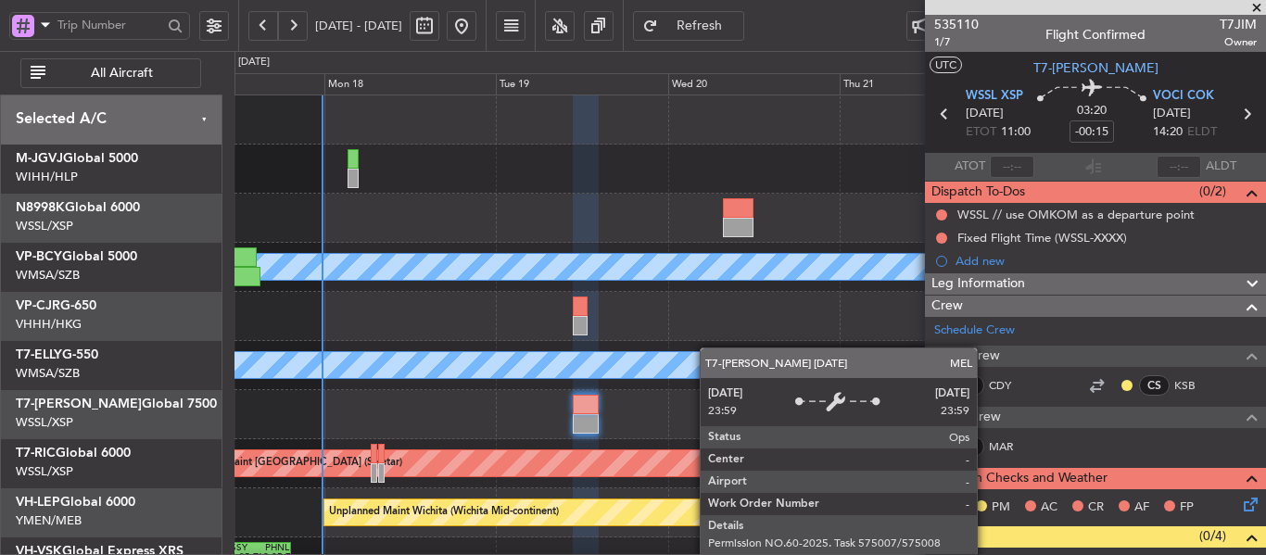
click at [701, 375] on div "Planned Maint [GEOGRAPHIC_DATA] (Seletar) [PERSON_NAME] (Sultan [PERSON_NAME]) …" at bounding box center [750, 390] width 1031 height 590
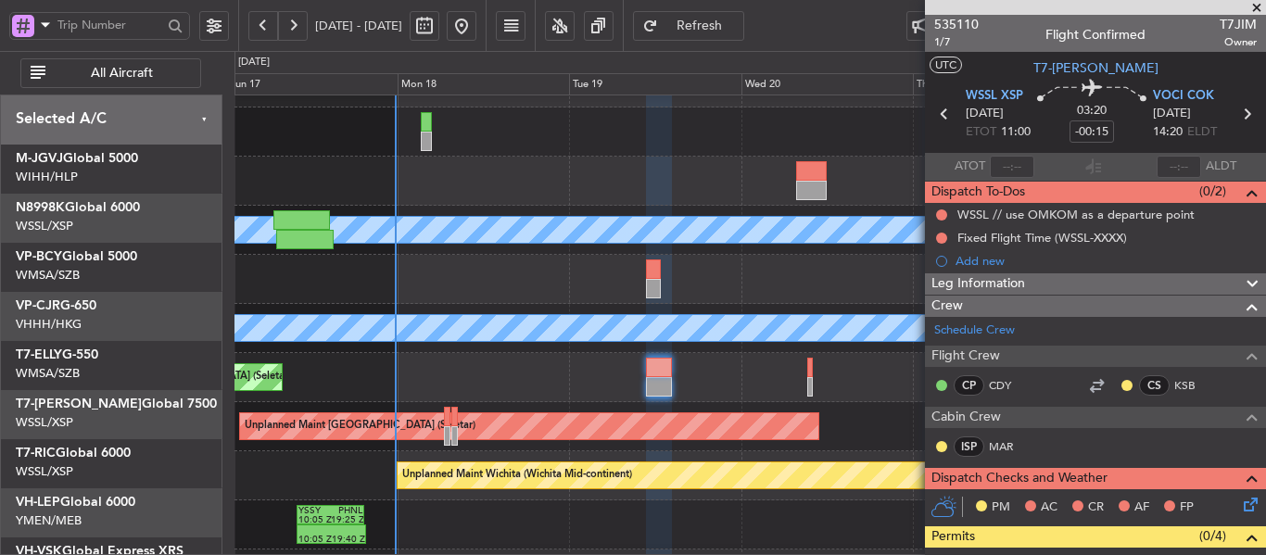
scroll to position [60, 0]
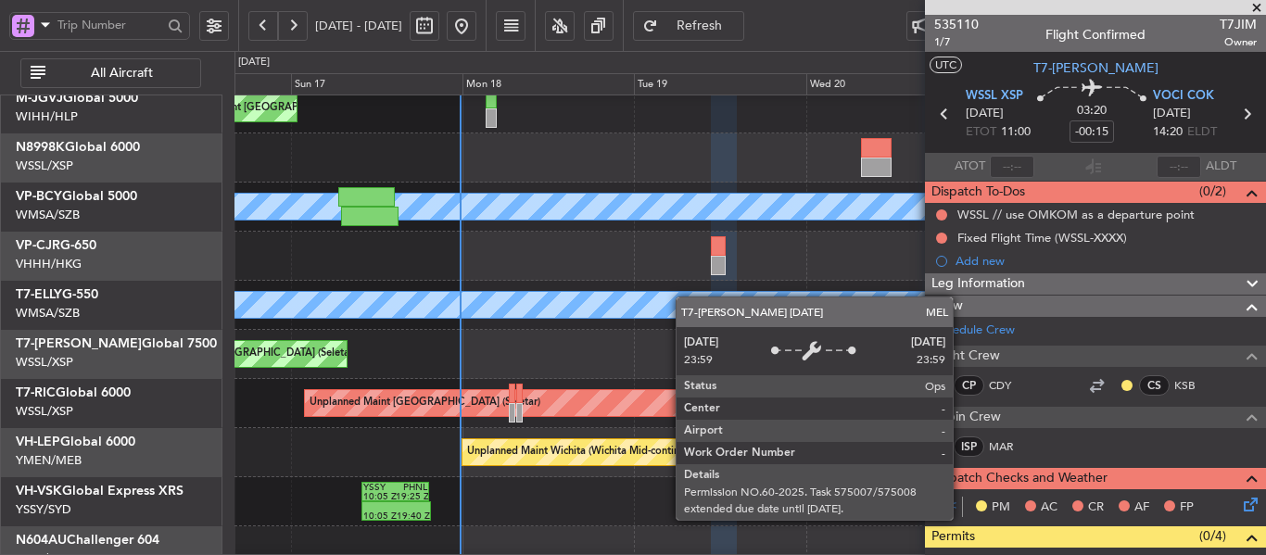
click at [688, 295] on div "MEL" at bounding box center [751, 305] width 3092 height 26
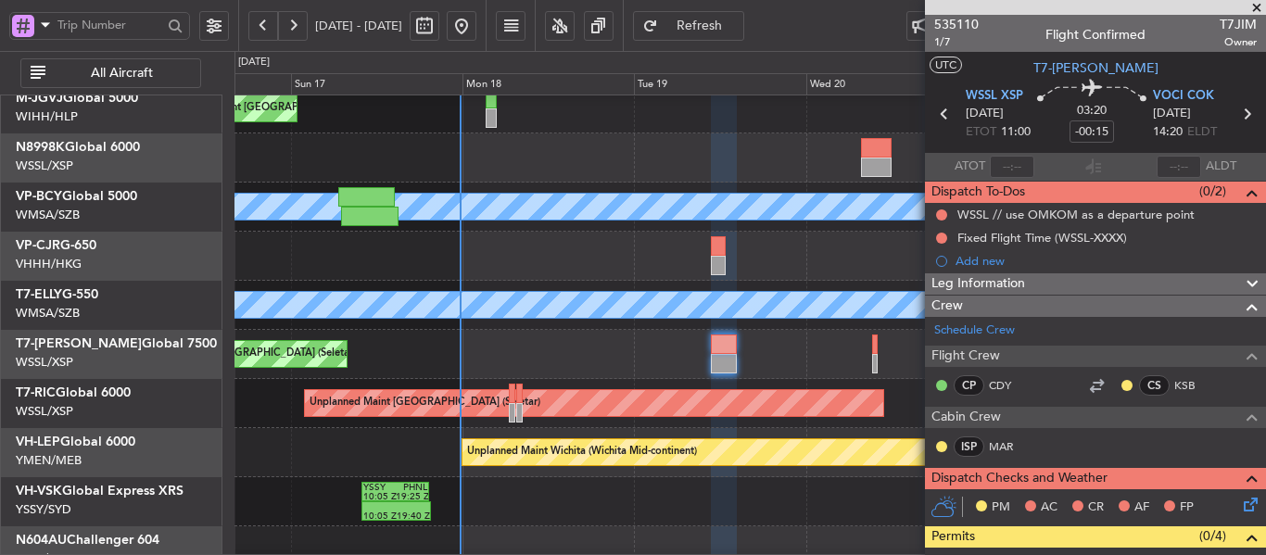
click at [1257, 10] on span at bounding box center [1257, 8] width 19 height 17
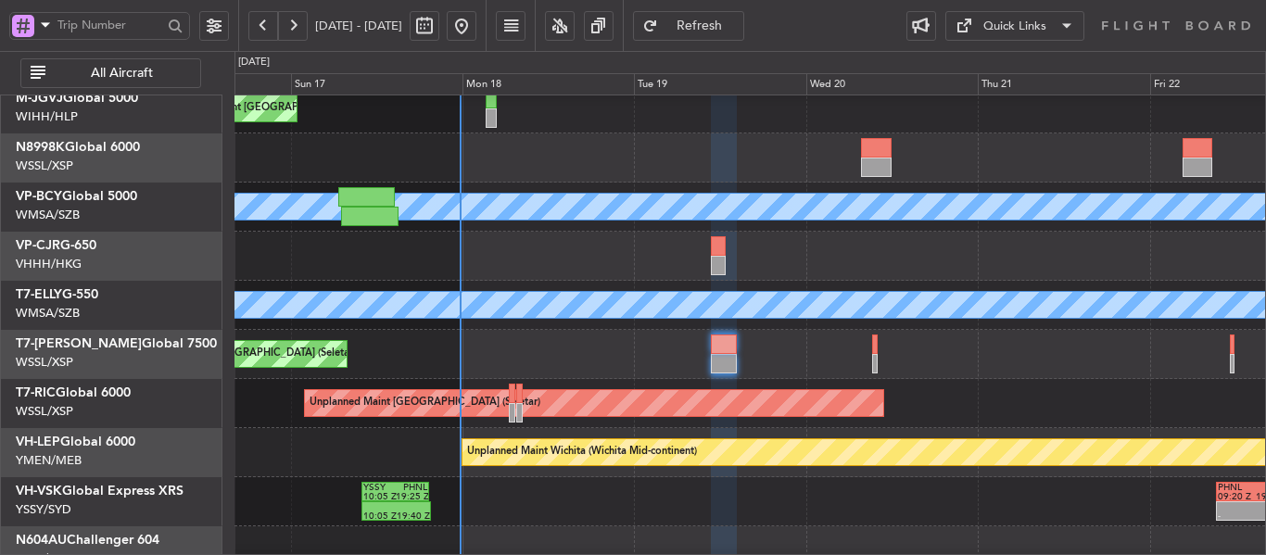
type input "0"
click at [859, 236] on div at bounding box center [750, 256] width 1031 height 49
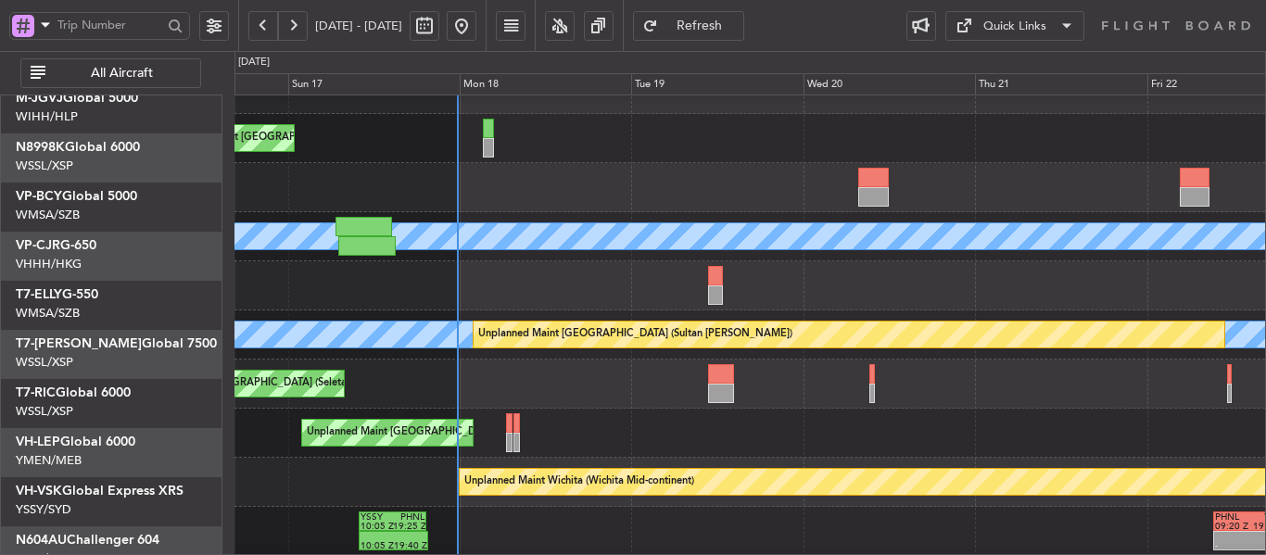
scroll to position [5, 0]
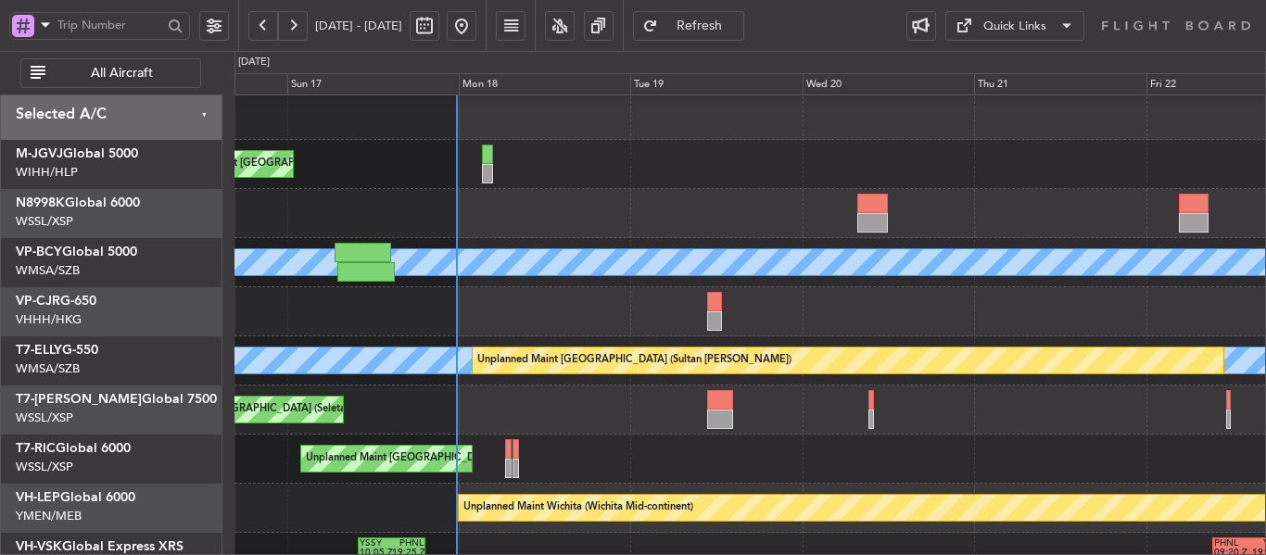
click at [554, 379] on div "MEL Unplanned Maint [GEOGRAPHIC_DATA] (Sultan [PERSON_NAME])" at bounding box center [750, 361] width 1031 height 49
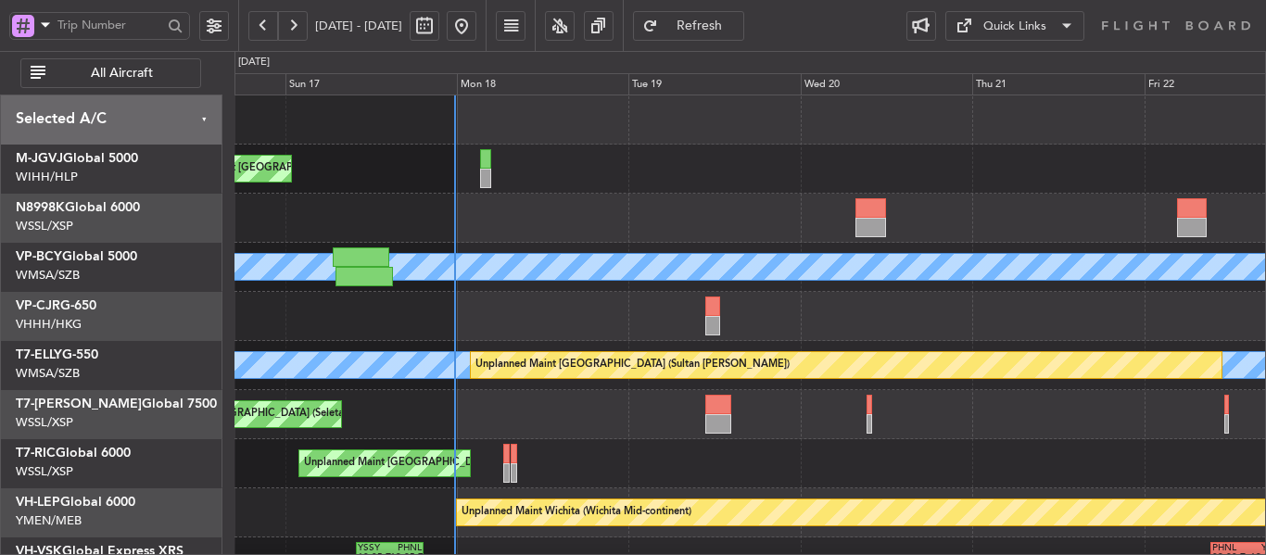
scroll to position [129, 0]
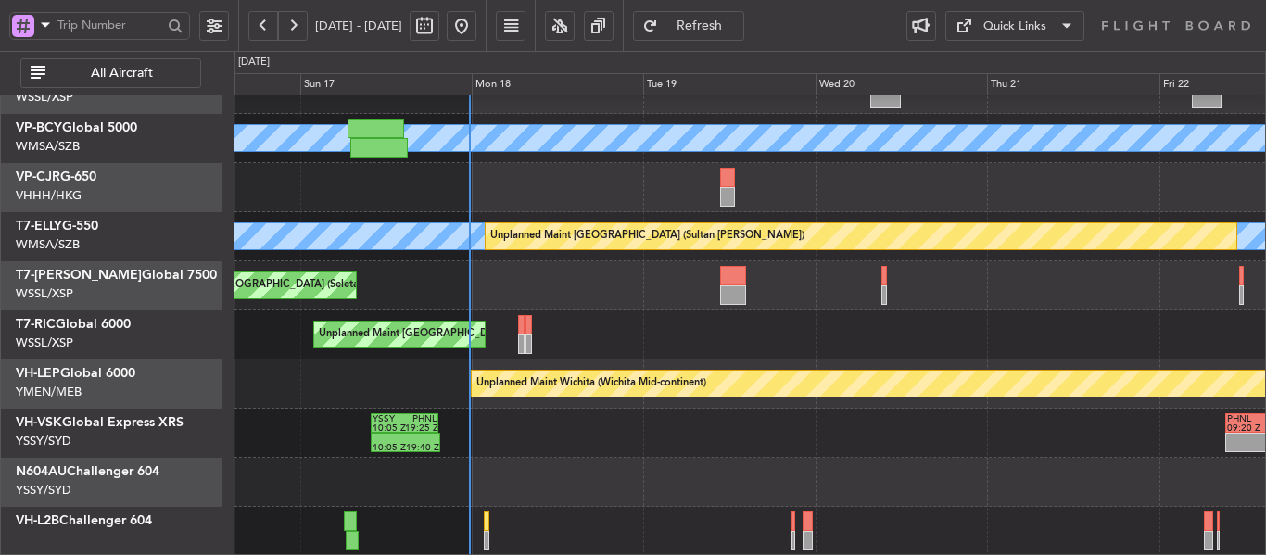
click at [608, 262] on div "MEL [GEOGRAPHIC_DATA] (Sultan [PERSON_NAME]) Planned Maint [GEOGRAPHIC_DATA] (S…" at bounding box center [750, 262] width 1031 height 590
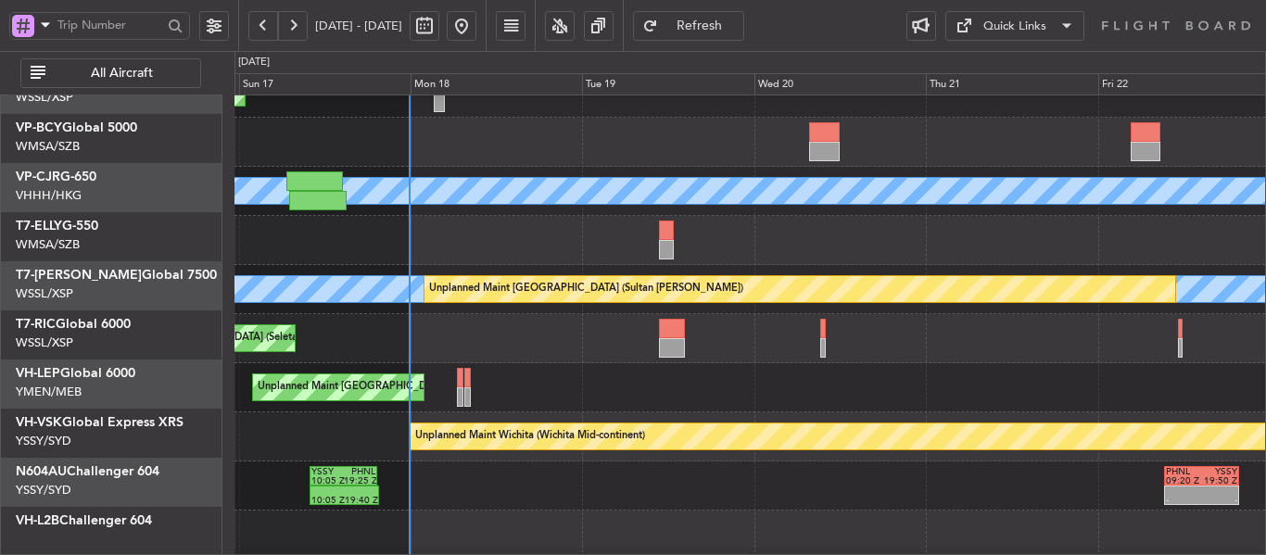
click at [744, 150] on div "Planned Maint [GEOGRAPHIC_DATA] (Seletar) [PERSON_NAME] (Sultan [PERSON_NAME]) …" at bounding box center [750, 314] width 1031 height 590
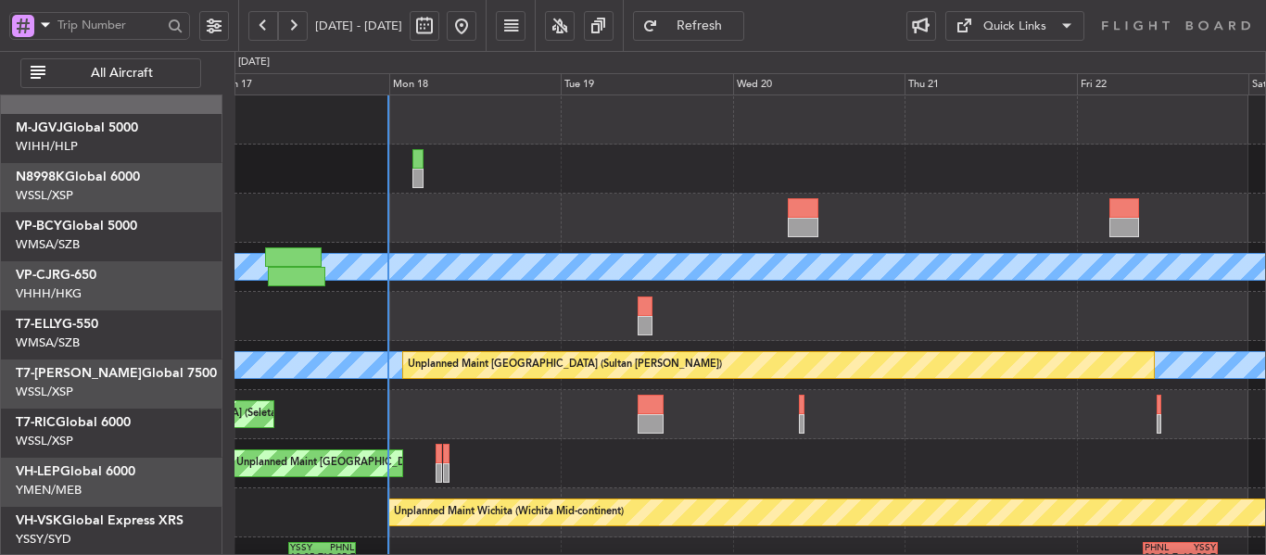
scroll to position [0, 0]
